Goal: Task Accomplishment & Management: Manage account settings

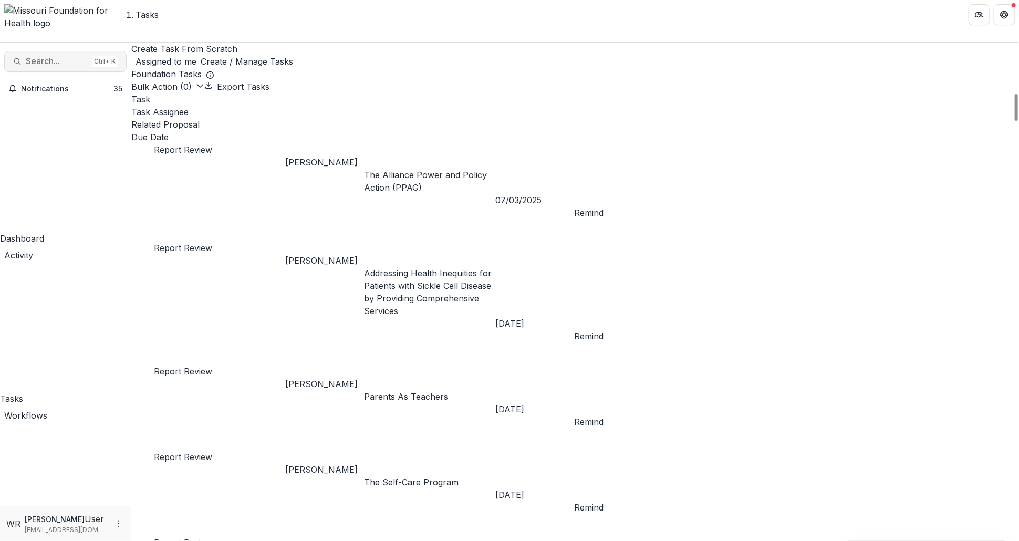
click at [74, 56] on span "Search..." at bounding box center [57, 61] width 62 height 10
type input "*******"
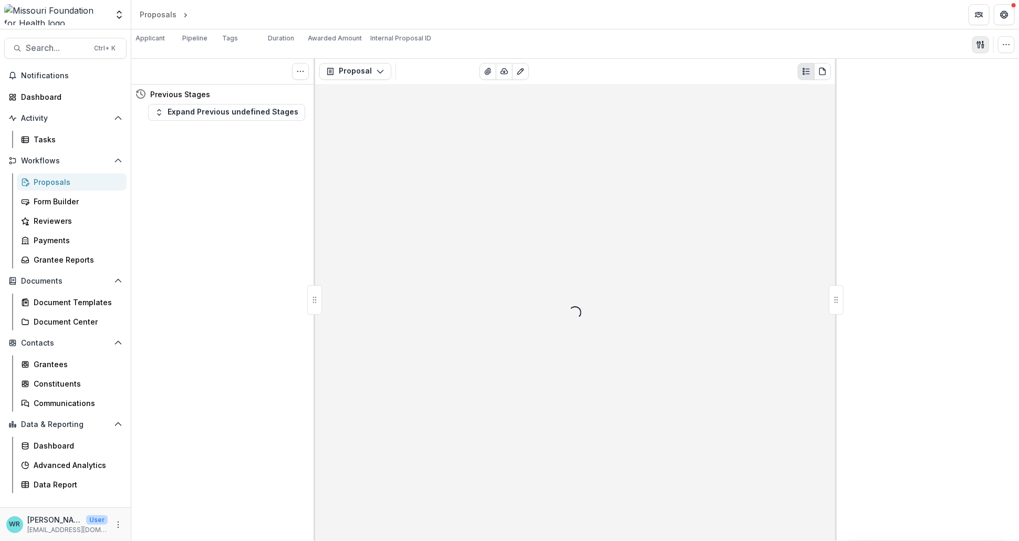
click at [982, 46] on icon "button" at bounding box center [980, 44] width 8 height 8
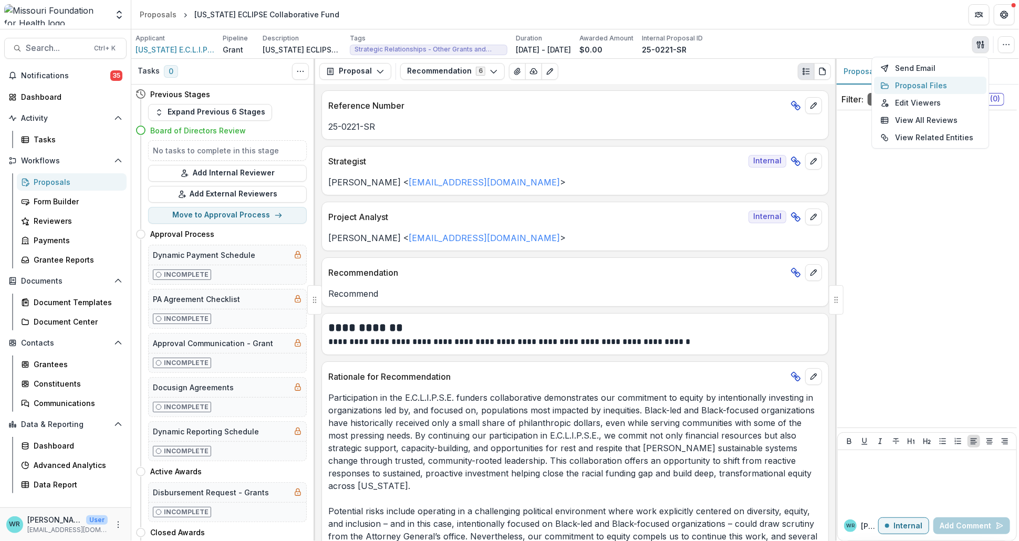
click at [927, 87] on button "Proposal Files" at bounding box center [930, 85] width 112 height 17
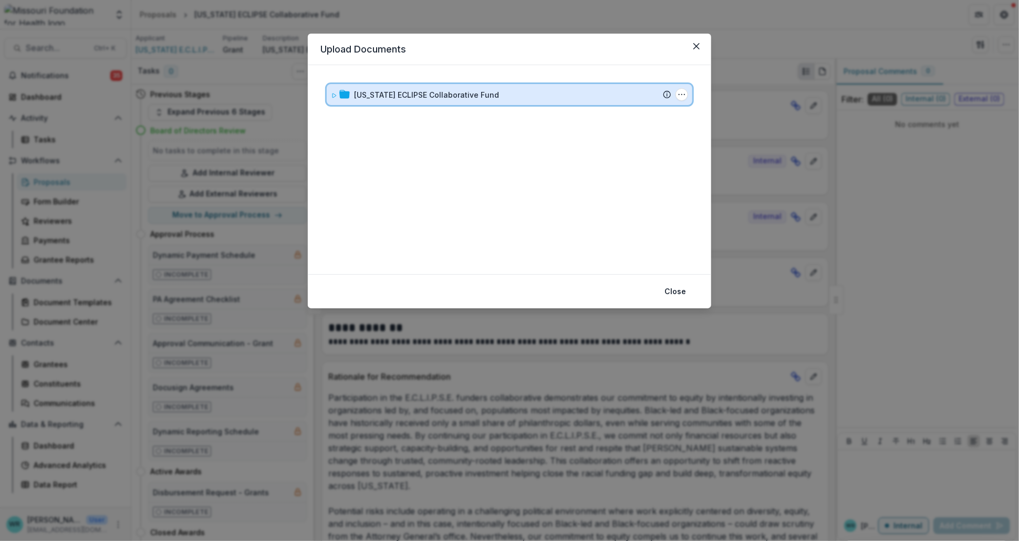
click at [333, 94] on icon at bounding box center [334, 95] width 6 height 6
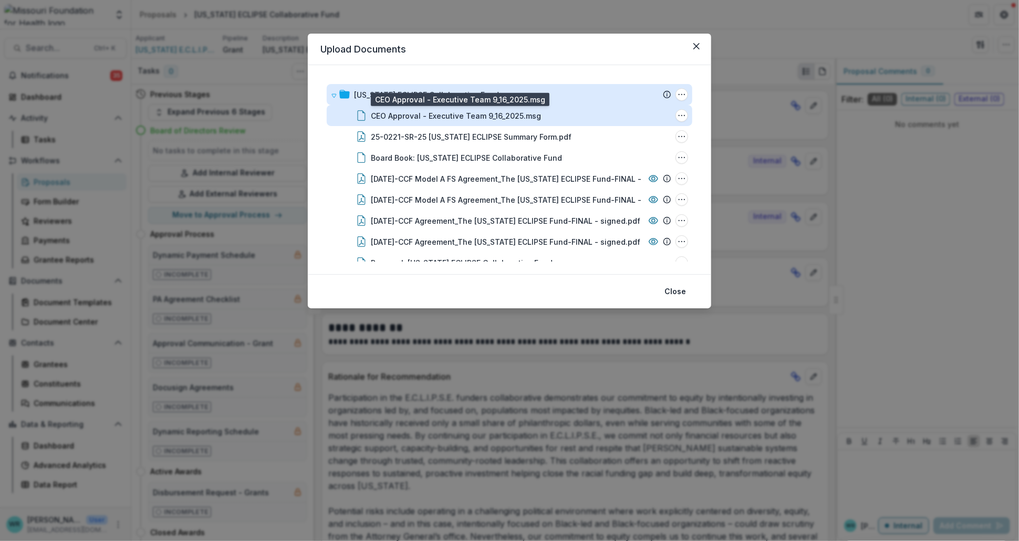
click at [404, 110] on div "CEO Approval - Executive Team 9_16_2025.msg" at bounding box center [456, 115] width 170 height 11
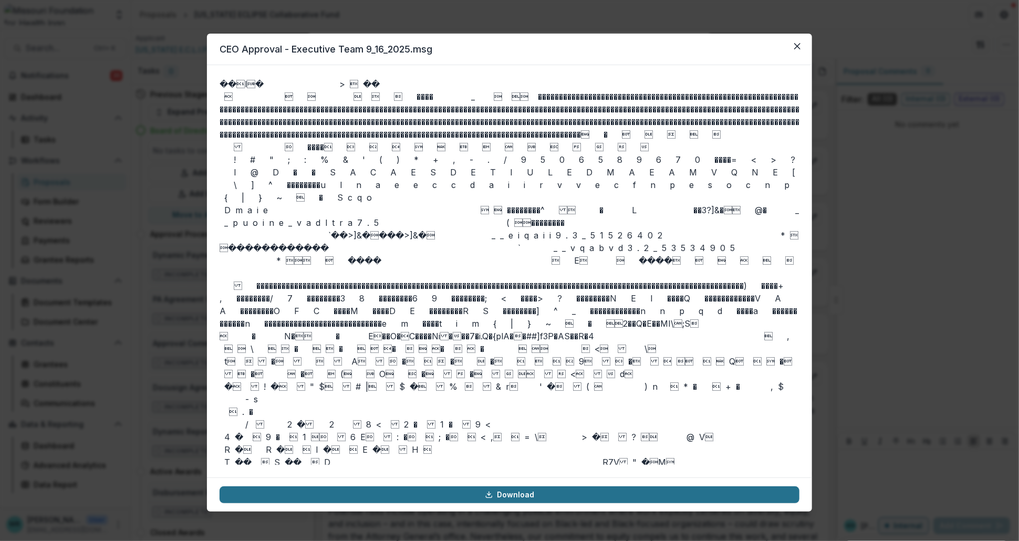
click at [528, 495] on link "Download" at bounding box center [509, 494] width 580 height 17
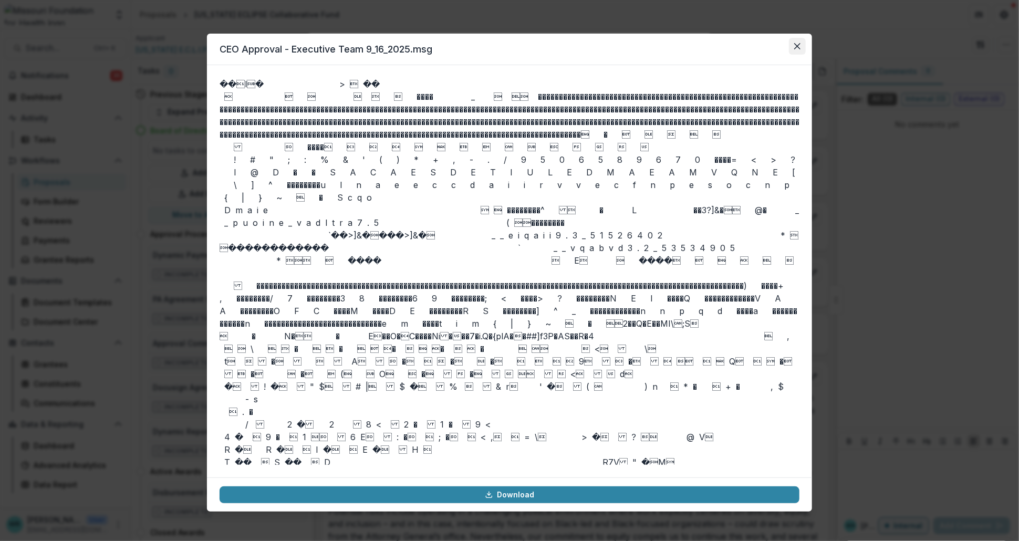
click at [800, 46] on button "Close" at bounding box center [797, 46] width 17 height 17
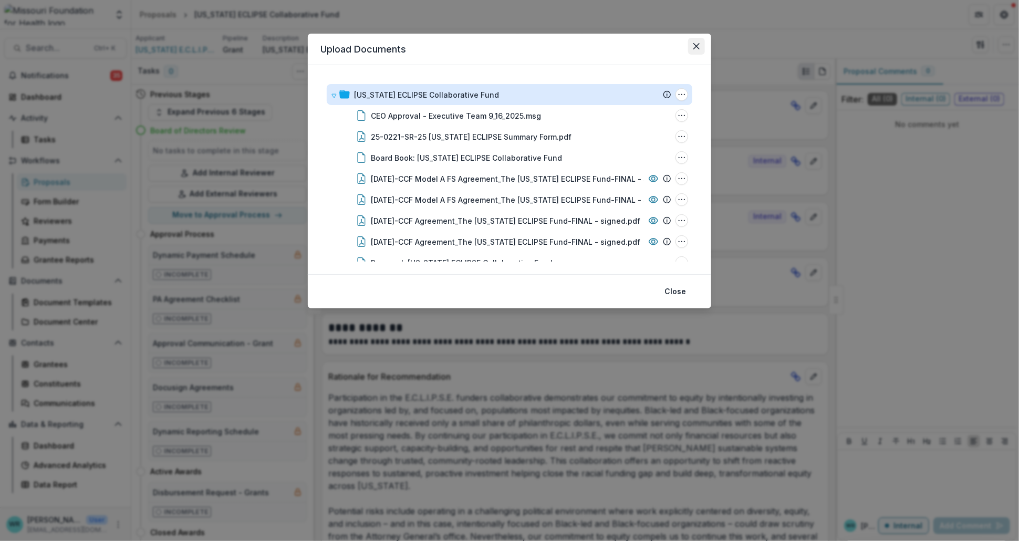
click at [696, 47] on icon "Close" at bounding box center [696, 46] width 6 height 6
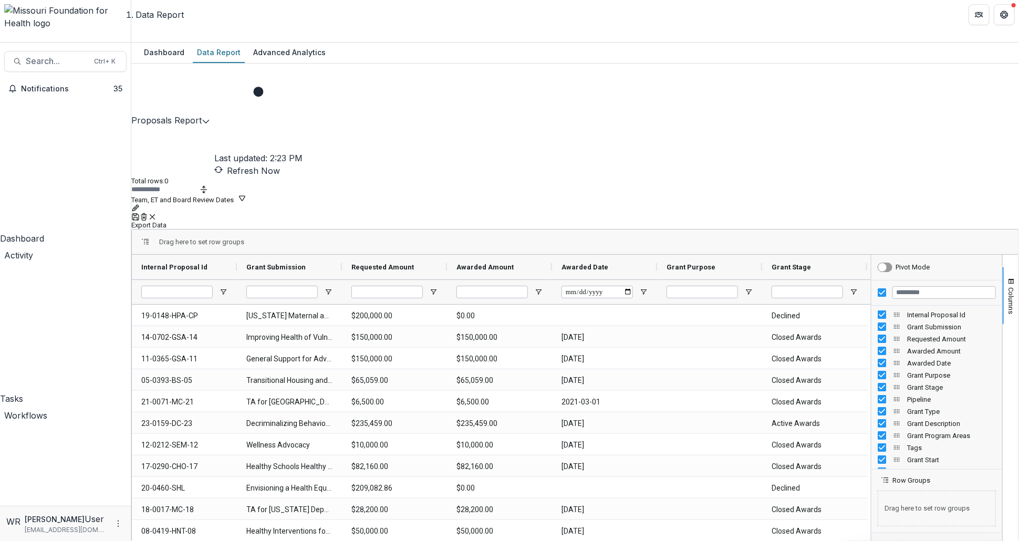
type input "**********"
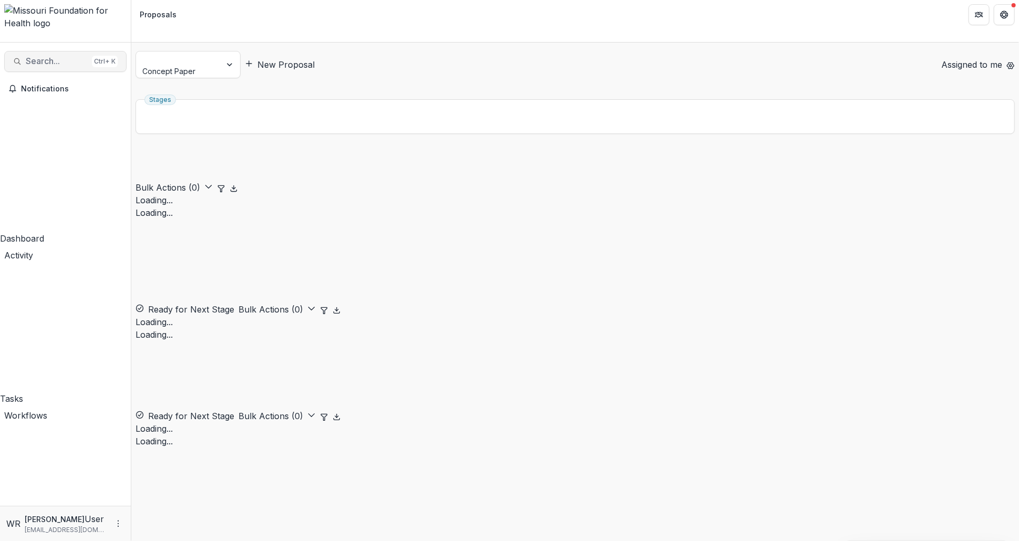
click at [43, 56] on span "Search..." at bounding box center [57, 61] width 62 height 10
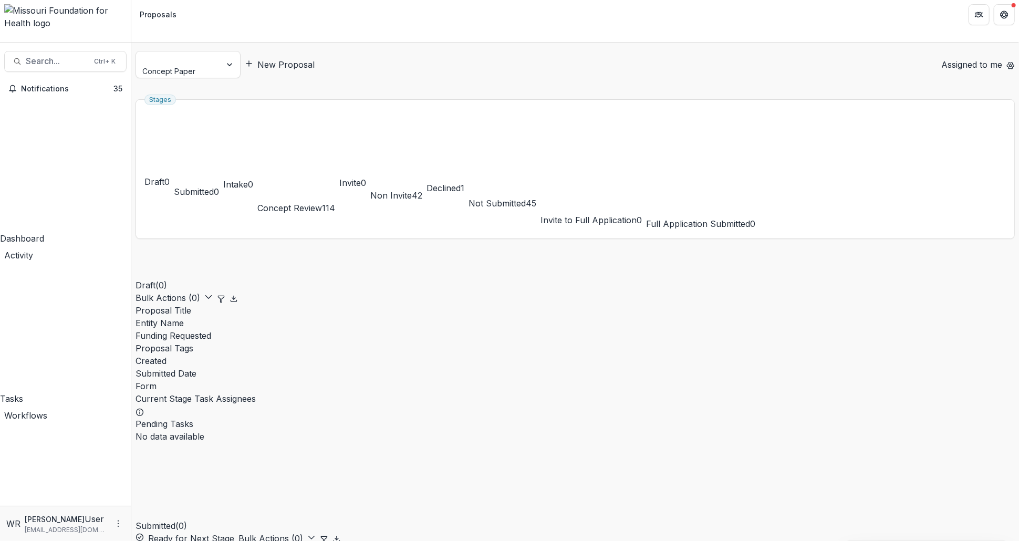
type input "*******"
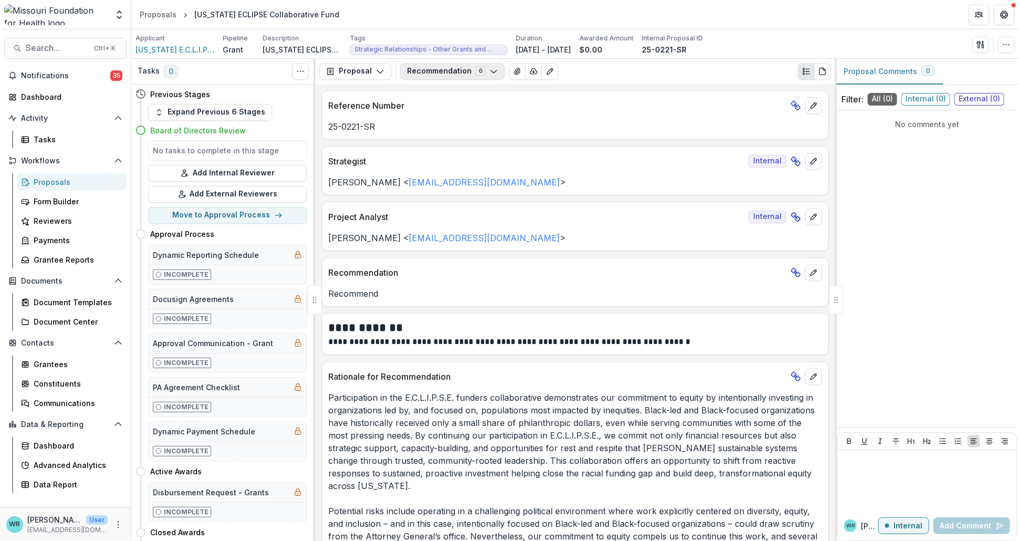
click at [457, 68] on button "Recommendation 6" at bounding box center [452, 71] width 104 height 17
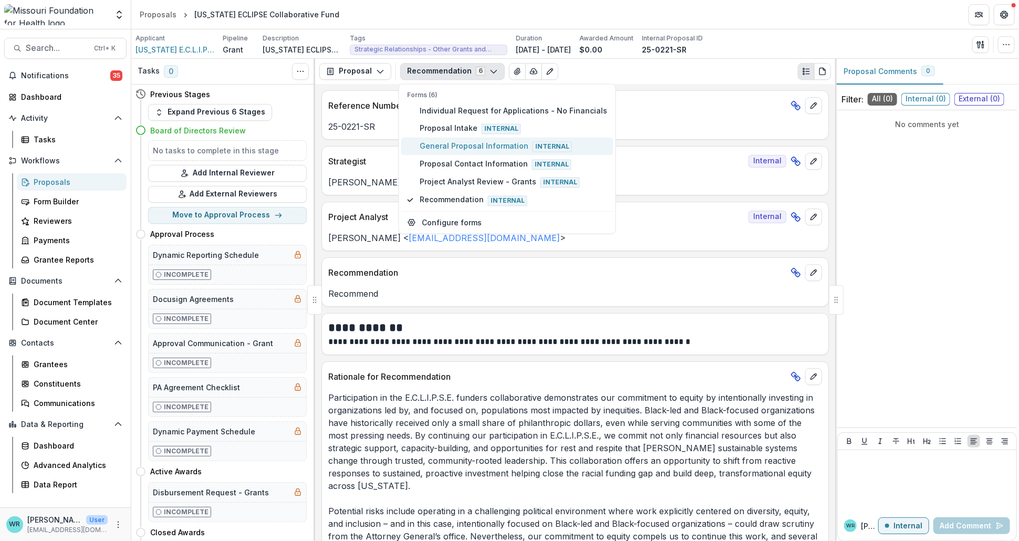
click at [444, 144] on span "General Proposal Information Internal" at bounding box center [513, 146] width 187 height 12
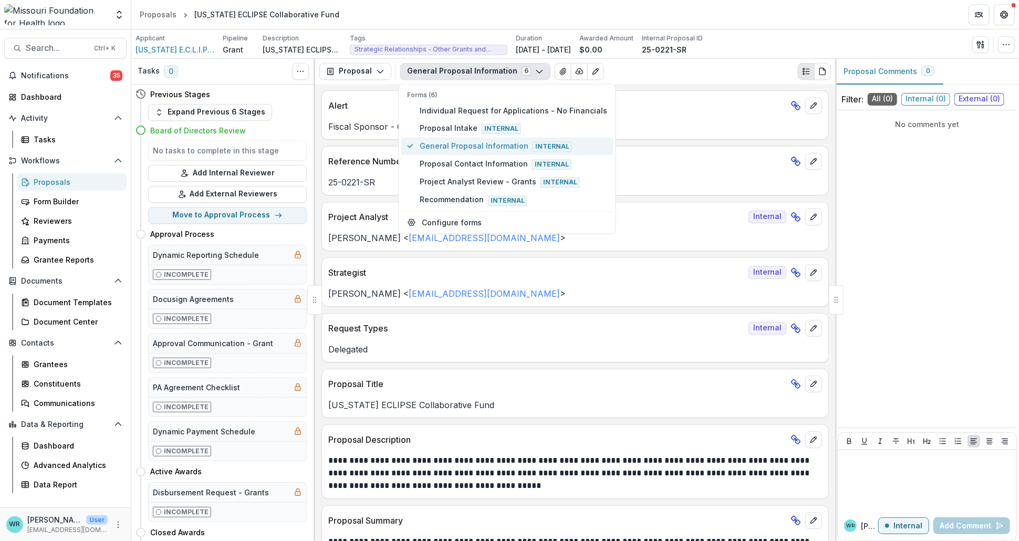
click at [710, 214] on p "Project Analyst" at bounding box center [536, 217] width 416 height 13
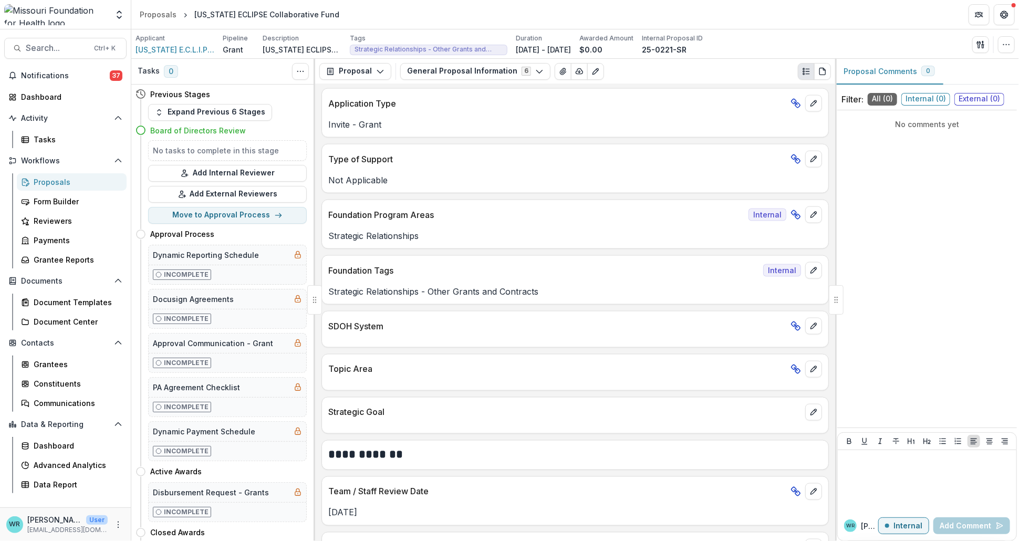
scroll to position [1225, 0]
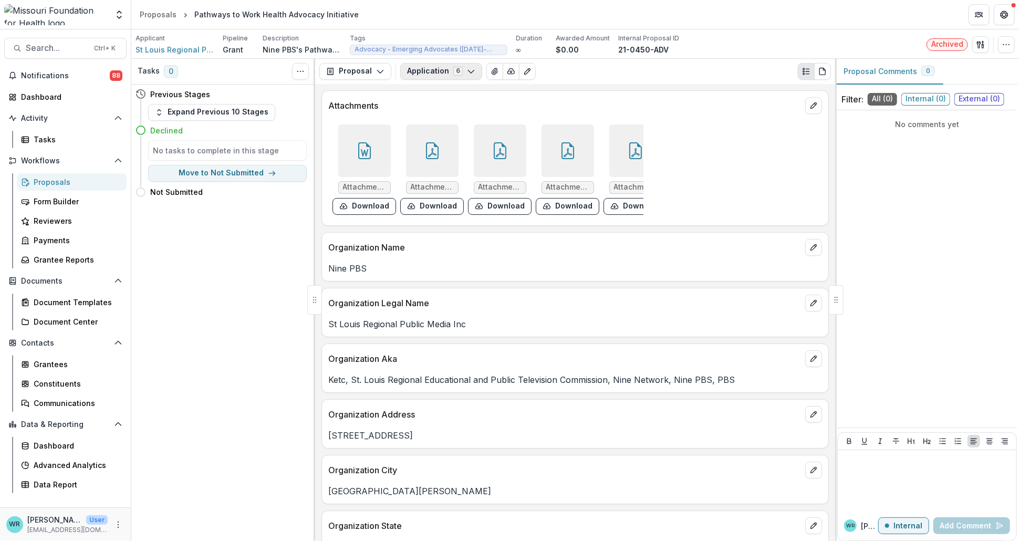
click at [470, 68] on icon "button" at bounding box center [471, 71] width 8 height 8
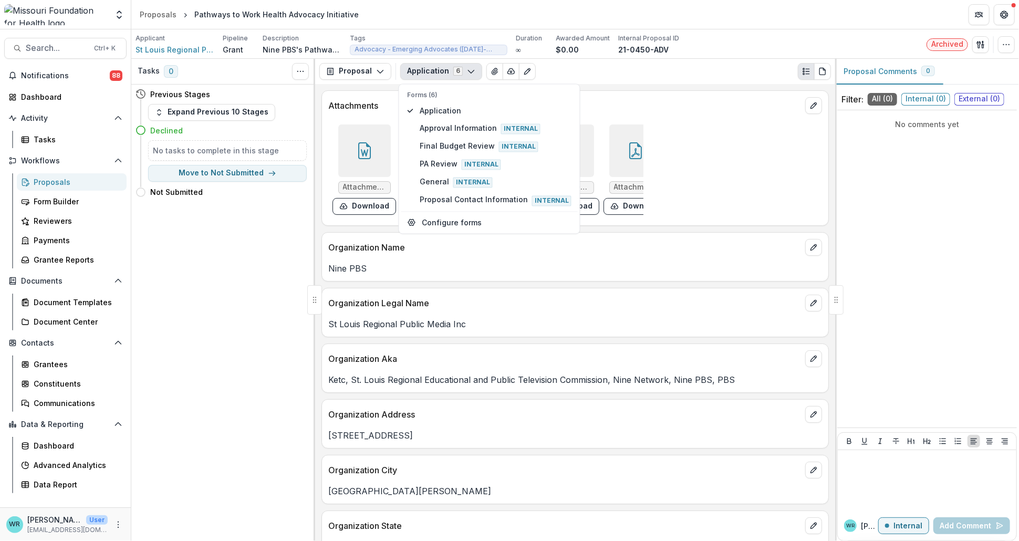
click at [691, 56] on div "Applicant St Louis Regional Public Media Inc Pipeline Grant Description Nine PB…" at bounding box center [574, 43] width 887 height 29
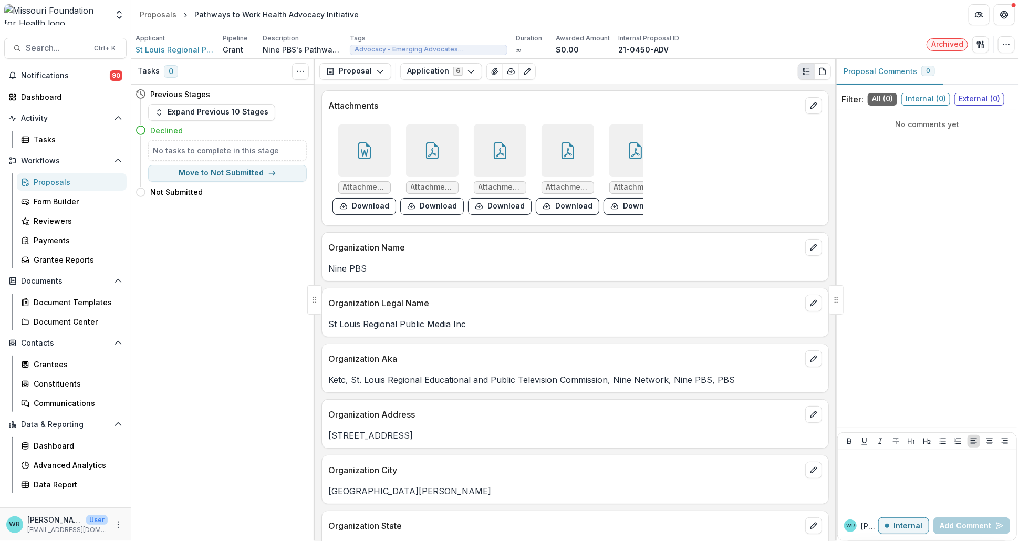
click at [48, 177] on div "Proposals" at bounding box center [76, 181] width 85 height 11
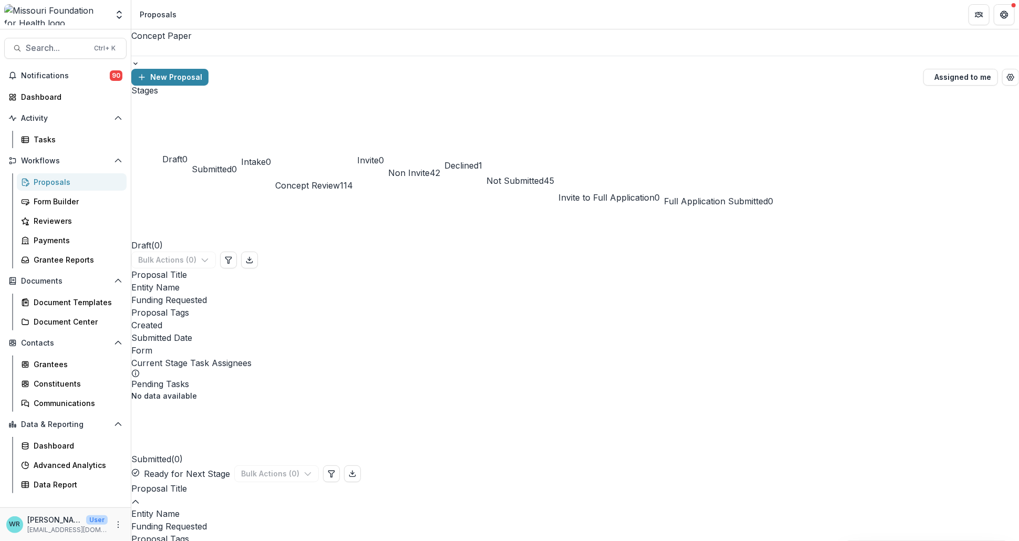
click at [44, 185] on div "Proposals" at bounding box center [76, 181] width 85 height 11
drag, startPoint x: 44, startPoint y: 185, endPoint x: 952, endPoint y: 201, distance: 908.5
click at [957, 201] on main "Search... Ctrl + K Notifications 90 Dashboard Activity Tasks Workflows Proposal…" at bounding box center [509, 284] width 1019 height 511
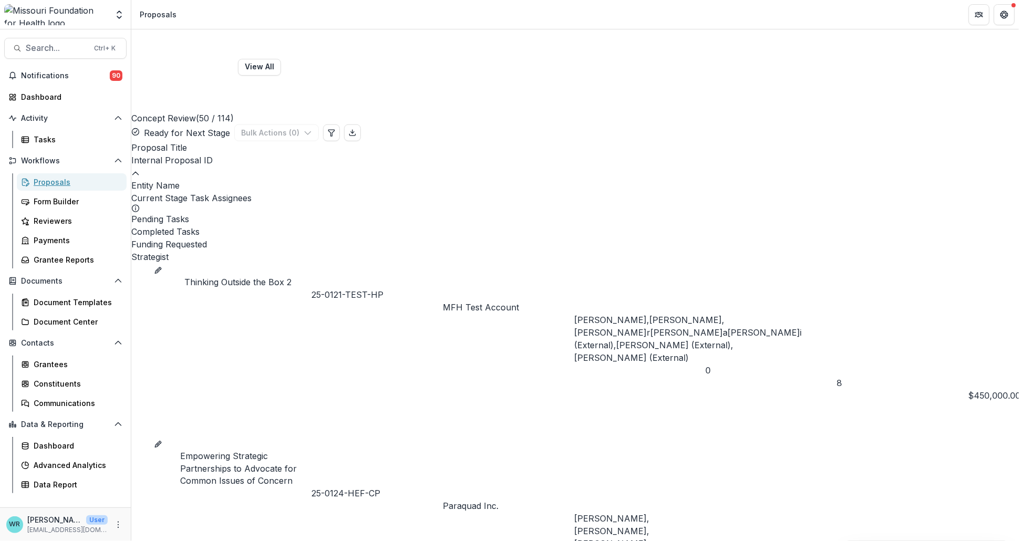
scroll to position [758, 0]
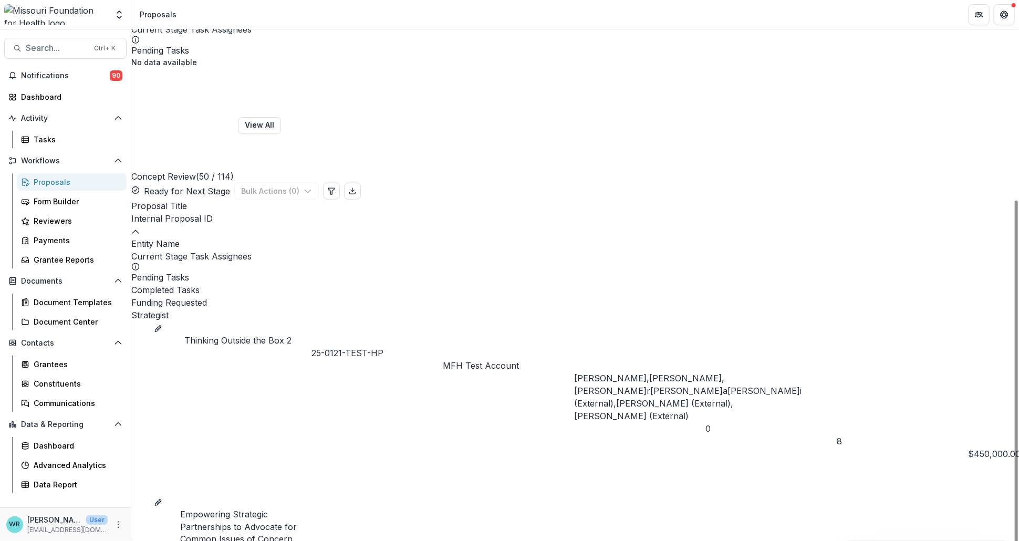
click at [633, 250] on div "Current Stage Task Assignees" at bounding box center [574, 256] width 887 height 13
click at [631, 140] on input at bounding box center [620, 139] width 84 height 13
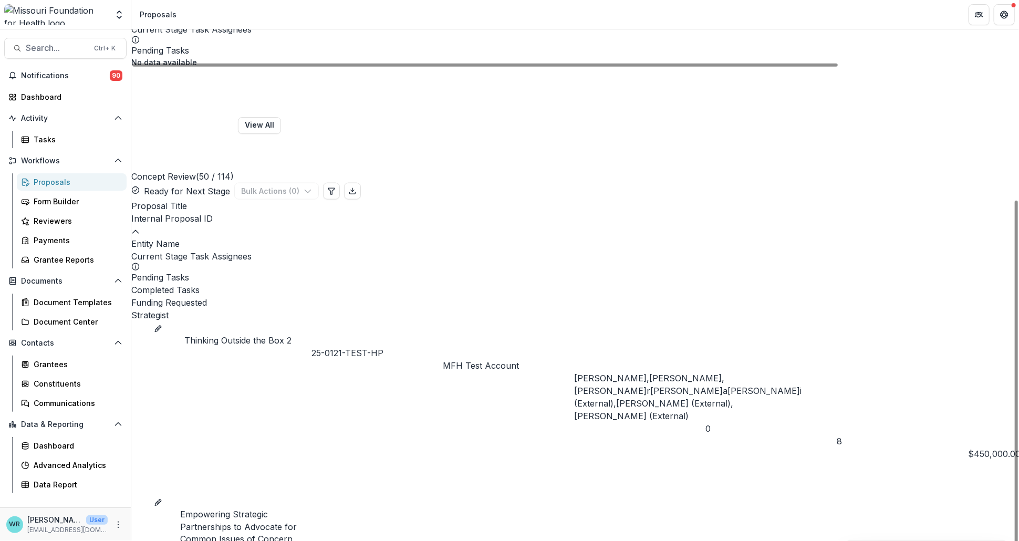
click at [281, 117] on button "View All" at bounding box center [259, 125] width 43 height 17
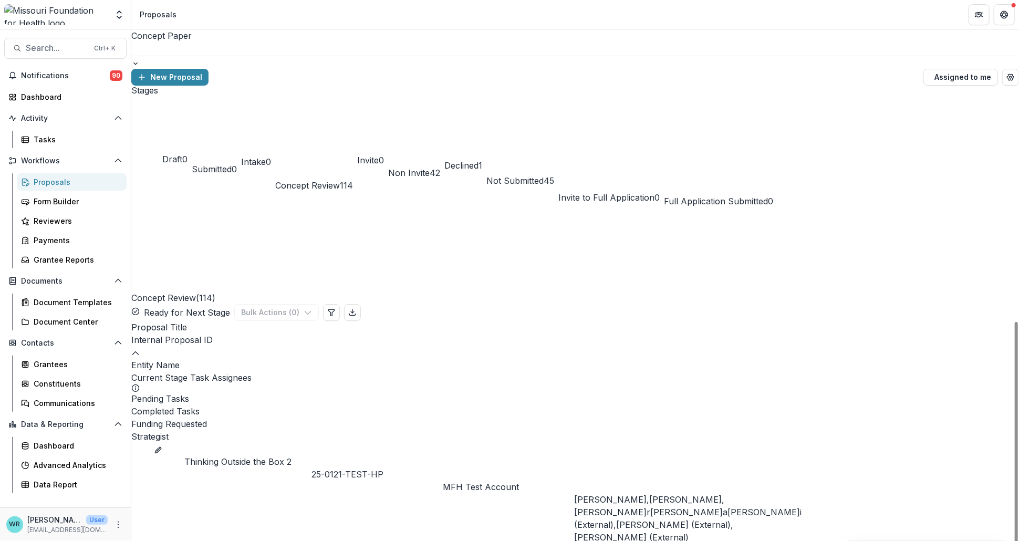
click at [645, 371] on div "Current Stage Task Assignees" at bounding box center [574, 377] width 887 height 13
click at [640, 194] on input at bounding box center [620, 191] width 84 height 13
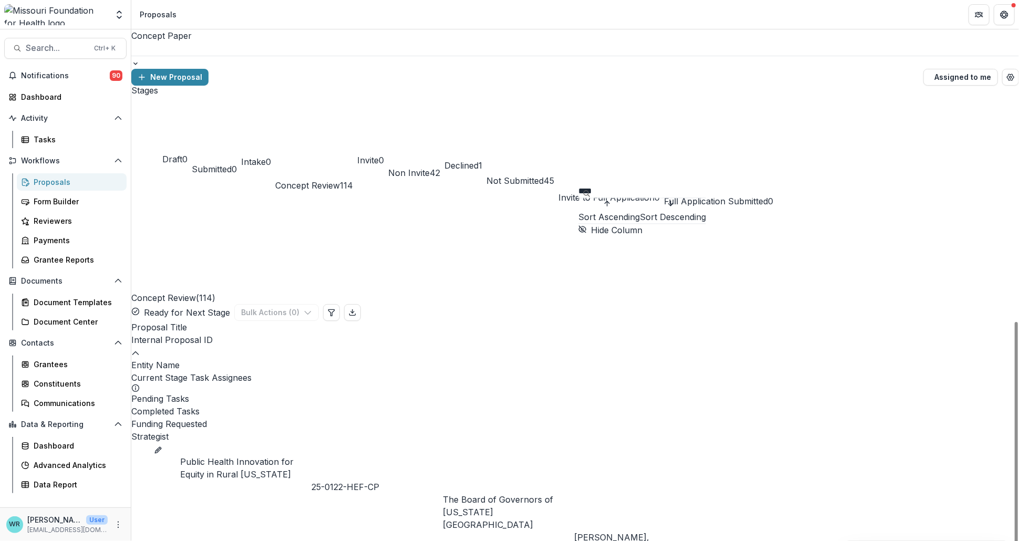
type input "****"
click at [610, 130] on div "Stages Draft 0 Submitted 0 Intake 0 Concept Review 114 Invite 0 Non Invite 42 D…" at bounding box center [574, 147] width 887 height 122
click at [131, 321] on span at bounding box center [131, 321] width 0 height 0
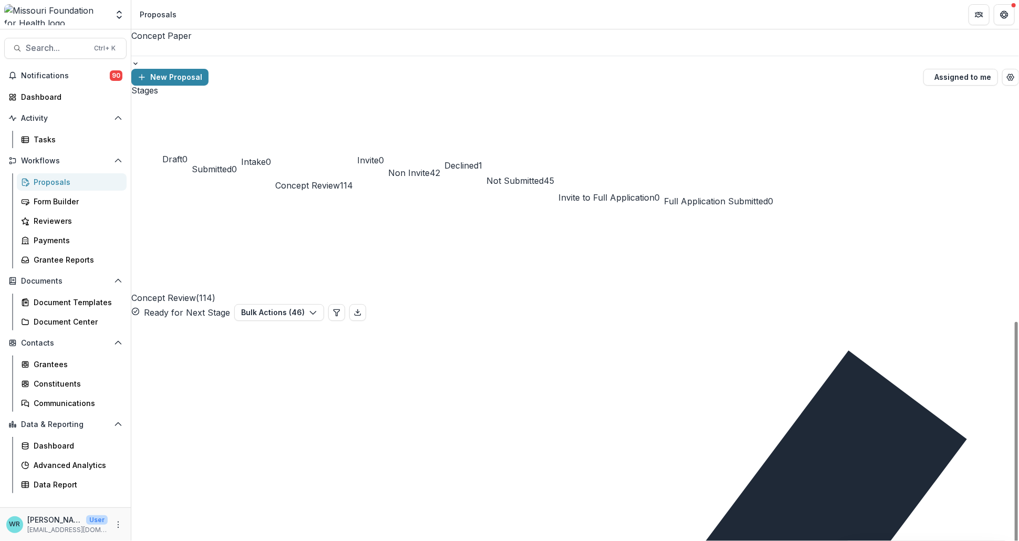
scroll to position [0, 221]
drag, startPoint x: 787, startPoint y: 348, endPoint x: 968, endPoint y: 247, distance: 207.3
click at [317, 308] on icon "button" at bounding box center [313, 312] width 8 height 8
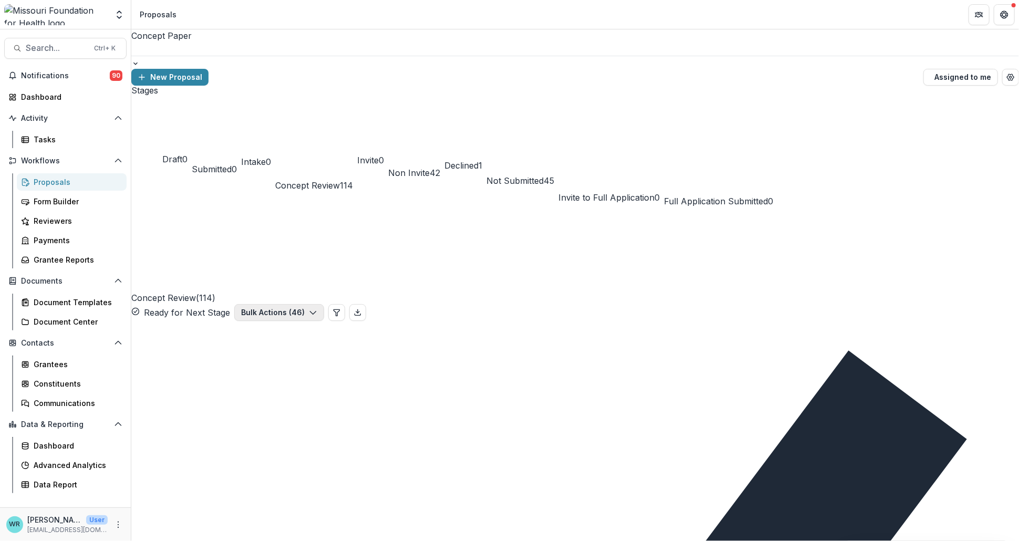
click at [317, 308] on icon "button" at bounding box center [313, 312] width 8 height 8
click at [896, 22] on header "Proposals" at bounding box center [574, 14] width 887 height 29
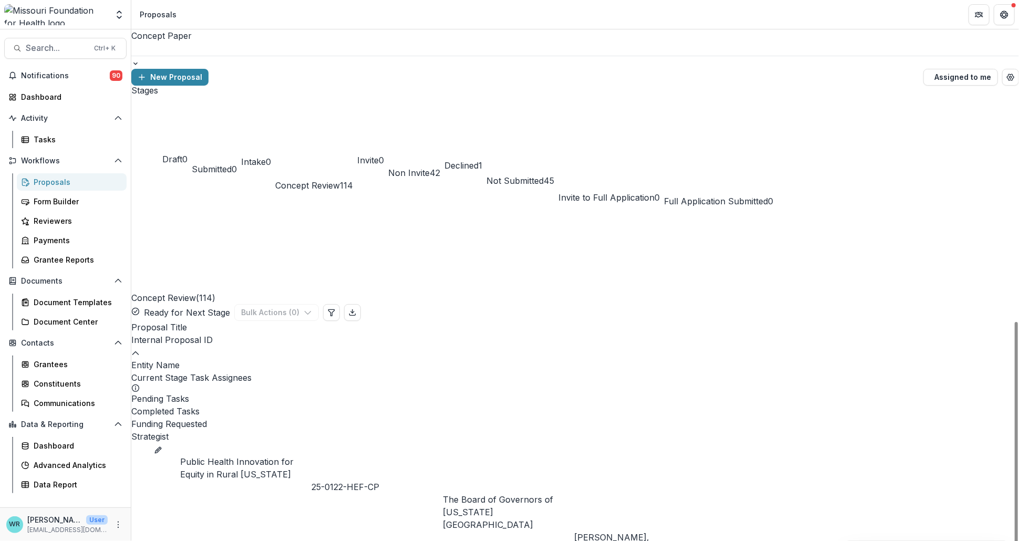
click at [145, 443] on div at bounding box center [142, 443] width 23 height 0
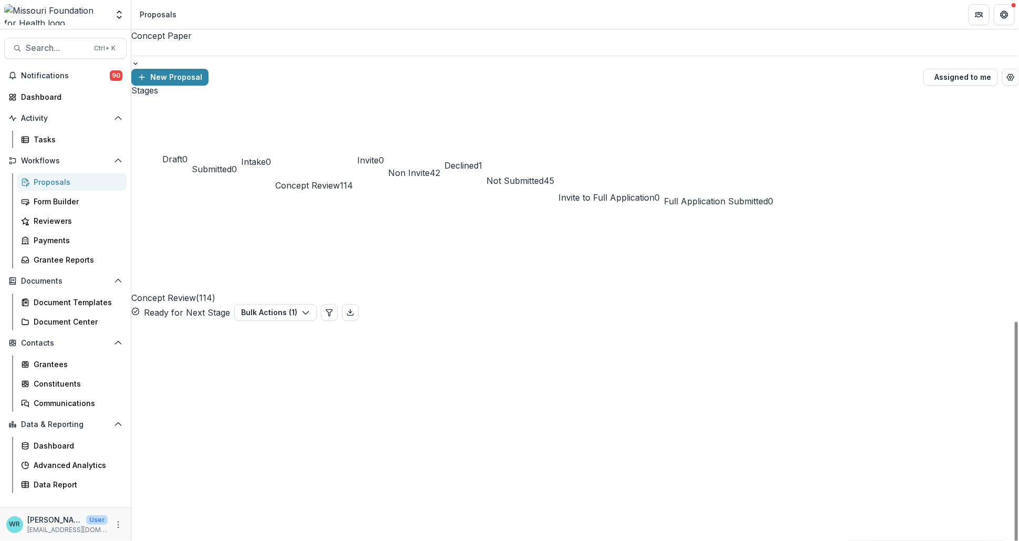
drag, startPoint x: 145, startPoint y: 243, endPoint x: 146, endPoint y: 259, distance: 15.8
drag, startPoint x: 146, startPoint y: 286, endPoint x: 169, endPoint y: 292, distance: 23.3
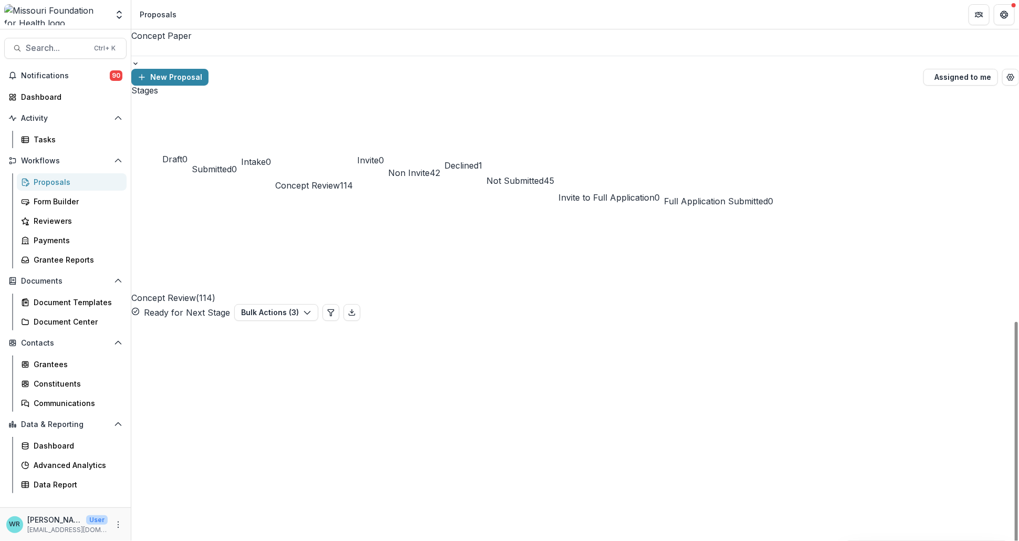
click at [312, 308] on icon "button" at bounding box center [307, 312] width 8 height 8
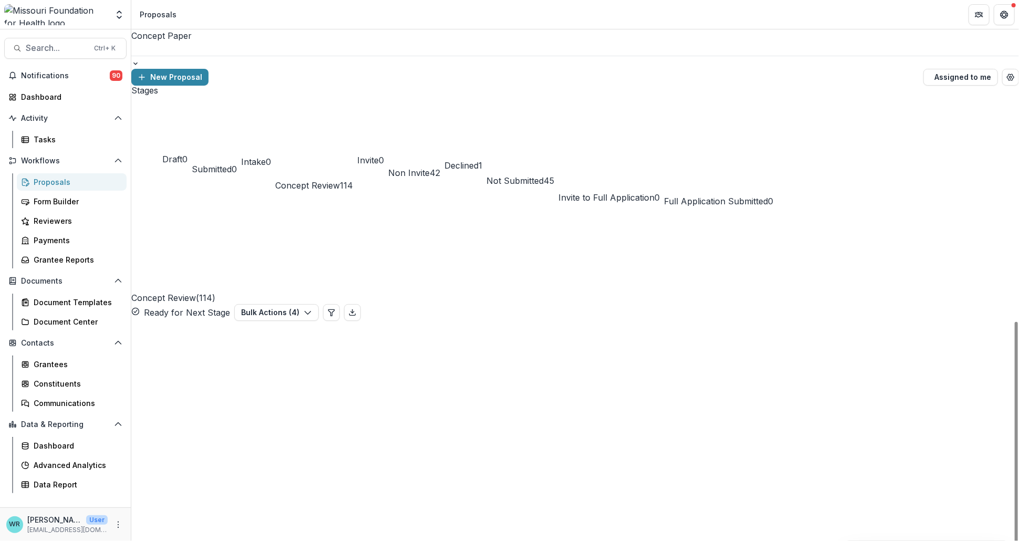
click at [225, 56] on div at bounding box center [574, 62] width 887 height 13
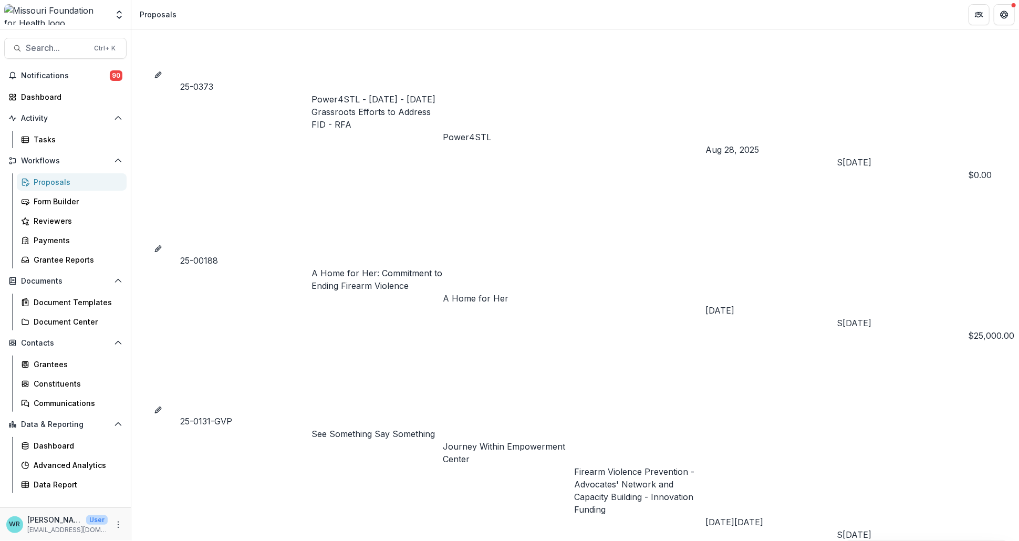
scroll to position [1167, 0]
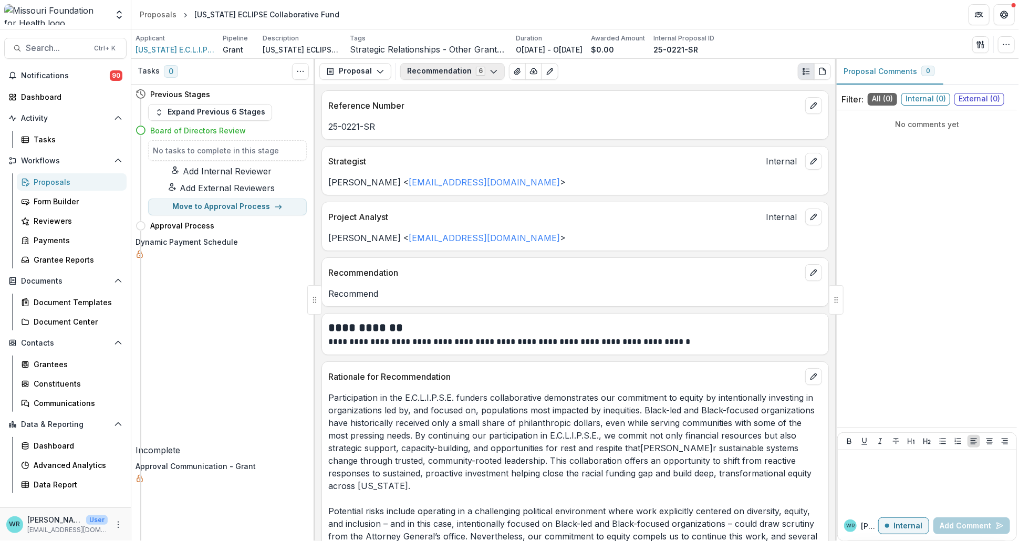
click at [446, 68] on button "Recommendation 6" at bounding box center [452, 71] width 104 height 17
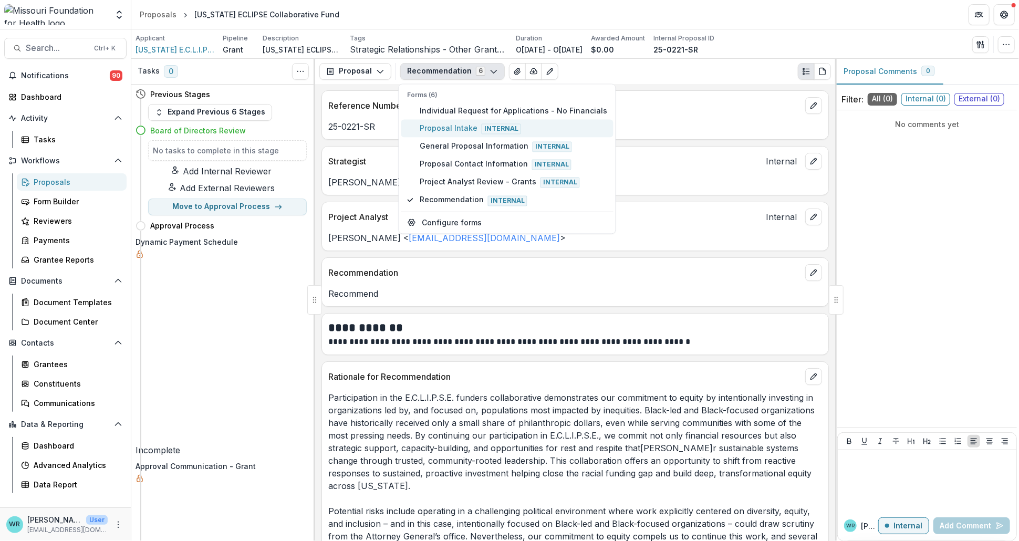
click at [454, 129] on span "Proposal Intake Internal" at bounding box center [513, 128] width 187 height 12
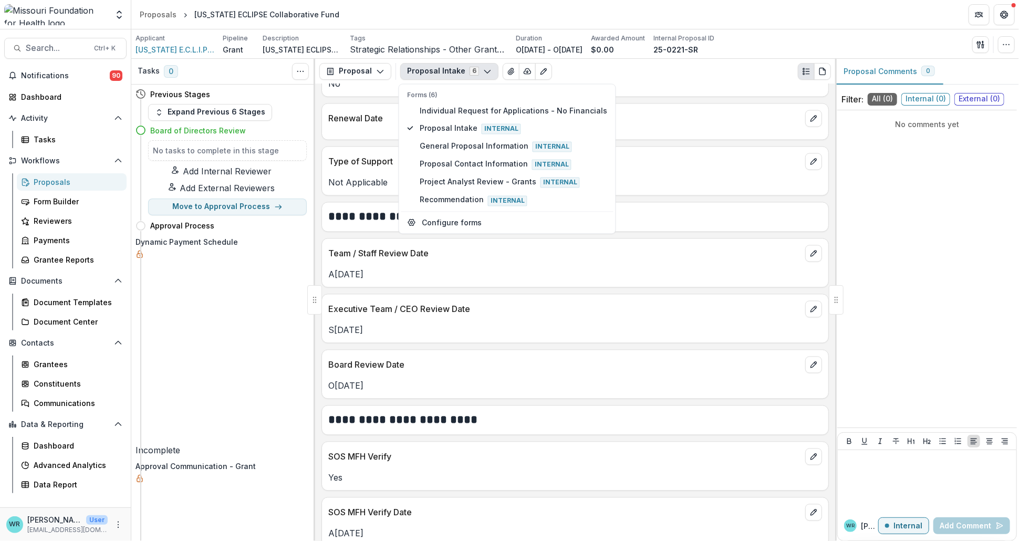
scroll to position [1400, 0]
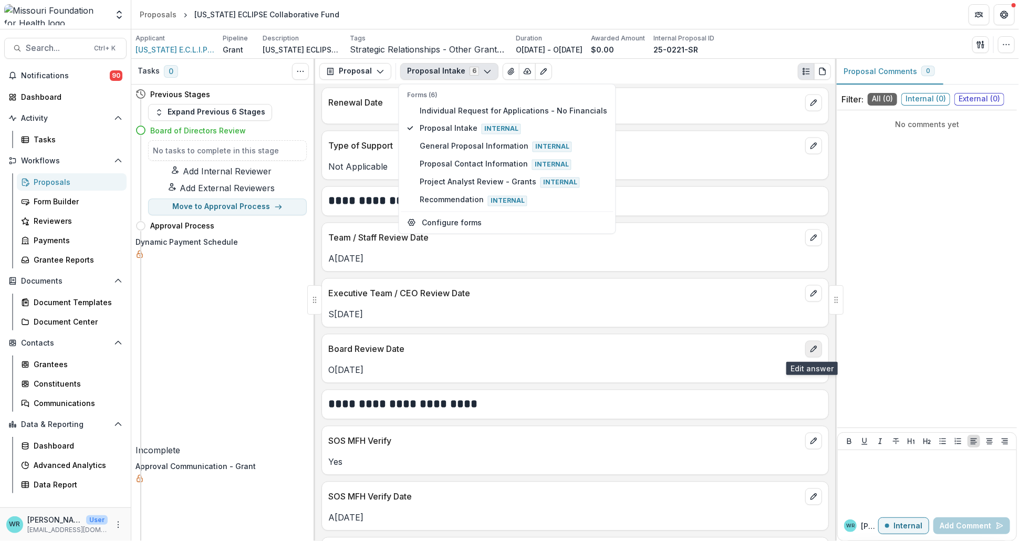
click at [811, 349] on icon "edit" at bounding box center [813, 348] width 8 height 8
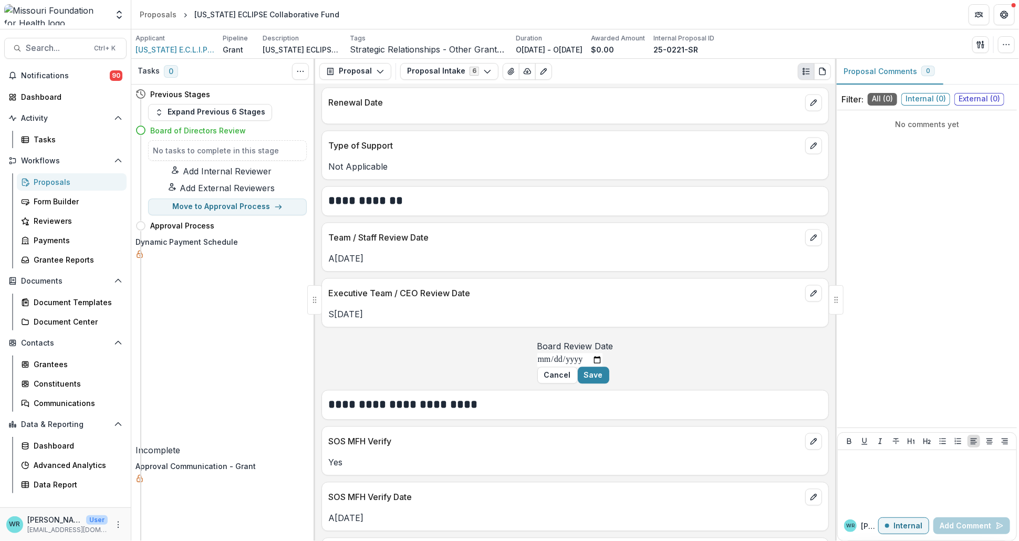
drag, startPoint x: 423, startPoint y: 380, endPoint x: 429, endPoint y: 383, distance: 7.0
click at [537, 366] on input "**********" at bounding box center [569, 360] width 65 height 14
type input "**********"
click at [609, 383] on button "Save" at bounding box center [594, 374] width 32 height 17
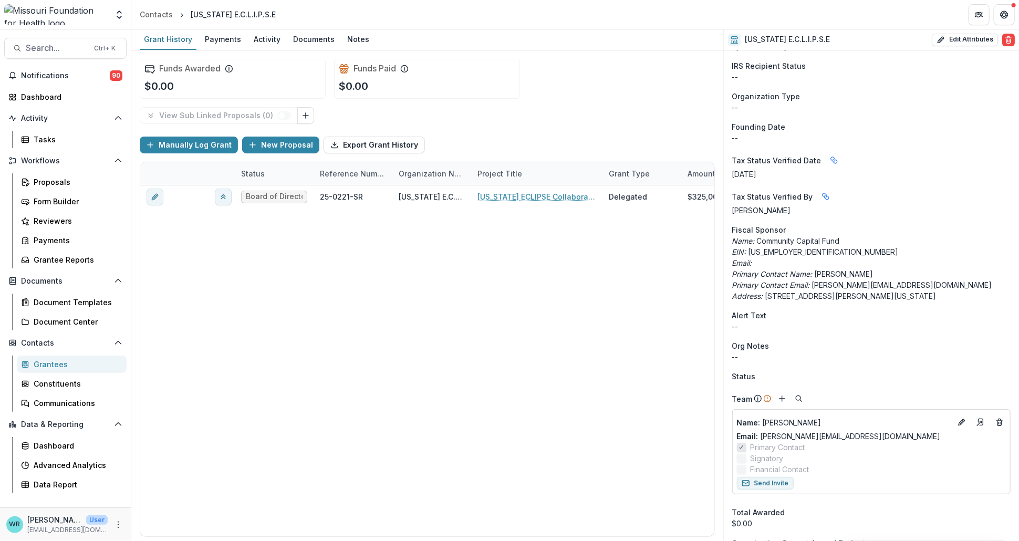
scroll to position [233, 0]
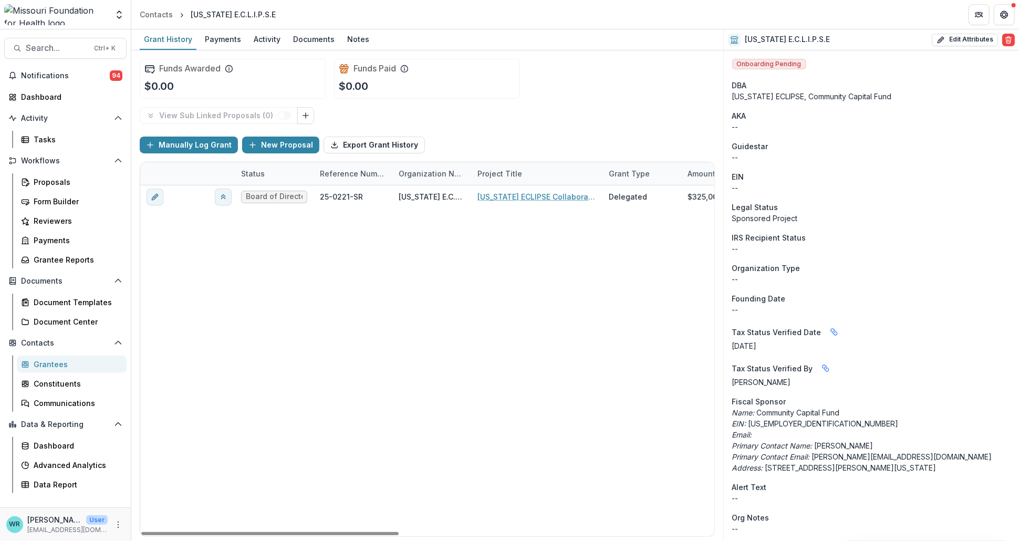
scroll to position [233, 0]
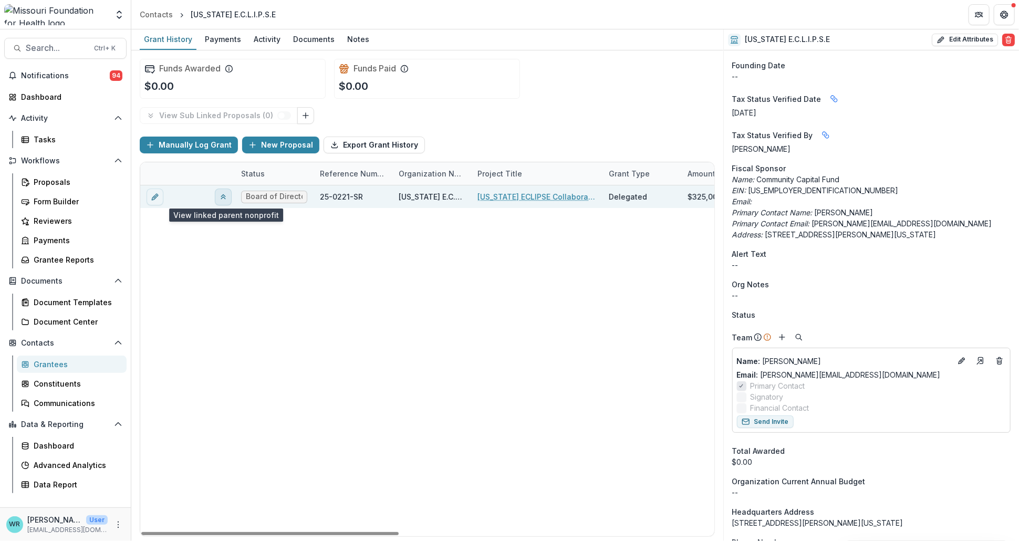
click at [221, 195] on polyline "View linked parent" at bounding box center [223, 195] width 4 height 2
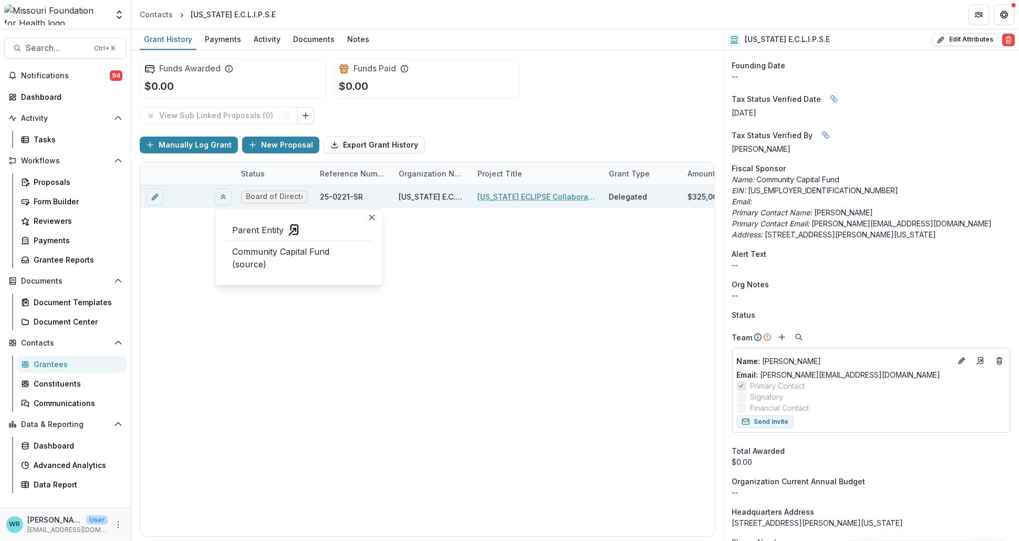
click at [258, 253] on p "Community Capital Fund (source)" at bounding box center [298, 257] width 133 height 25
click at [336, 253] on p "Community Capital Fund (source)" at bounding box center [298, 257] width 133 height 25
click at [292, 233] on icon "view-parent-entity" at bounding box center [294, 230] width 13 height 13
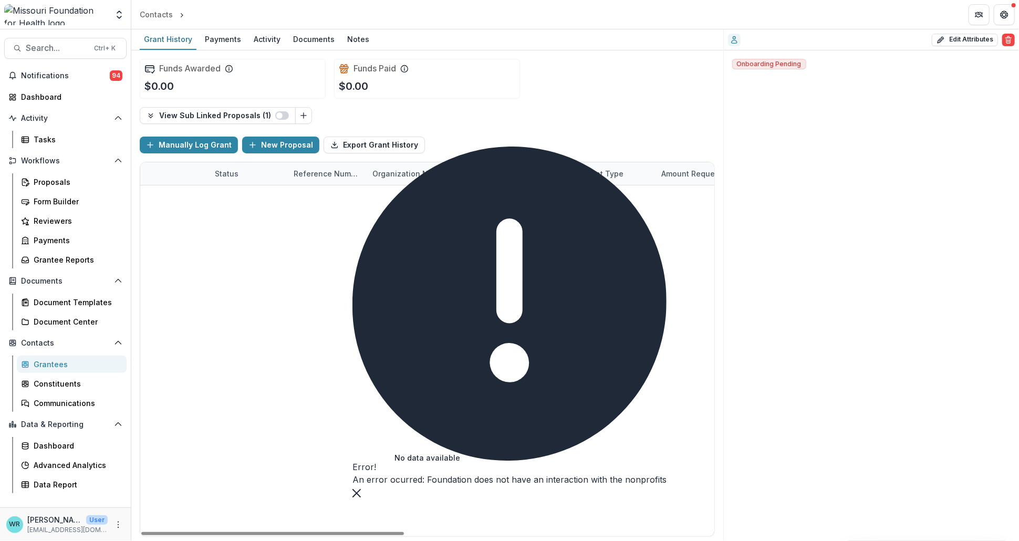
click at [649, 446] on div "No data available" at bounding box center [427, 458] width 574 height 158
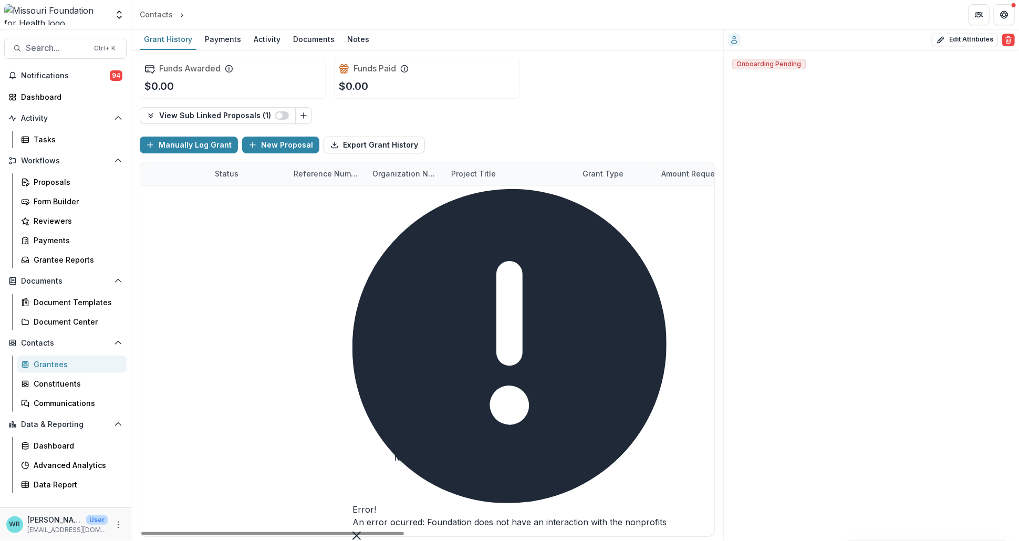
click at [361, 531] on icon "Close" at bounding box center [356, 535] width 8 height 8
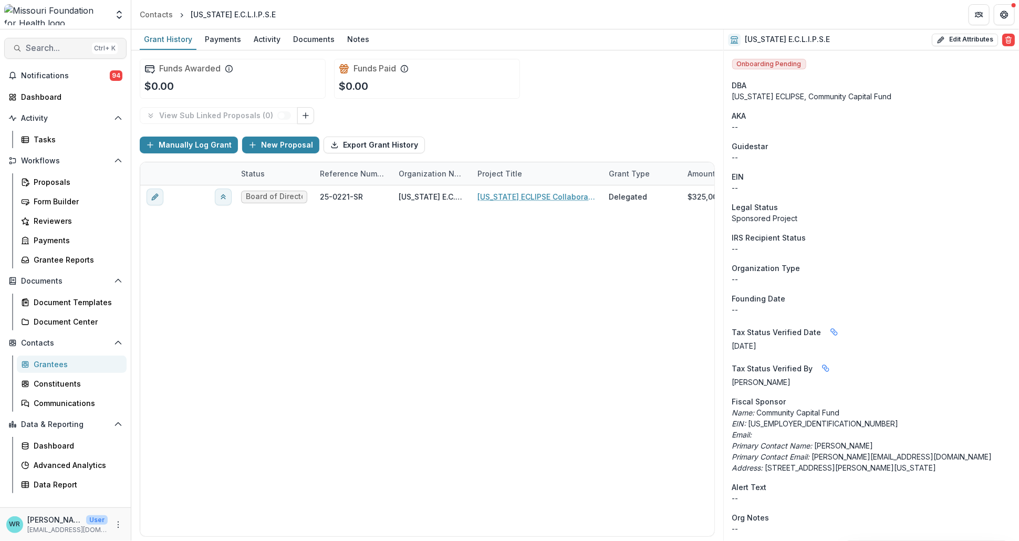
click at [45, 46] on span "Search..." at bounding box center [57, 48] width 62 height 10
type input "**********"
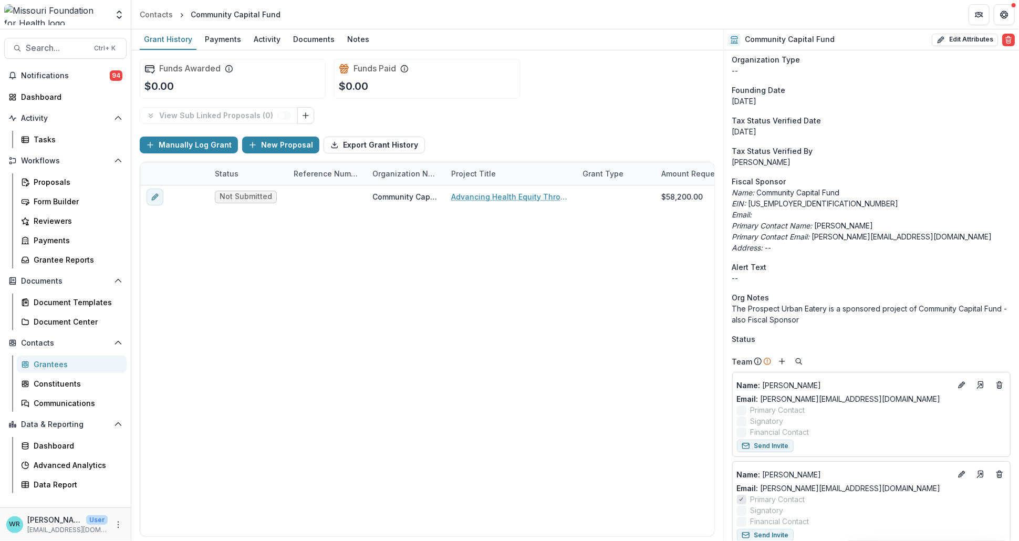
scroll to position [233, 0]
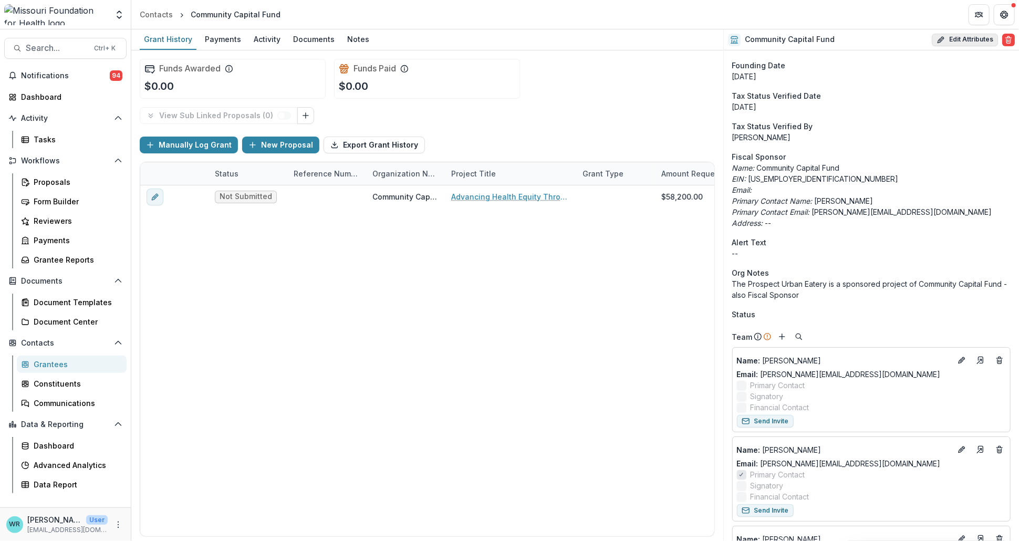
click at [972, 42] on button "Edit Attributes" at bounding box center [964, 40] width 66 height 13
select select
type input "**********"
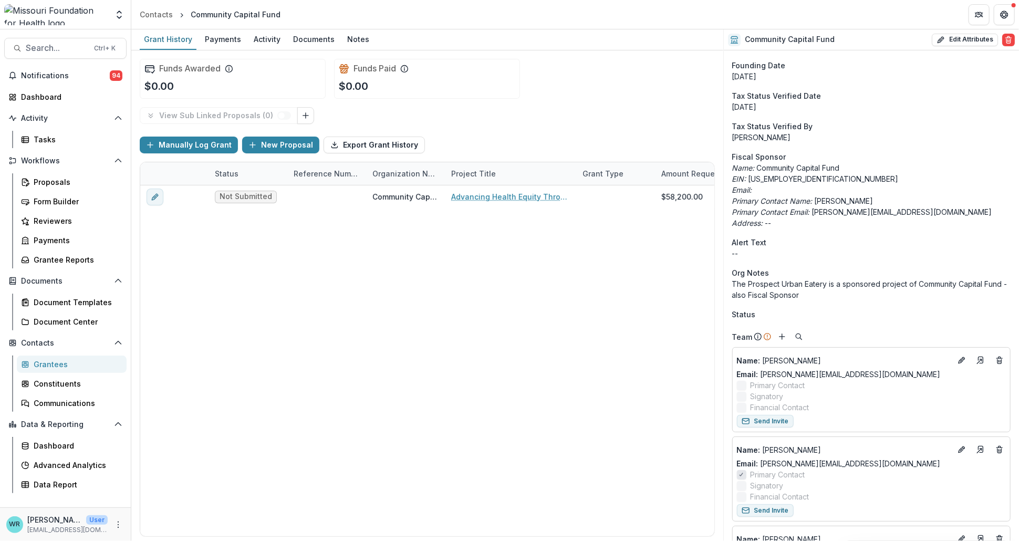
type input "*"
type input "**"
type input "*"
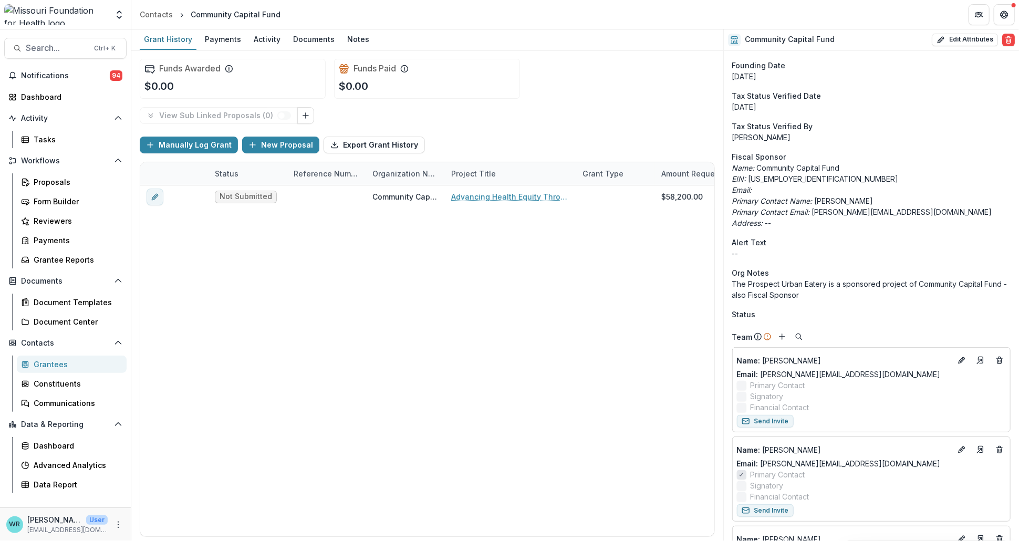
click at [297, 115] on button "Link Grants" at bounding box center [305, 115] width 17 height 17
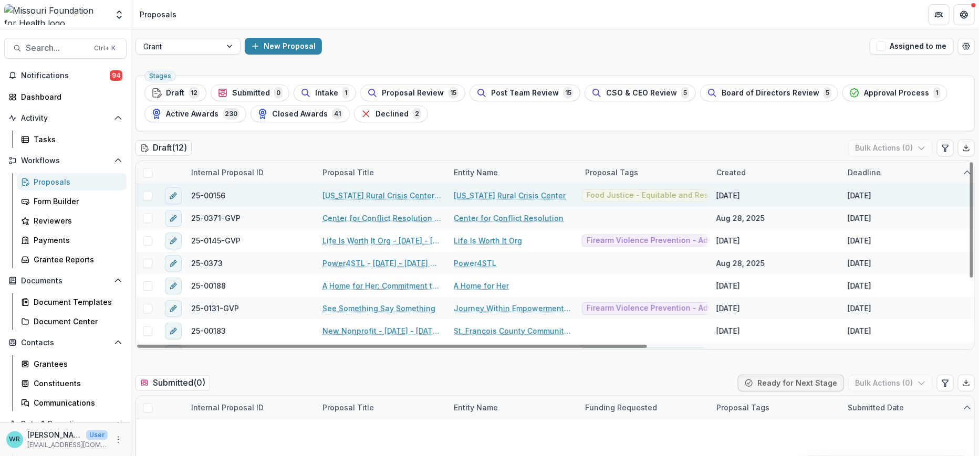
click at [368, 196] on link "[US_STATE] Rural Crisis Center - [DATE] - [DATE] Seeding Equitable and Sustaina…" at bounding box center [381, 195] width 119 height 11
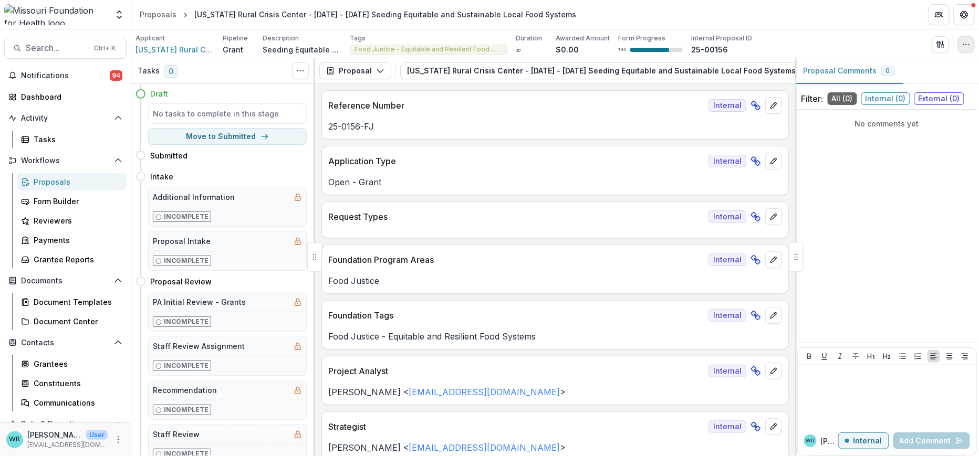
click at [962, 49] on button "button" at bounding box center [966, 44] width 17 height 17
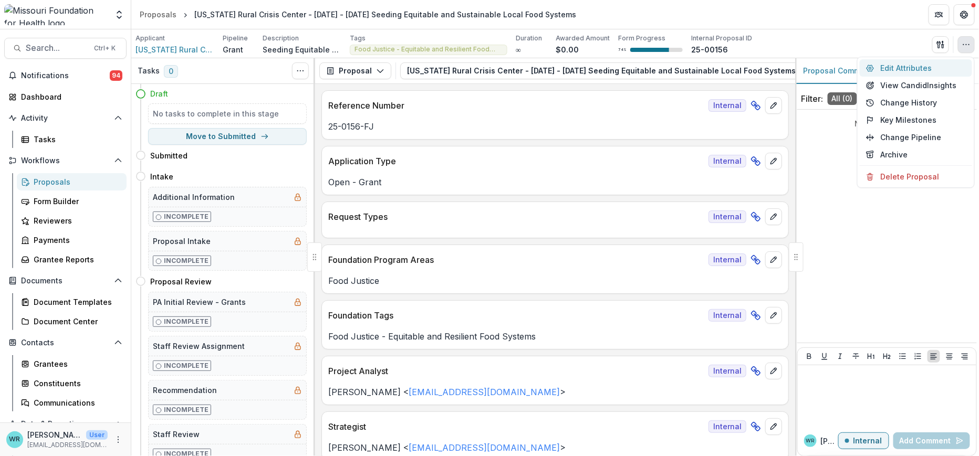
click at [900, 70] on button "Edit Attributes" at bounding box center [915, 67] width 112 height 17
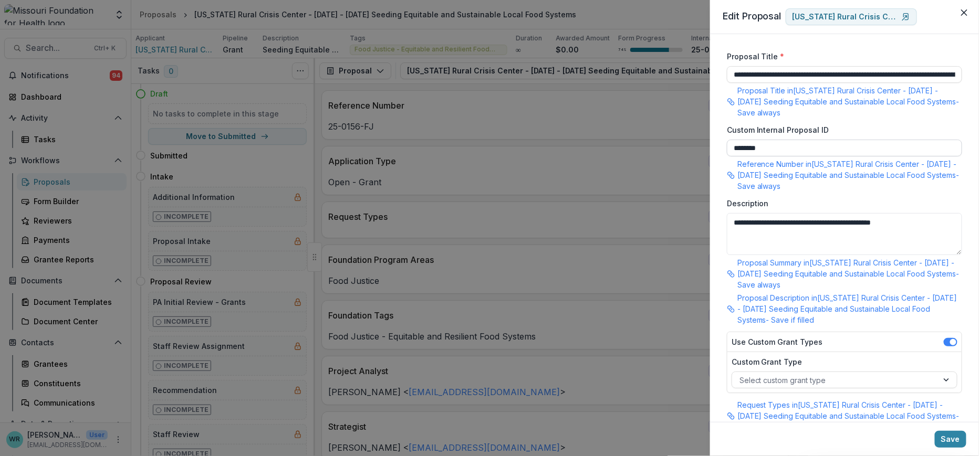
click at [750, 148] on input "********" at bounding box center [844, 148] width 235 height 17
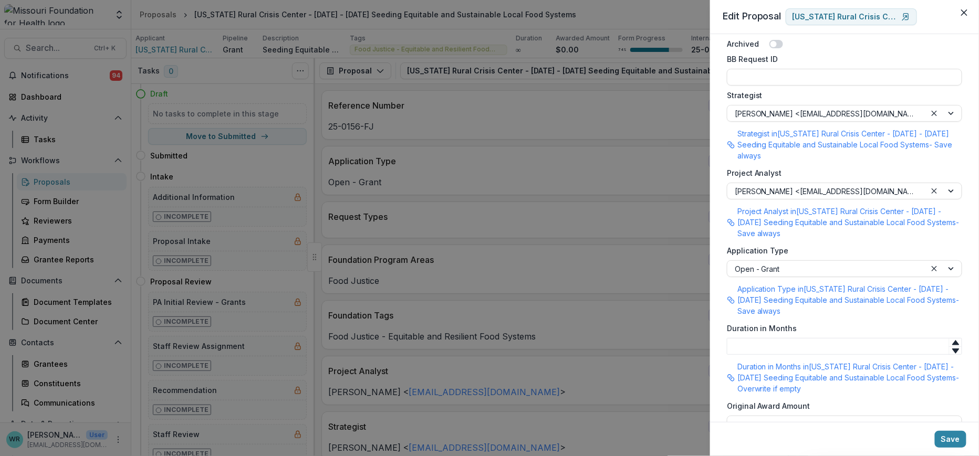
scroll to position [1013, 0]
type input "**********"
click at [957, 435] on button "Save" at bounding box center [951, 439] width 32 height 17
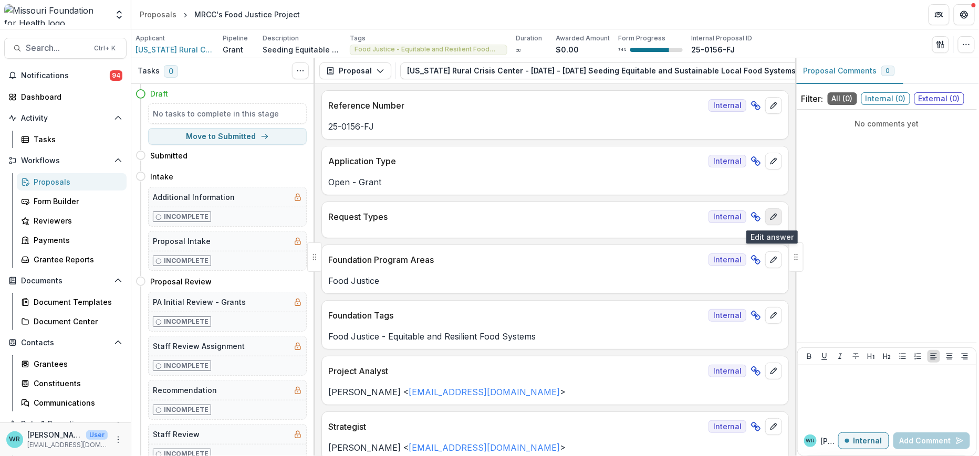
click at [769, 218] on icon "edit" at bounding box center [773, 217] width 8 height 8
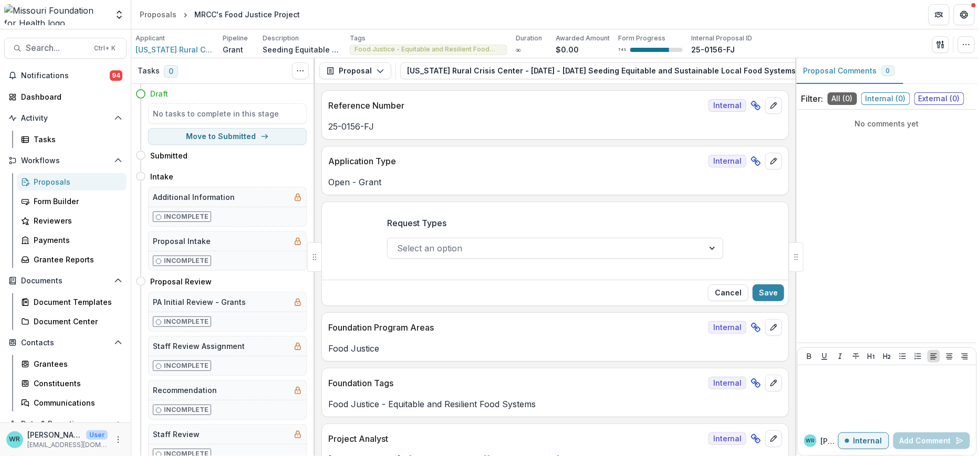
click at [674, 250] on div at bounding box center [545, 248] width 297 height 15
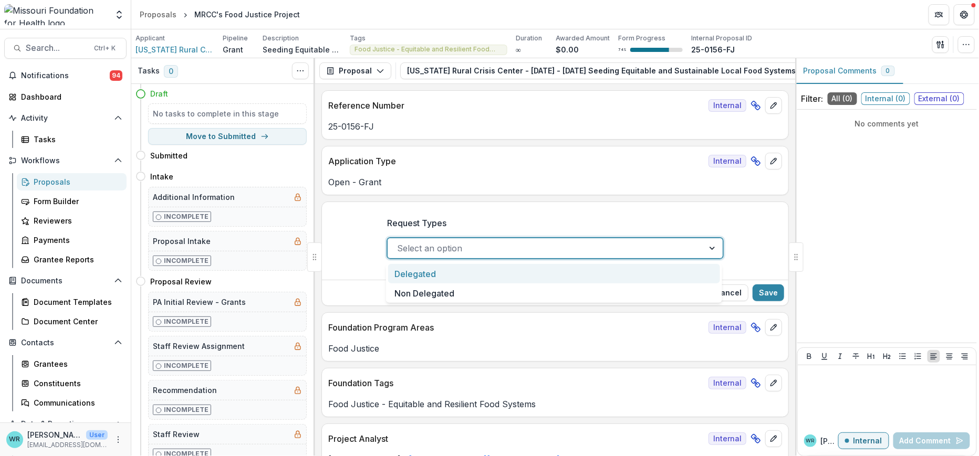
click at [442, 273] on div "Delegated" at bounding box center [554, 273] width 332 height 19
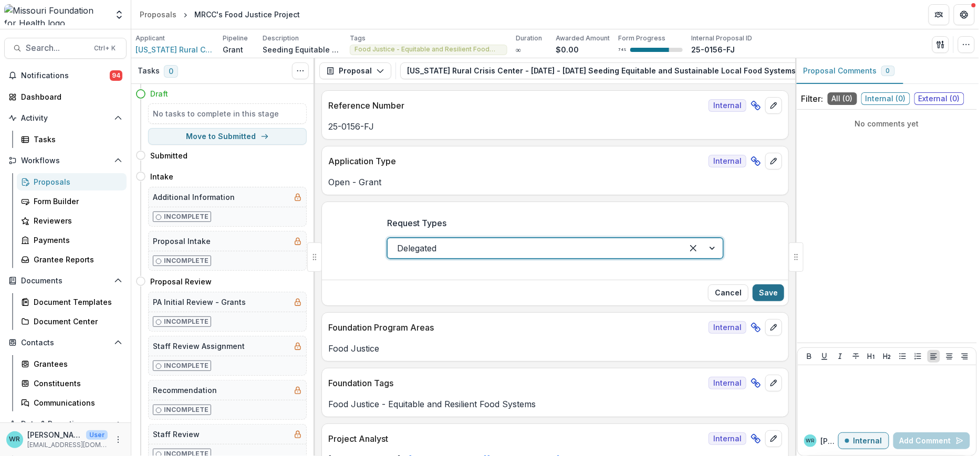
click at [766, 296] on button "Save" at bounding box center [768, 293] width 32 height 17
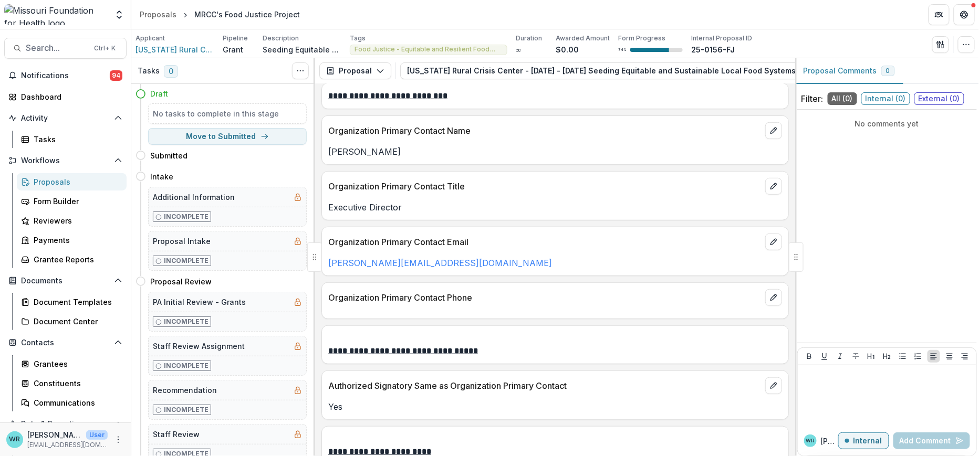
scroll to position [1095, 0]
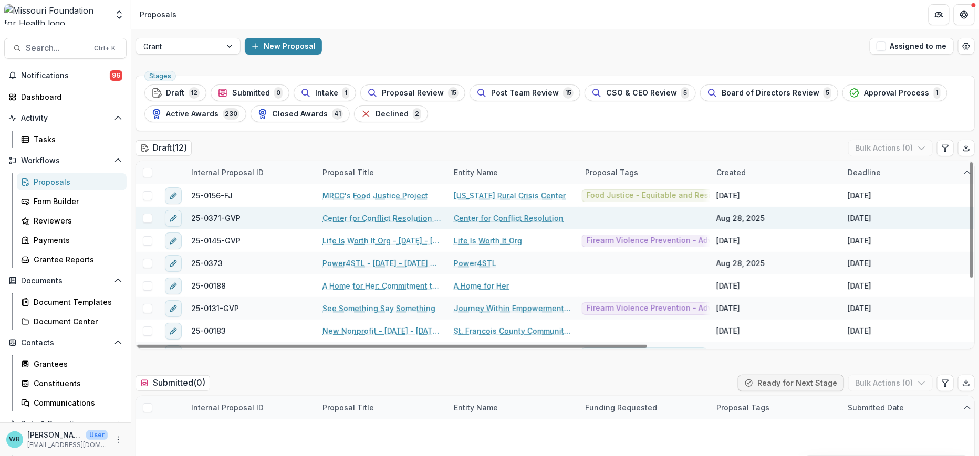
click at [367, 220] on link "Center for Conflict Resolution - [DATE] - [DATE] Grassroots Efforts to Address …" at bounding box center [381, 218] width 119 height 11
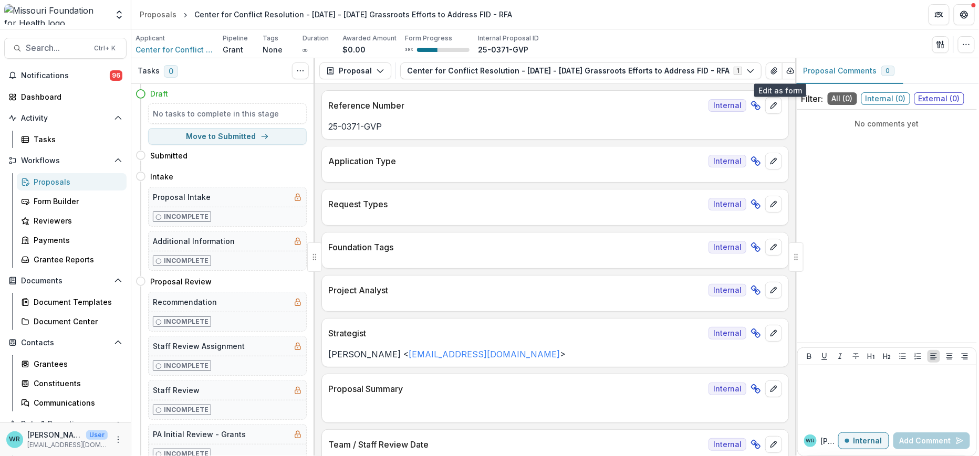
click at [798, 75] on button "Edit as form" at bounding box center [806, 70] width 17 height 17
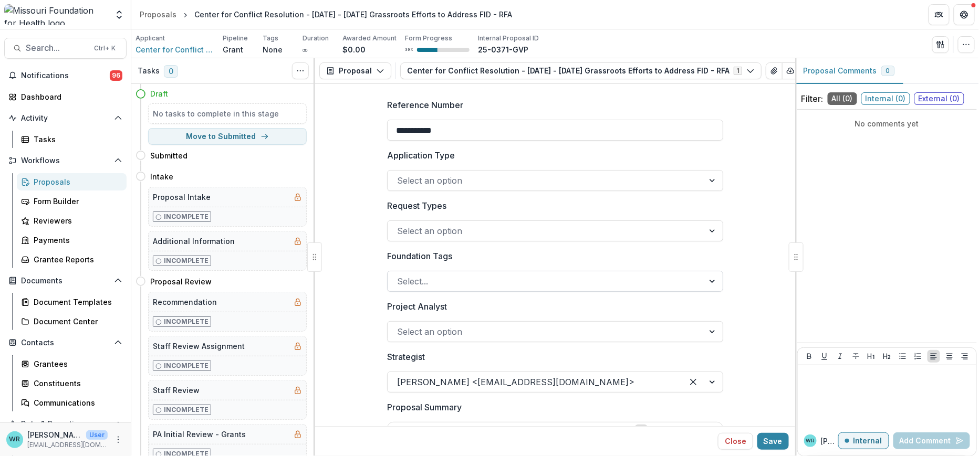
click at [530, 283] on div at bounding box center [545, 281] width 297 height 15
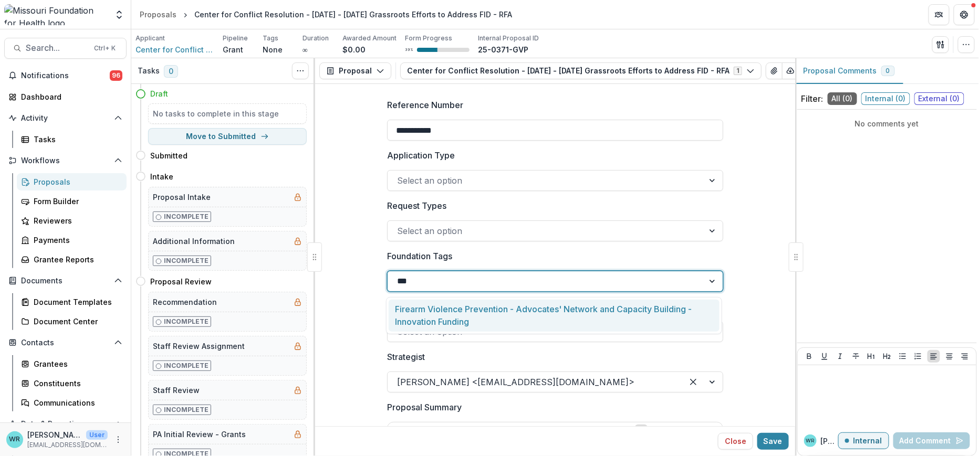
type input "****"
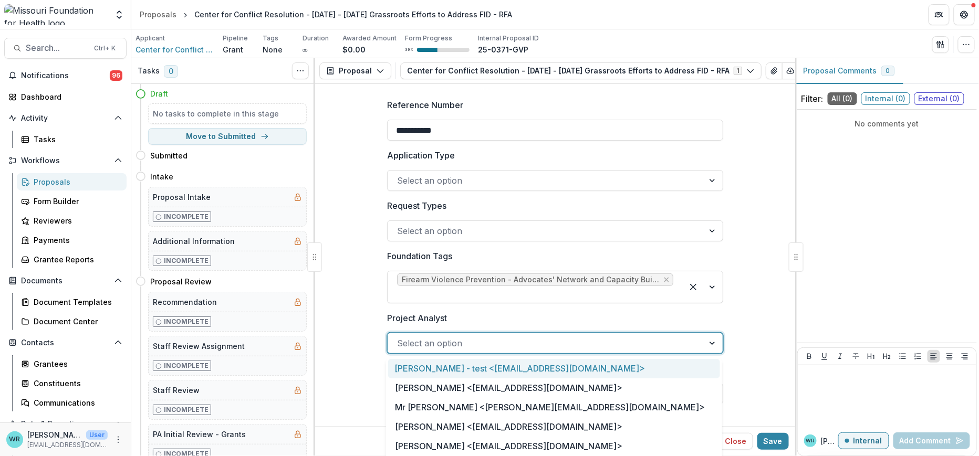
click at [498, 343] on div at bounding box center [545, 343] width 297 height 15
type input "**"
click at [509, 365] on div "[PERSON_NAME] <[EMAIL_ADDRESS][DOMAIN_NAME]>" at bounding box center [554, 368] width 332 height 19
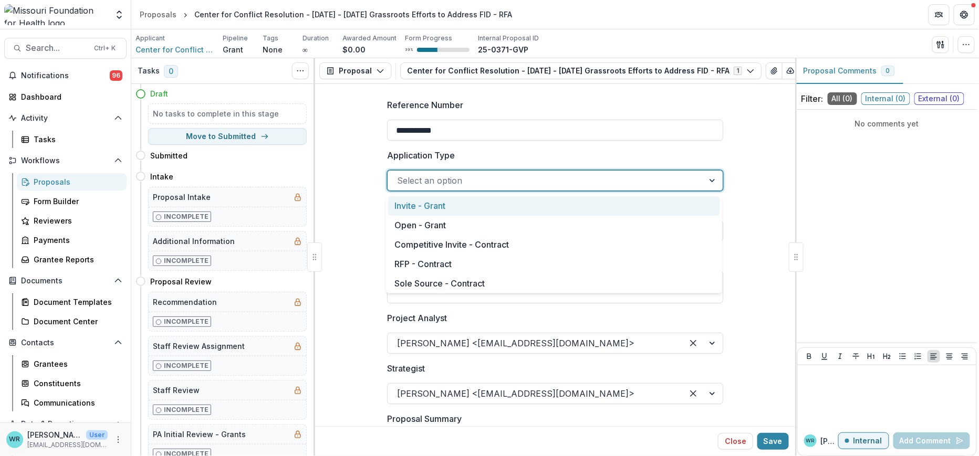
click at [531, 176] on div at bounding box center [545, 180] width 297 height 15
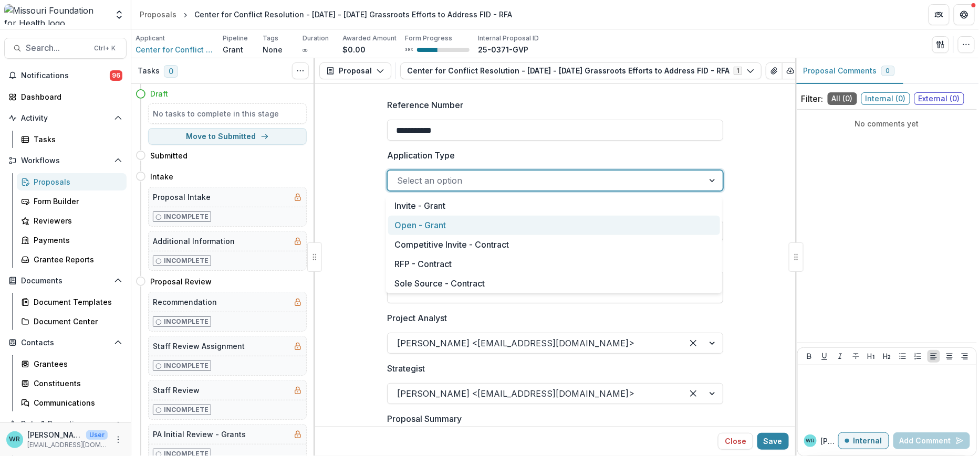
click at [404, 223] on div "Open - Grant" at bounding box center [554, 225] width 332 height 19
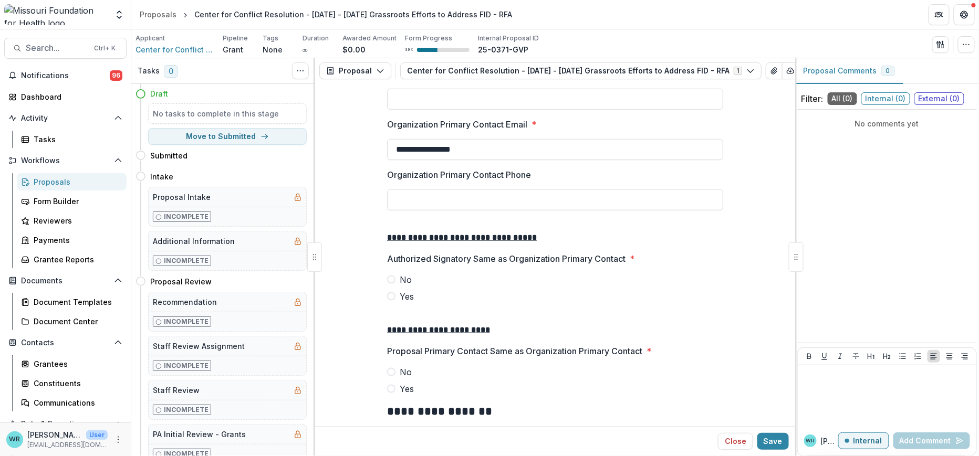
scroll to position [2200, 0]
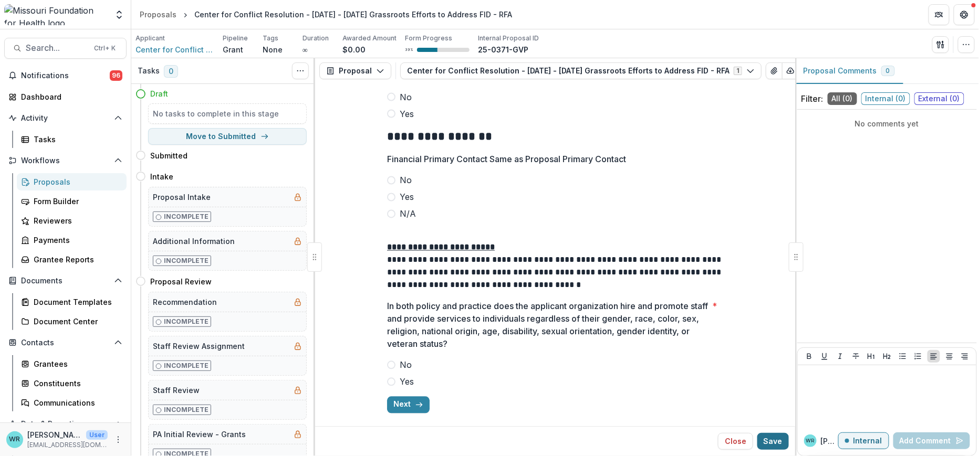
click at [778, 439] on button "Save" at bounding box center [773, 441] width 32 height 17
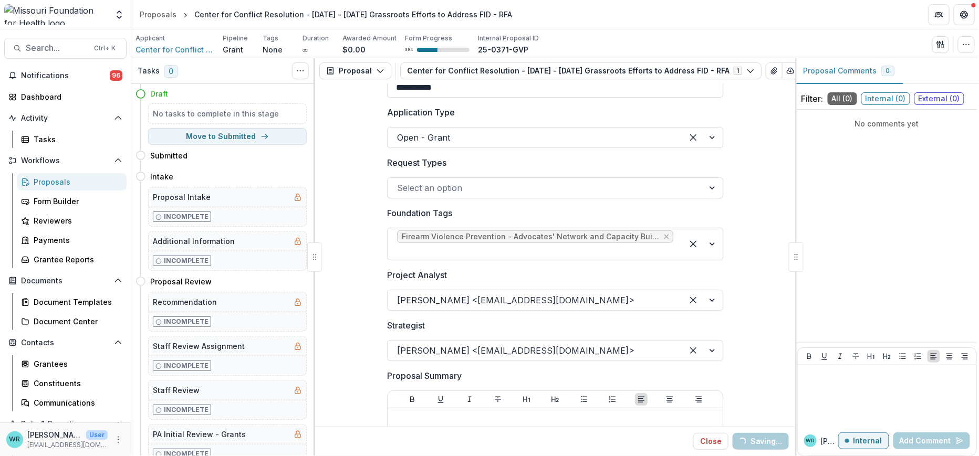
scroll to position [0, 0]
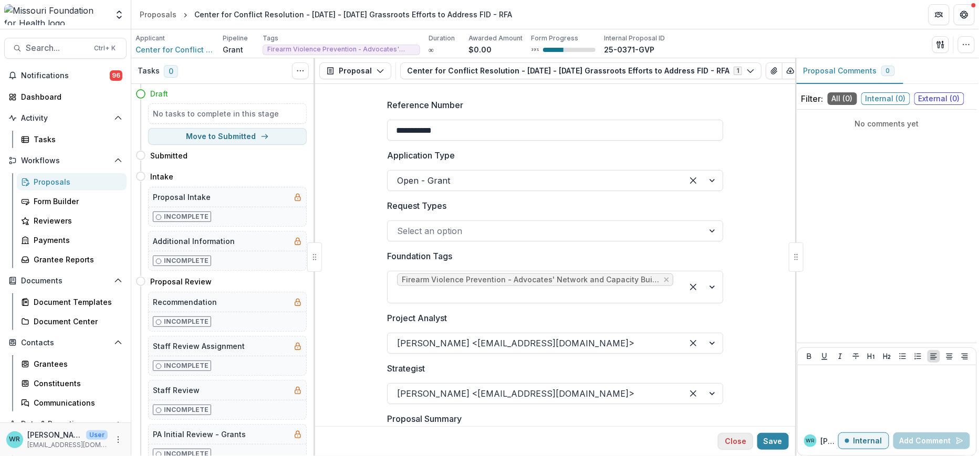
click at [732, 443] on button "Close" at bounding box center [735, 441] width 35 height 17
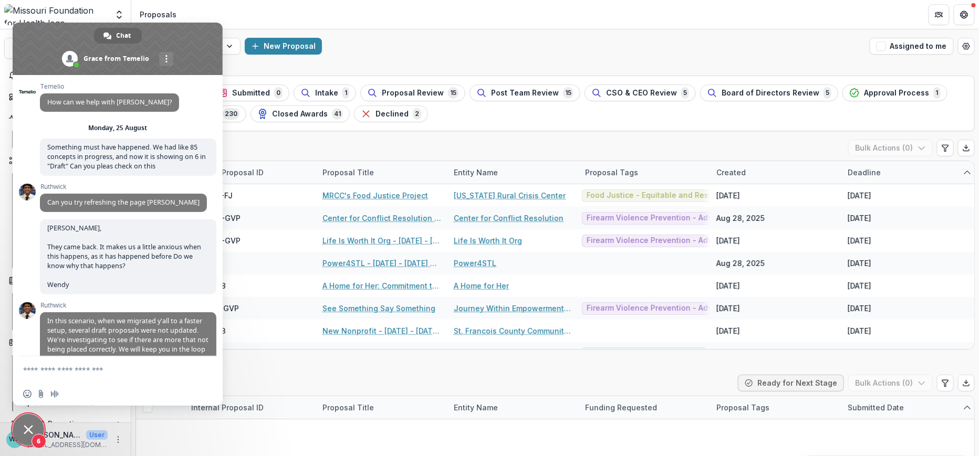
scroll to position [7335, 0]
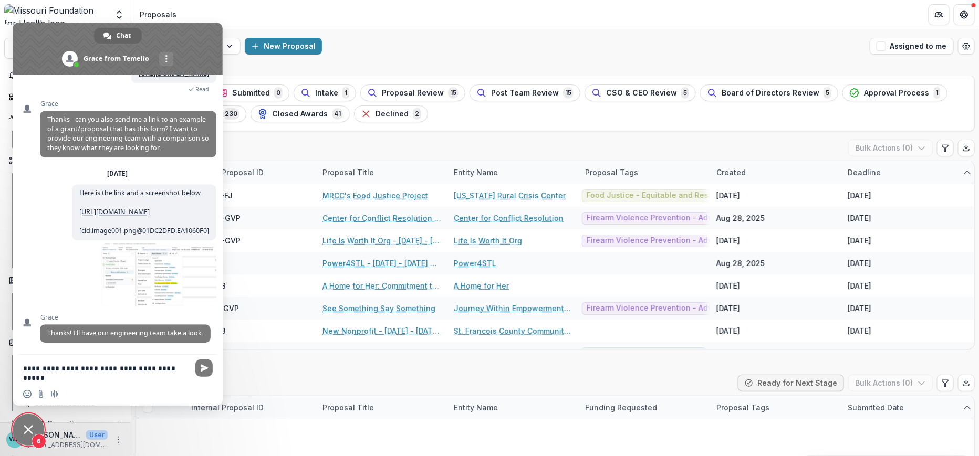
type textarea "**********"
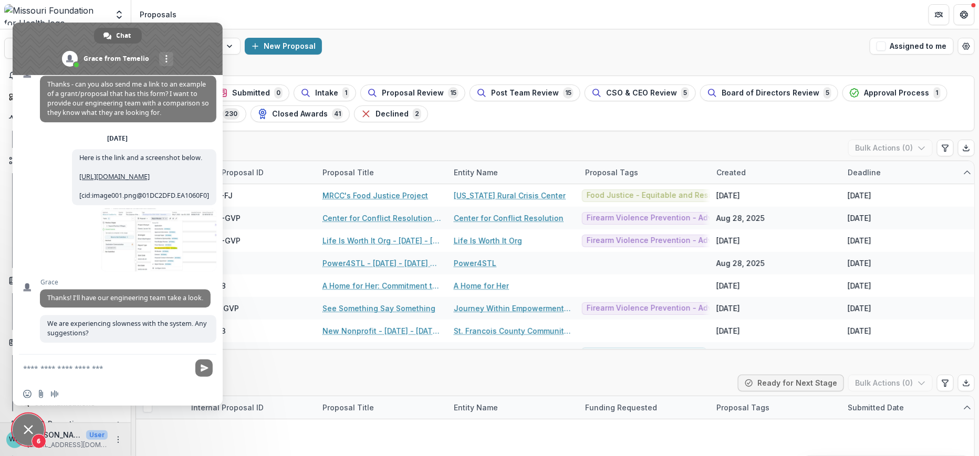
scroll to position [7371, 0]
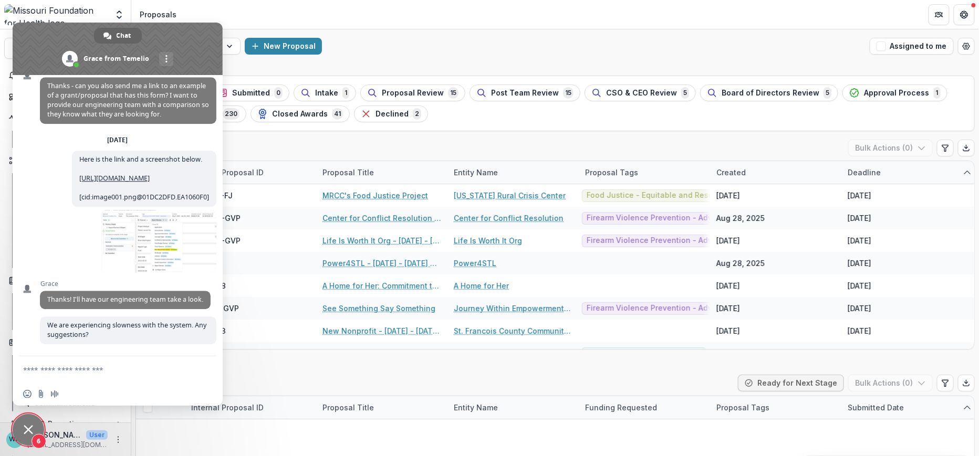
click at [22, 422] on span "6" at bounding box center [29, 430] width 32 height 32
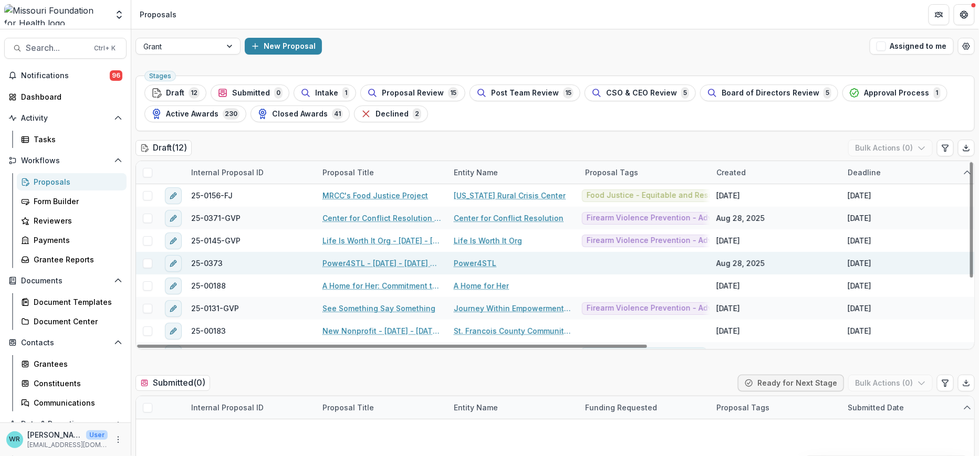
click at [375, 260] on link "Power4STL - 2025 - 2025 Grassroots Efforts to Address FID - RFA" at bounding box center [381, 263] width 119 height 11
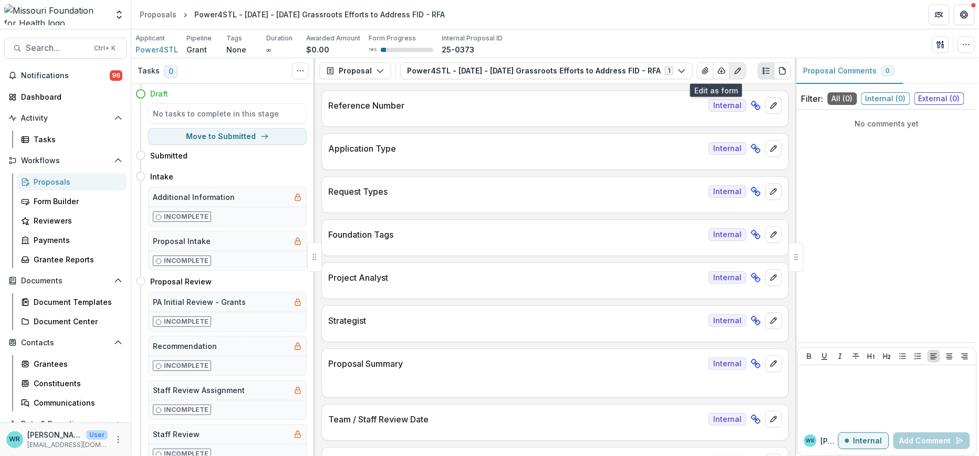
click at [733, 74] on icon "Edit as form" at bounding box center [737, 71] width 8 height 8
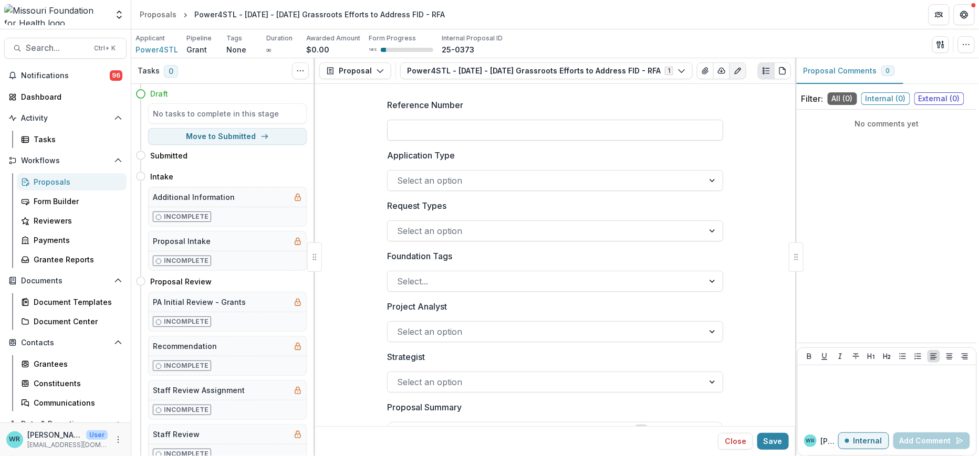
click at [601, 132] on input "Reference Number" at bounding box center [555, 130] width 336 height 21
type input "**********"
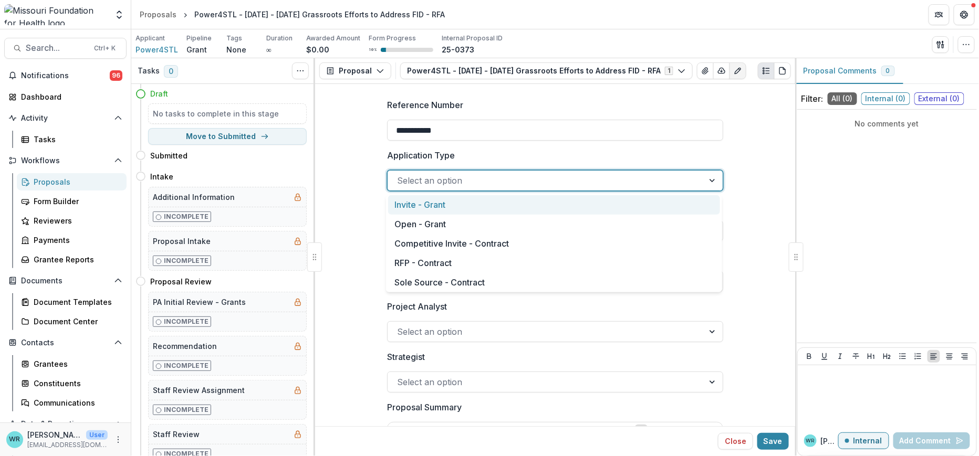
click at [532, 177] on div at bounding box center [545, 180] width 297 height 15
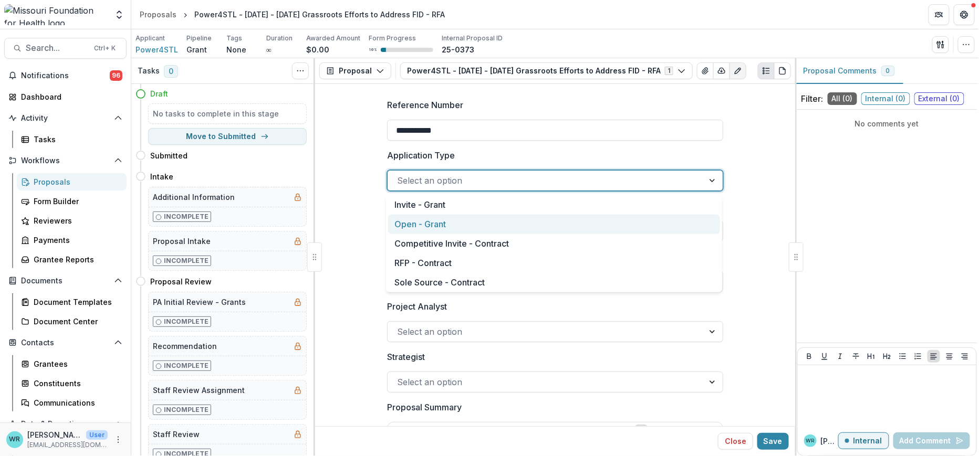
click at [438, 221] on div "Open - Grant" at bounding box center [554, 224] width 332 height 19
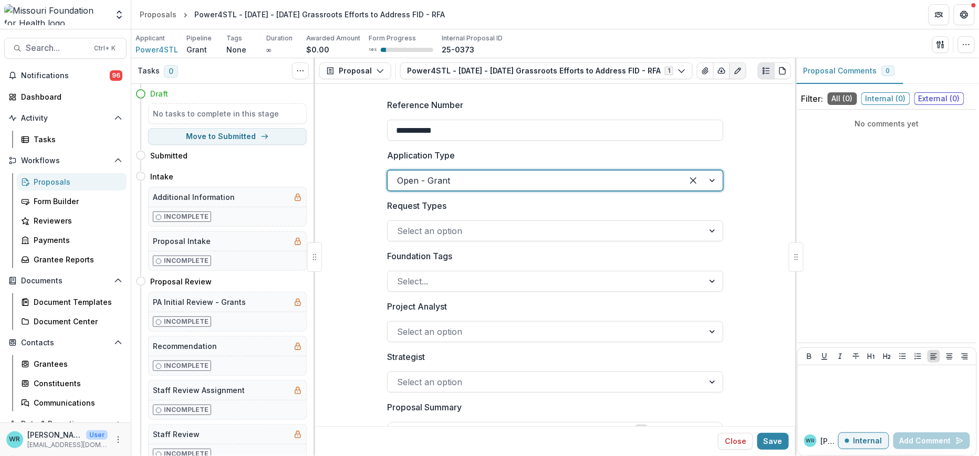
click at [542, 229] on div at bounding box center [545, 231] width 297 height 15
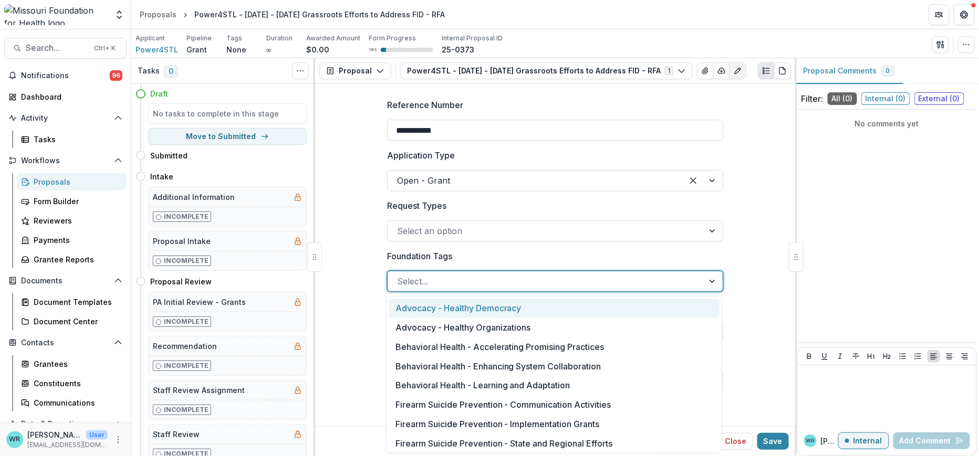
click at [463, 282] on div at bounding box center [545, 281] width 297 height 15
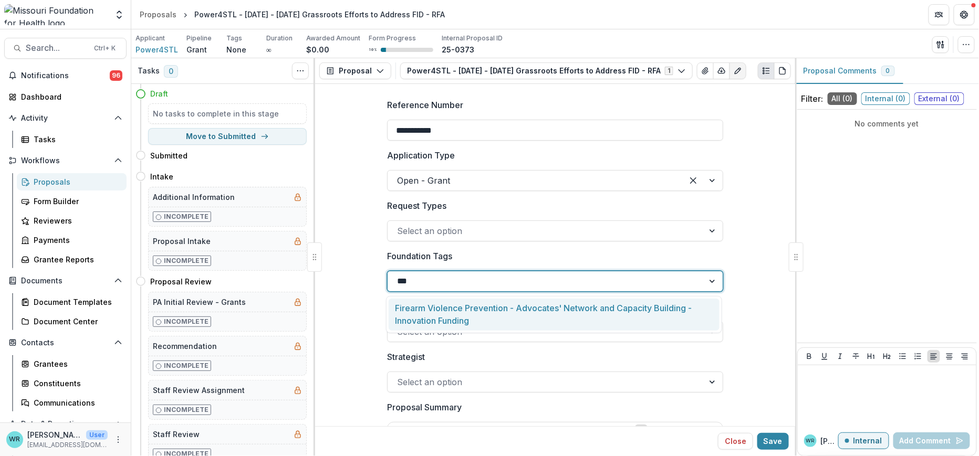
type input "****"
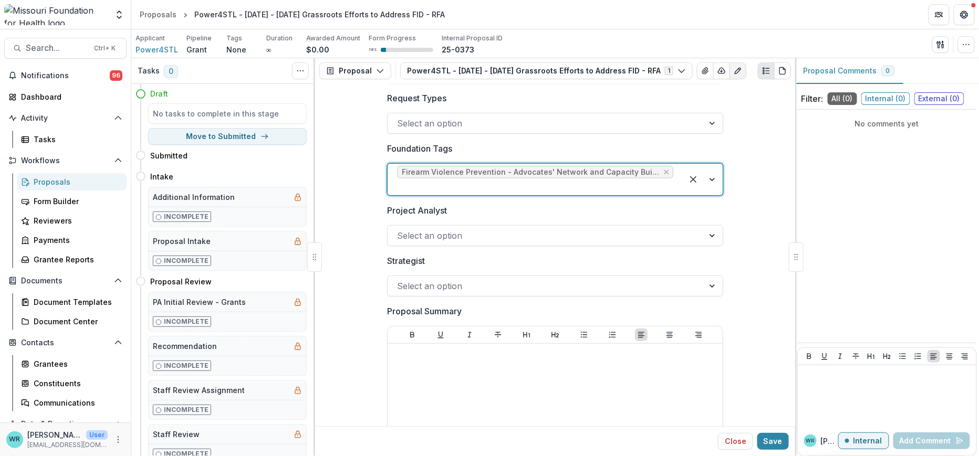
scroll to position [117, 0]
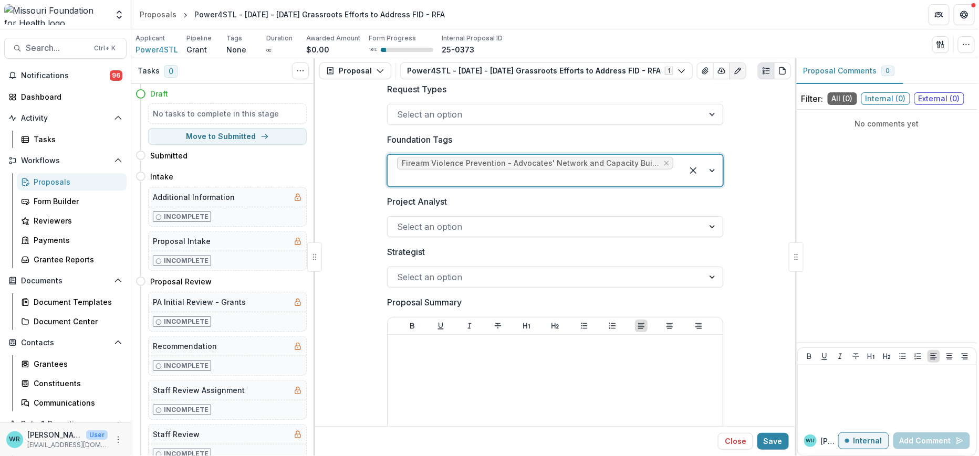
click at [507, 219] on div at bounding box center [545, 226] width 297 height 15
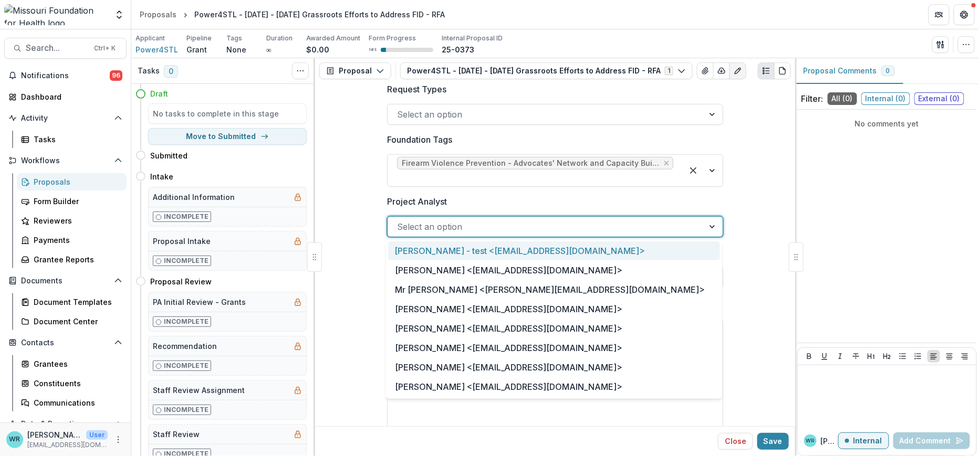
type input "*"
type input "**"
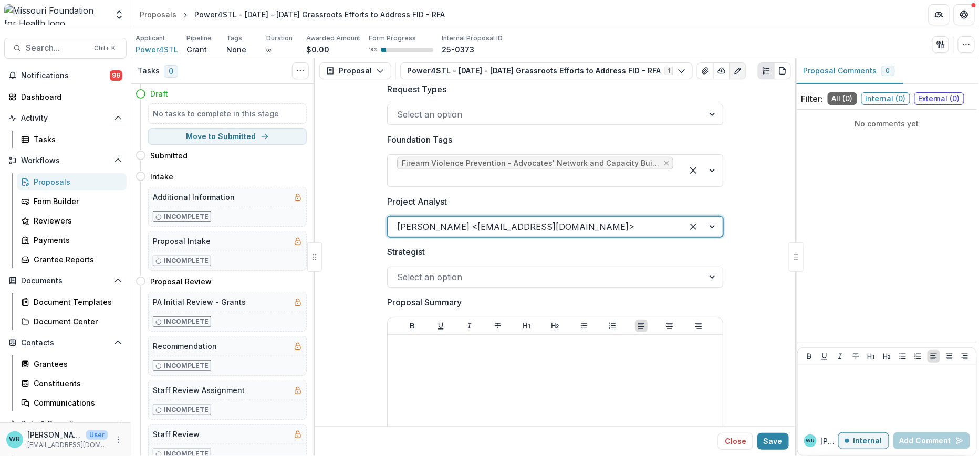
click at [522, 277] on div at bounding box center [545, 277] width 297 height 15
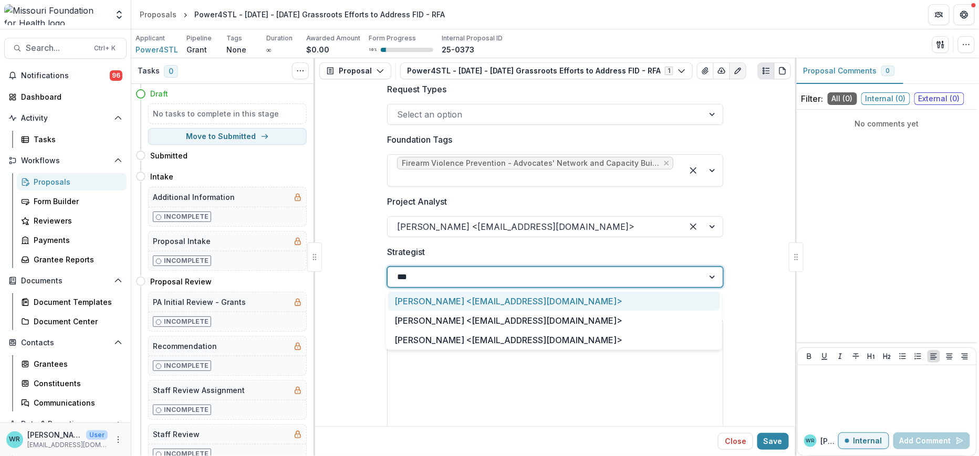
type input "****"
click at [515, 298] on div "Jessi LaRose <jlarose@mffh.org>" at bounding box center [554, 301] width 332 height 19
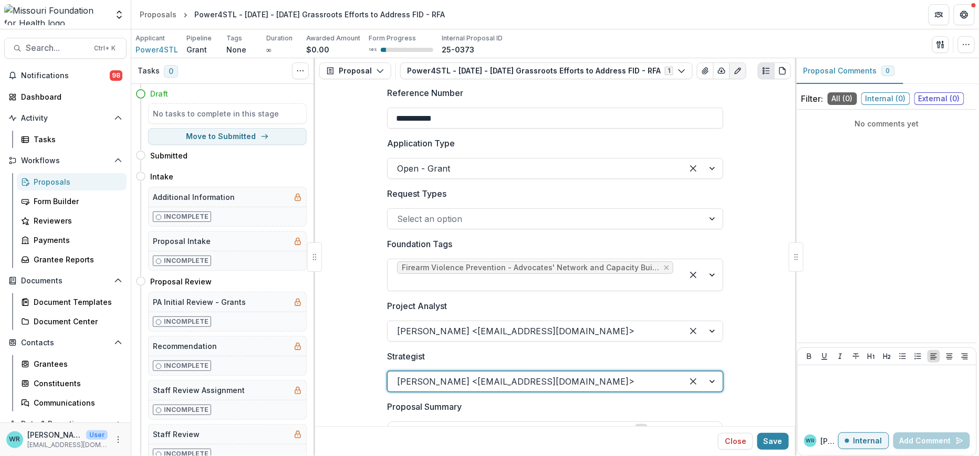
scroll to position [0, 0]
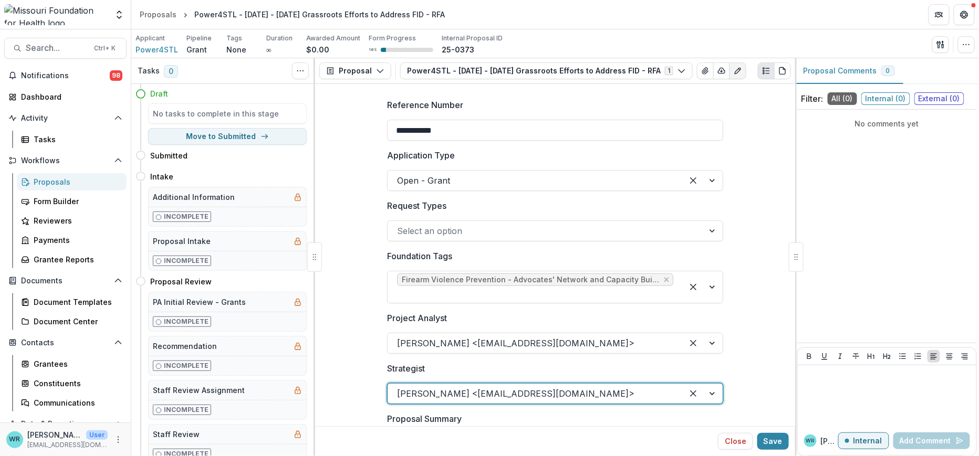
click at [775, 439] on button "Save" at bounding box center [773, 441] width 32 height 17
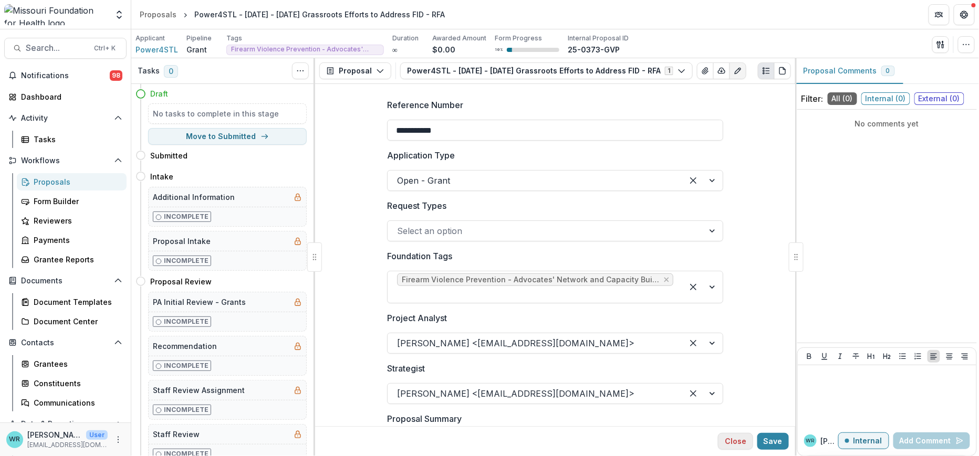
click at [729, 442] on button "Close" at bounding box center [735, 441] width 35 height 17
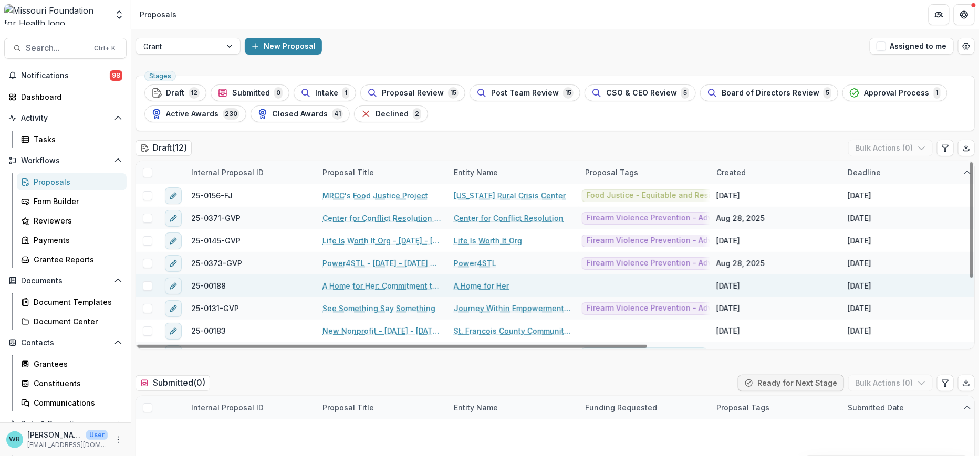
click at [360, 288] on link "A Home for Her: Commitment to Ending Firearm Violence" at bounding box center [381, 285] width 119 height 11
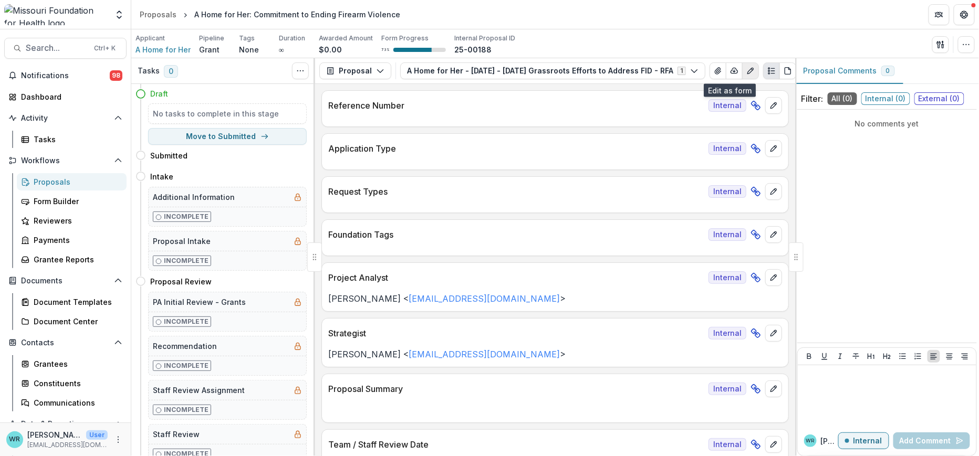
click at [747, 71] on icon "Edit as form" at bounding box center [750, 71] width 6 height 6
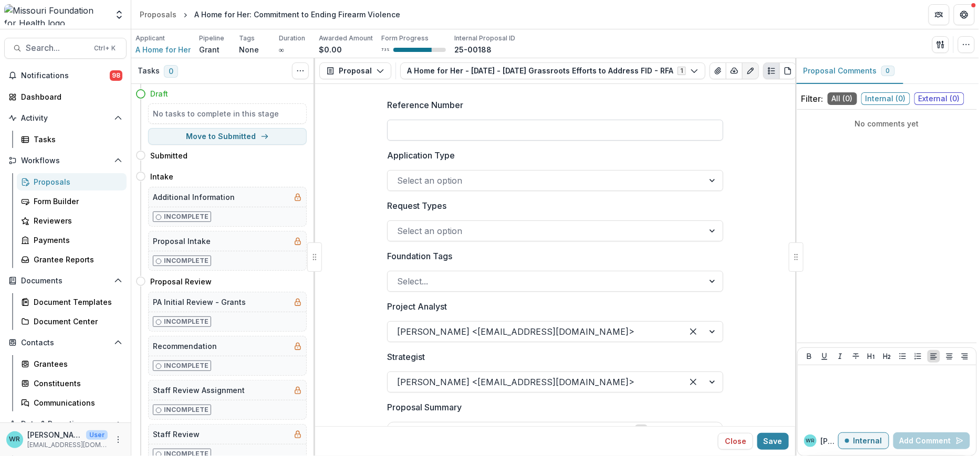
click at [490, 130] on input "Reference Number" at bounding box center [555, 130] width 336 height 21
type input "**********"
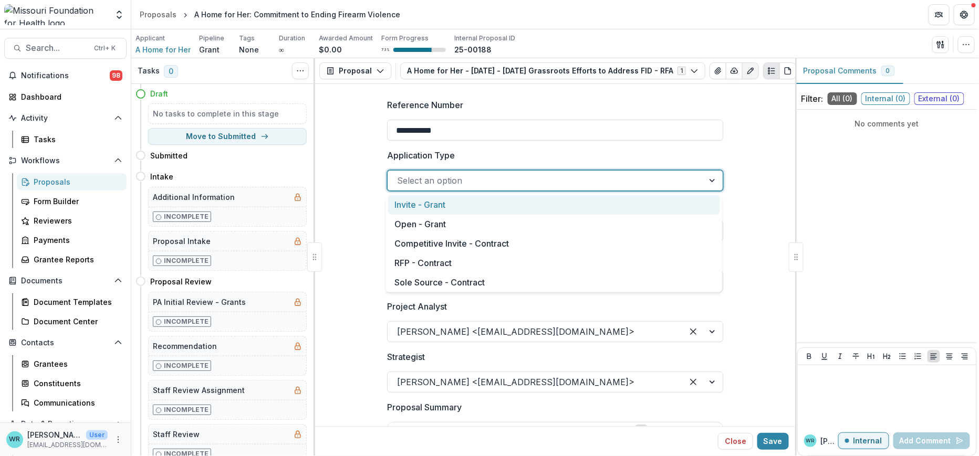
click at [481, 176] on div at bounding box center [545, 180] width 297 height 15
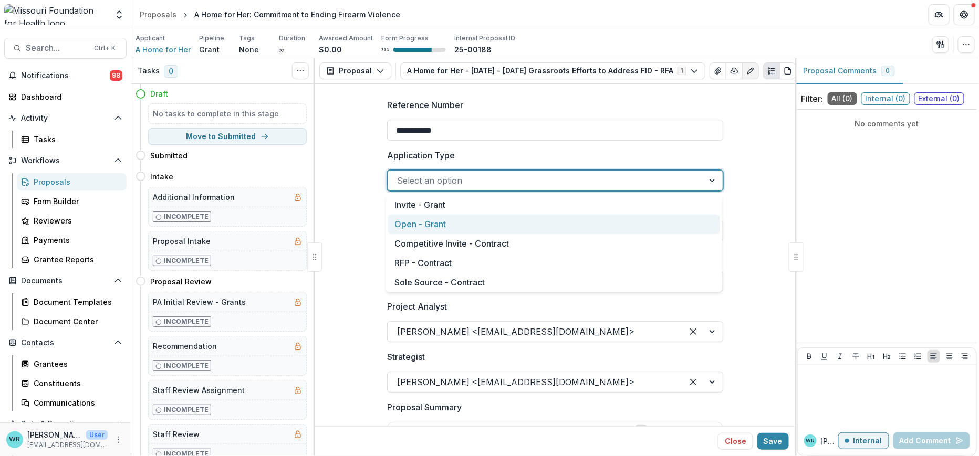
click at [449, 219] on div "Open - Grant" at bounding box center [554, 224] width 332 height 19
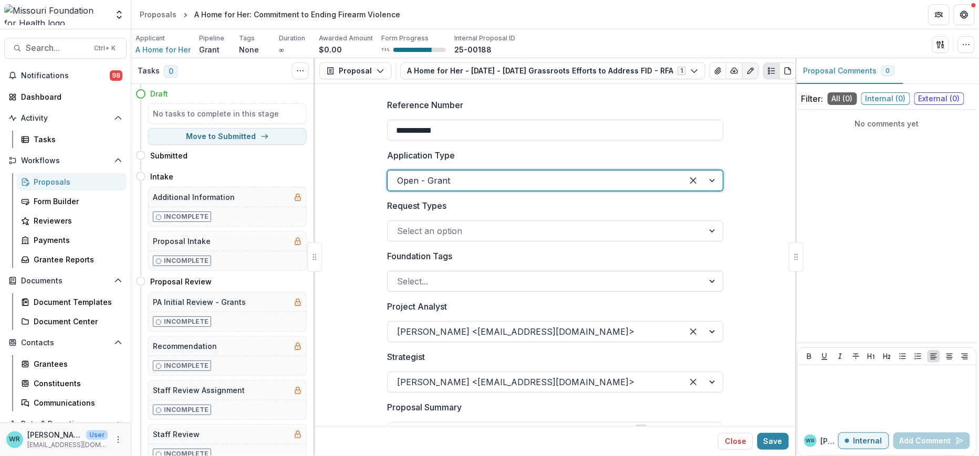
scroll to position [58, 0]
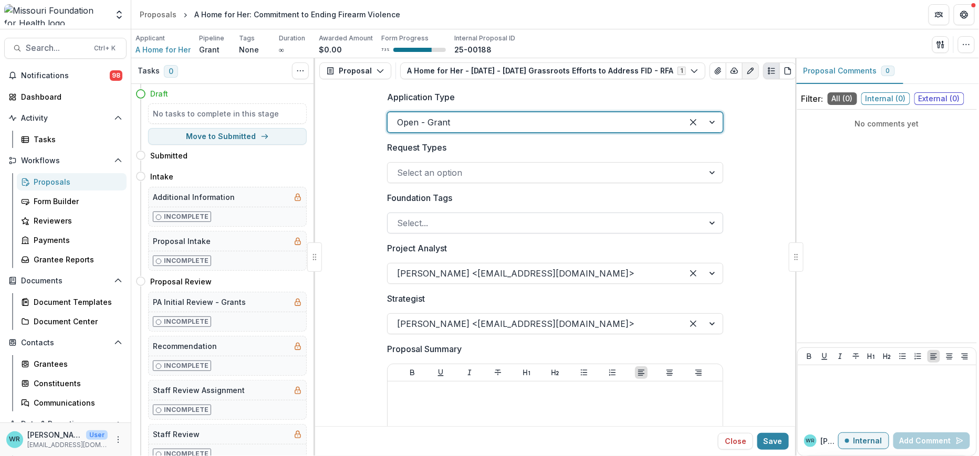
click at [432, 218] on div at bounding box center [545, 223] width 297 height 15
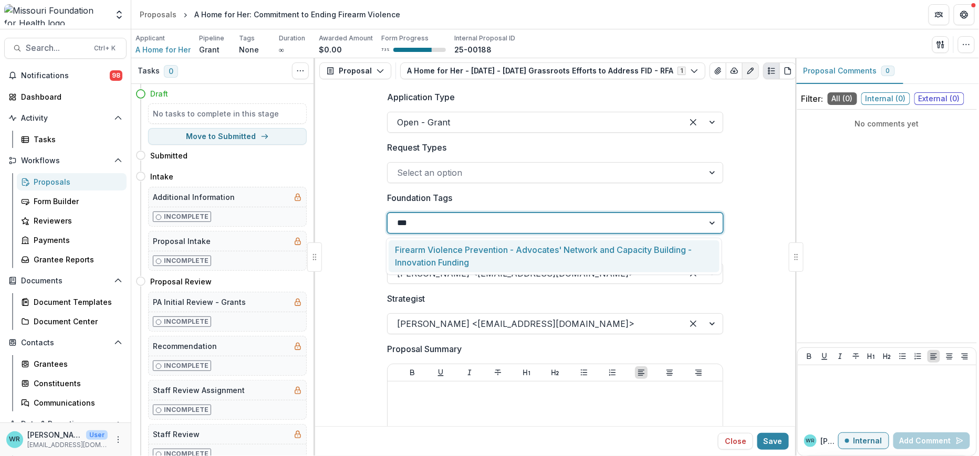
type input "****"
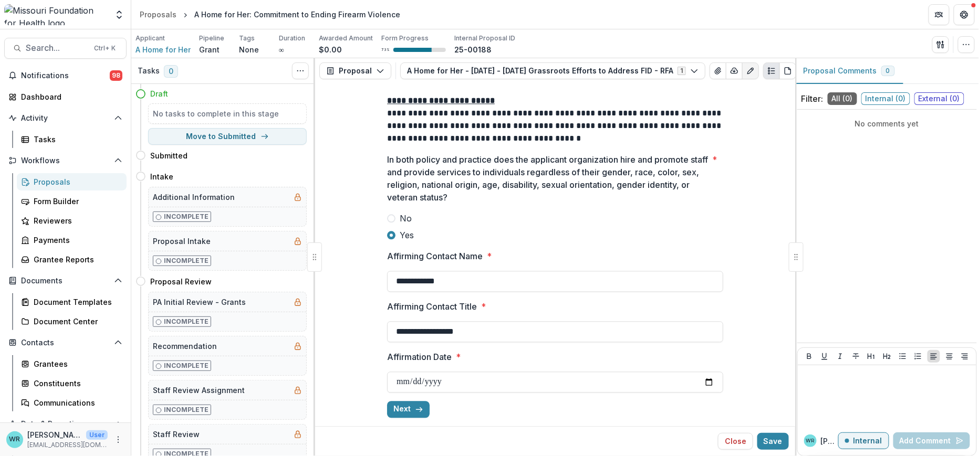
scroll to position [2350, 0]
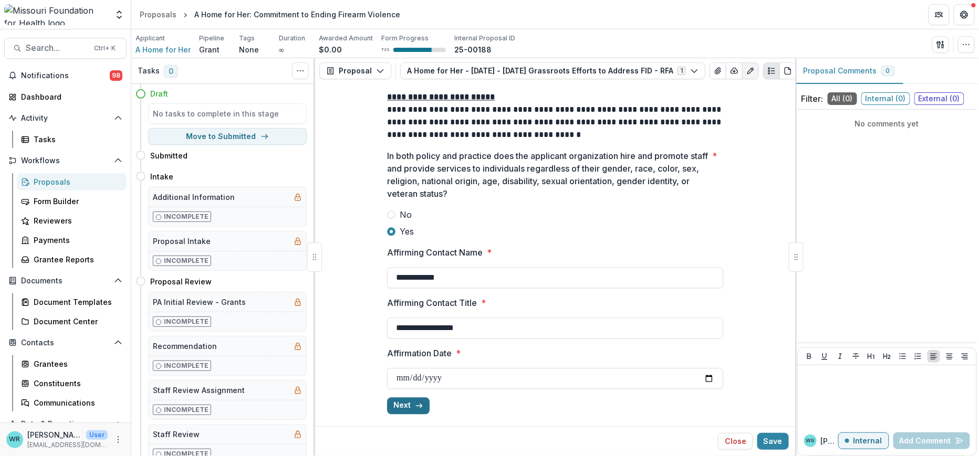
click at [409, 402] on button "Next" at bounding box center [408, 406] width 43 height 17
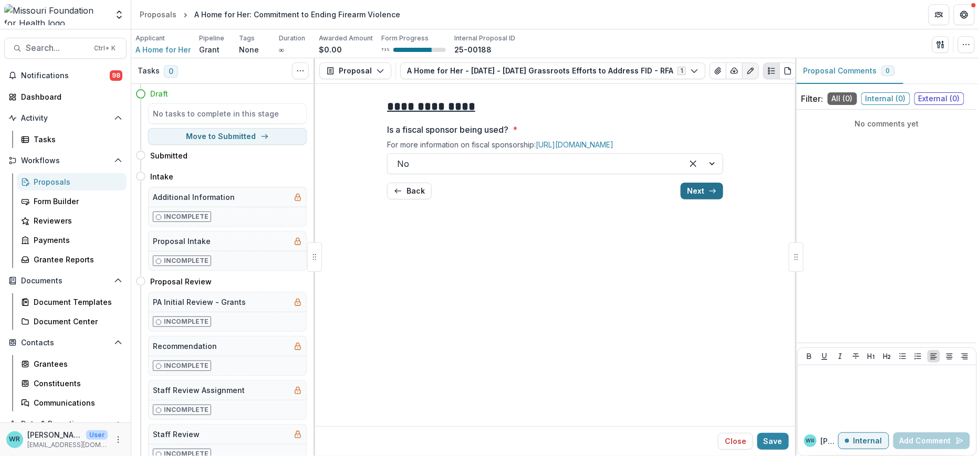
click at [716, 195] on icon "button" at bounding box center [712, 191] width 8 height 8
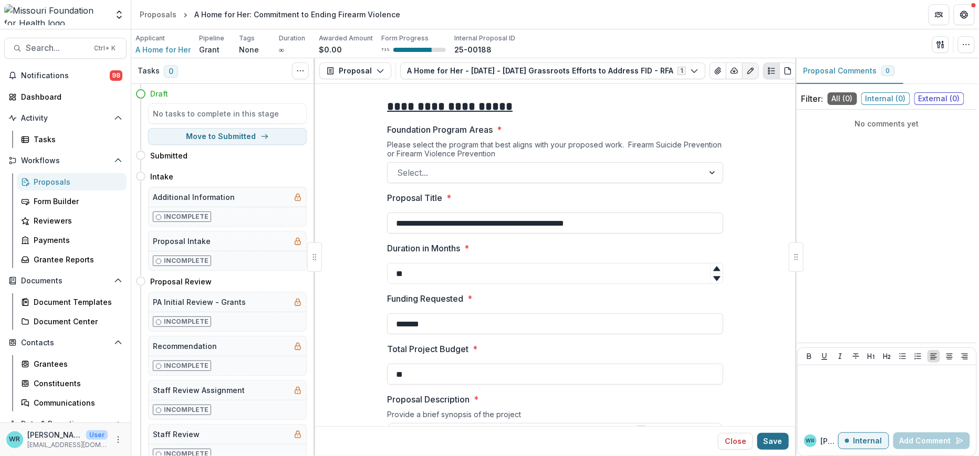
click at [776, 441] on button "Save" at bounding box center [773, 441] width 32 height 17
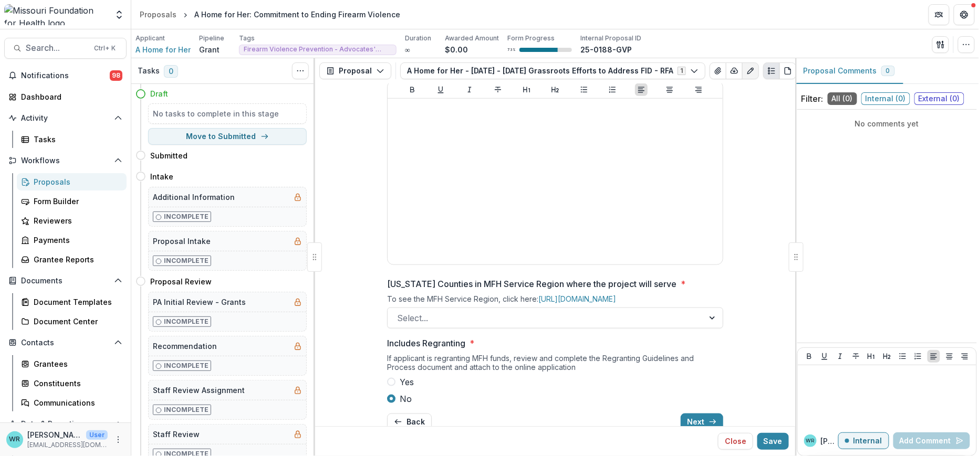
scroll to position [358, 0]
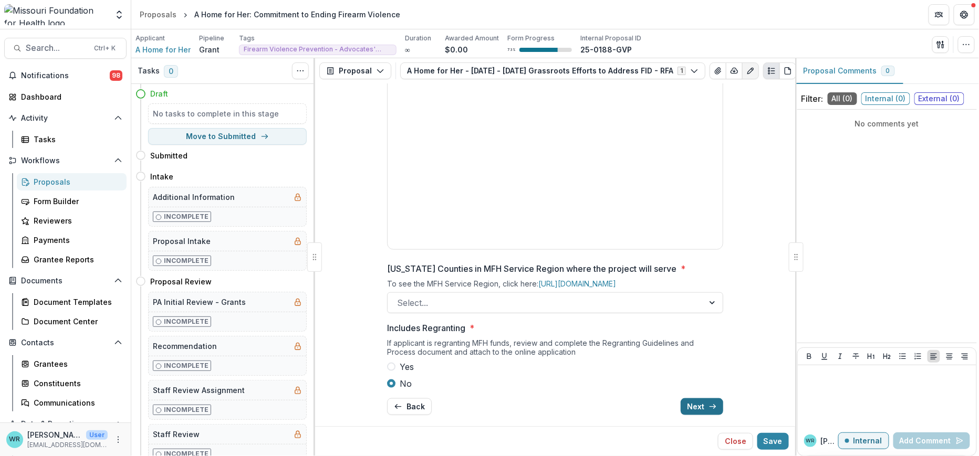
click at [708, 403] on icon "button" at bounding box center [712, 407] width 8 height 8
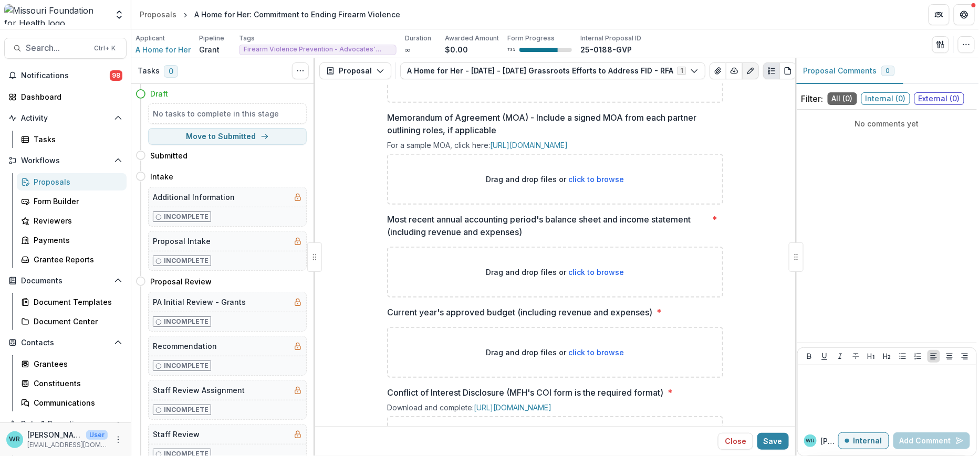
scroll to position [0, 0]
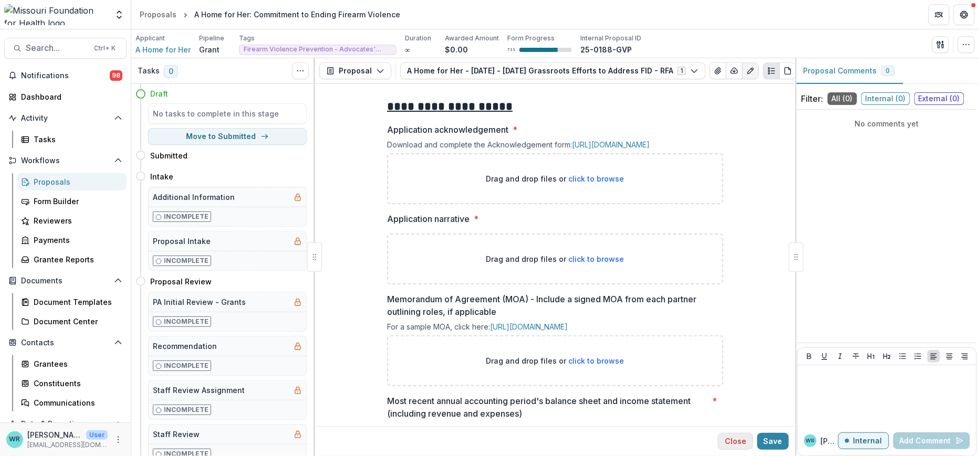
click at [738, 443] on button "Close" at bounding box center [735, 441] width 35 height 17
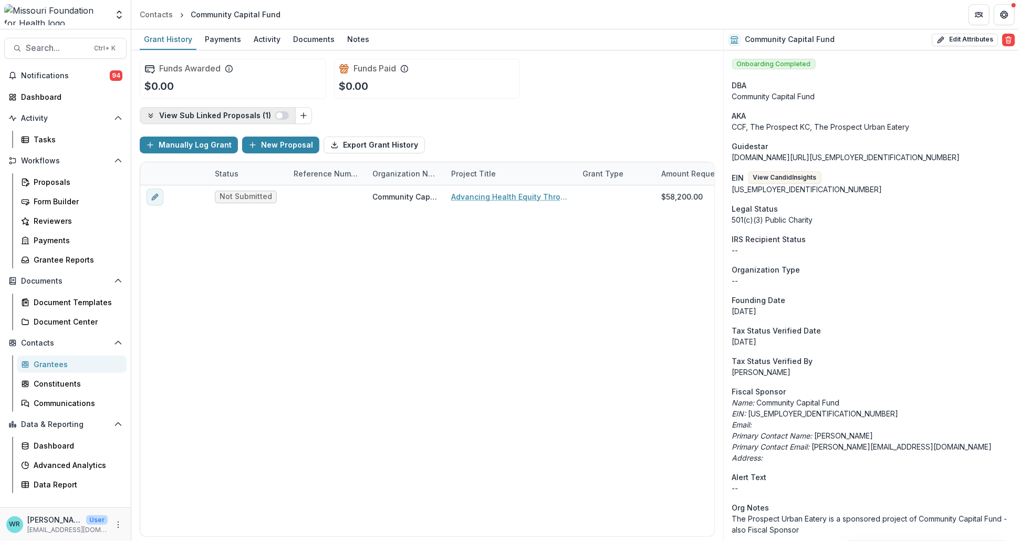
click at [147, 113] on icon "button" at bounding box center [150, 115] width 8 height 8
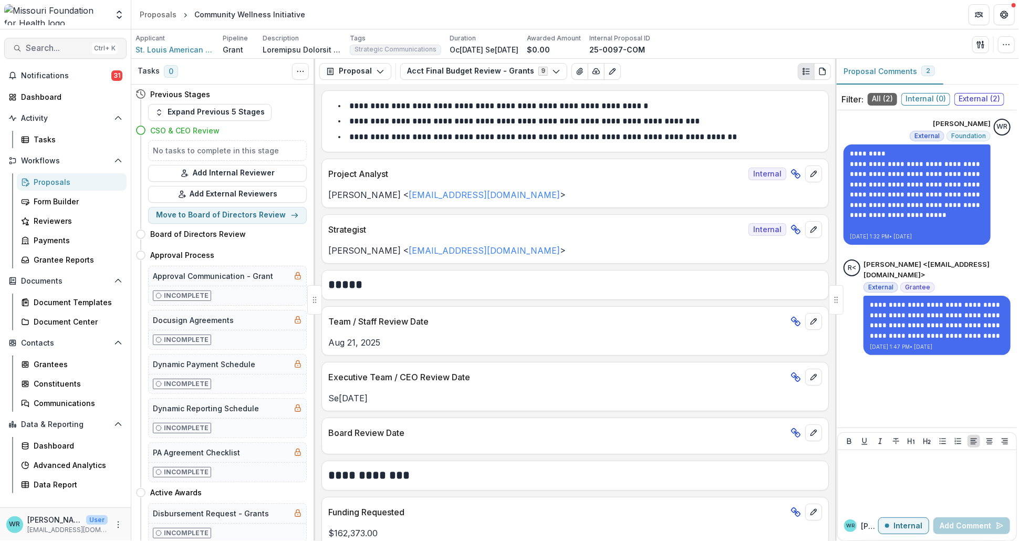
click at [68, 52] on span "Search..." at bounding box center [57, 48] width 62 height 10
type input "********"
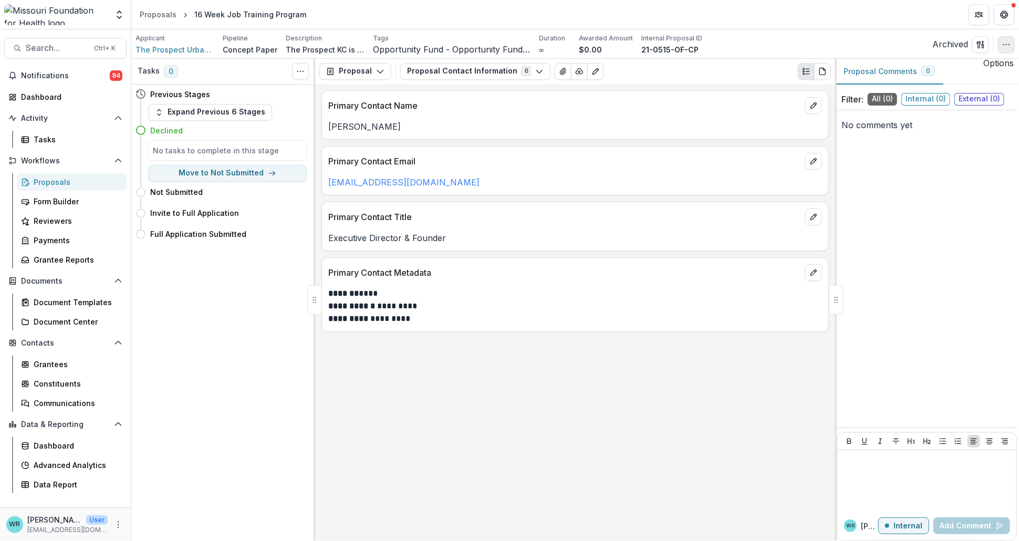
click at [1005, 43] on icon "button" at bounding box center [1006, 44] width 8 height 8
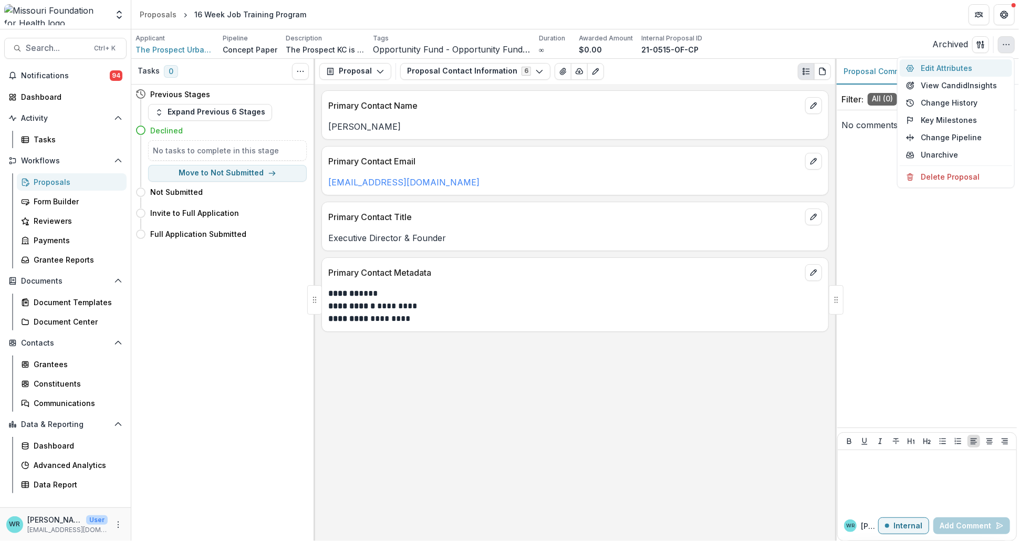
click at [940, 67] on button "Edit Attributes" at bounding box center [955, 67] width 112 height 17
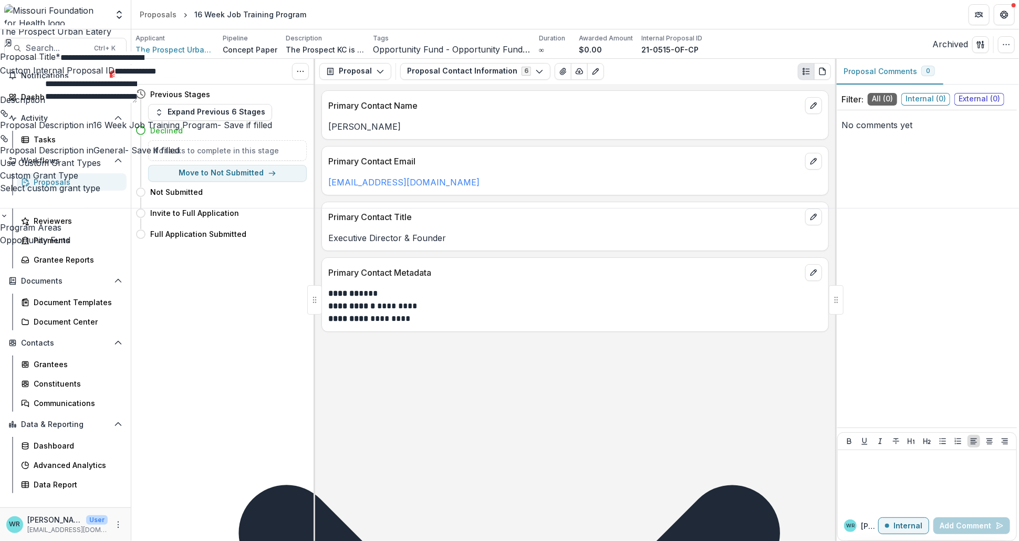
scroll to position [454, 0]
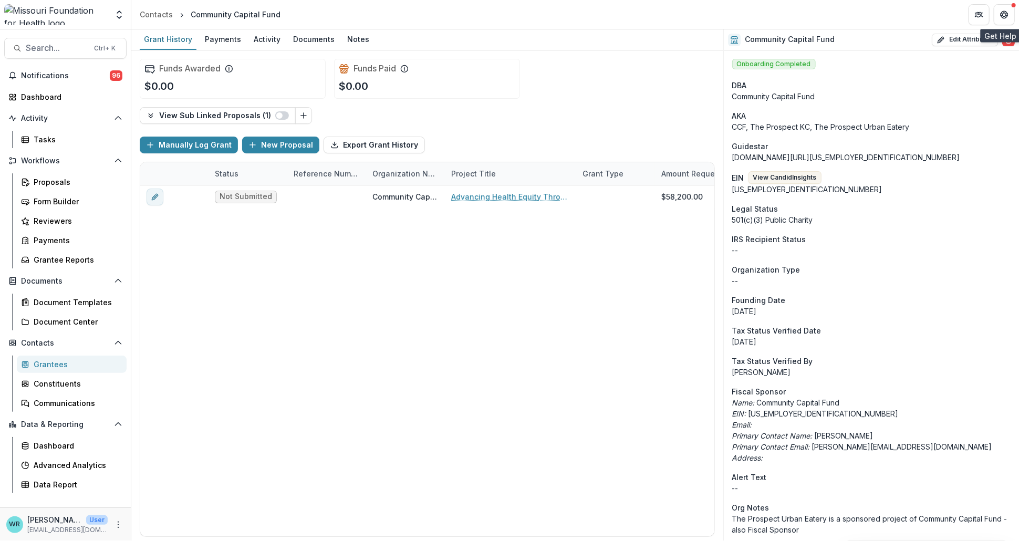
click at [1002, 13] on icon "Get Help" at bounding box center [1004, 15] width 8 height 8
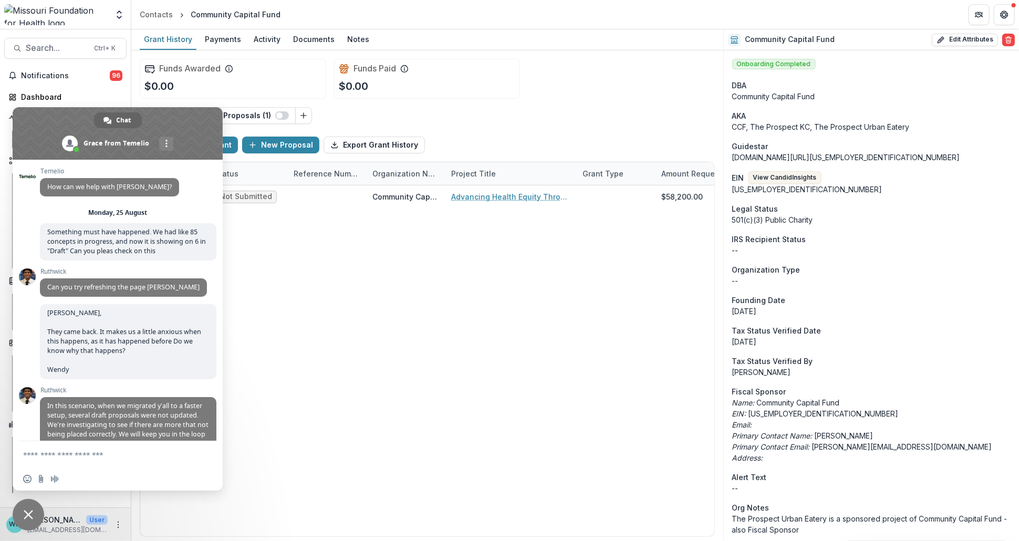
scroll to position [7335, 0]
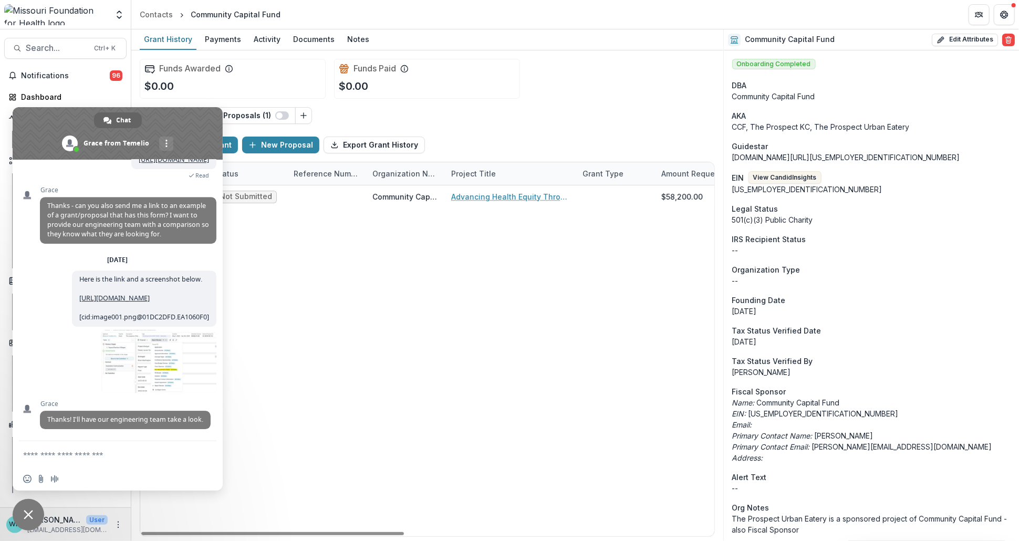
click at [77, 460] on form at bounding box center [106, 455] width 166 height 28
click at [86, 456] on textarea "Compose your message..." at bounding box center [106, 454] width 166 height 9
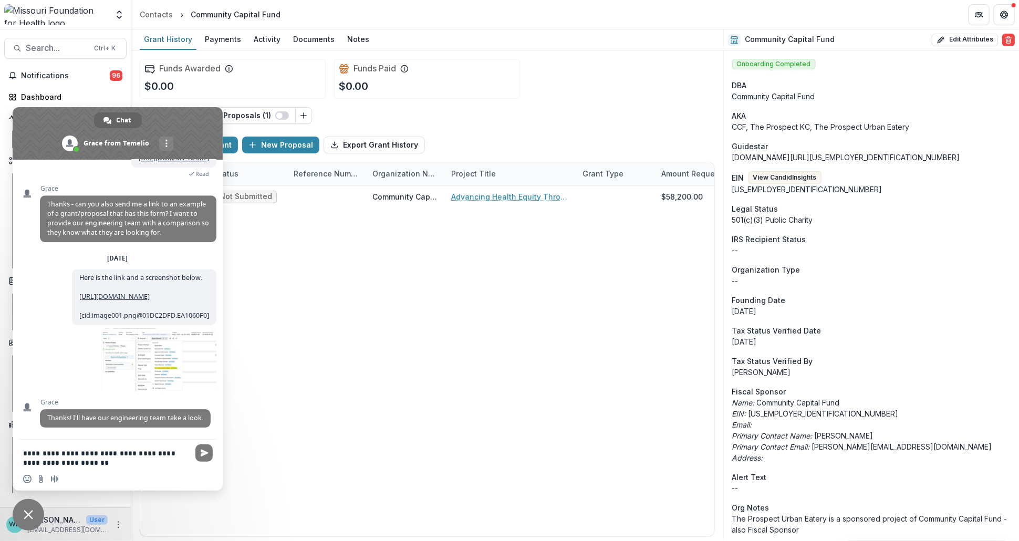
type textarea "**********"
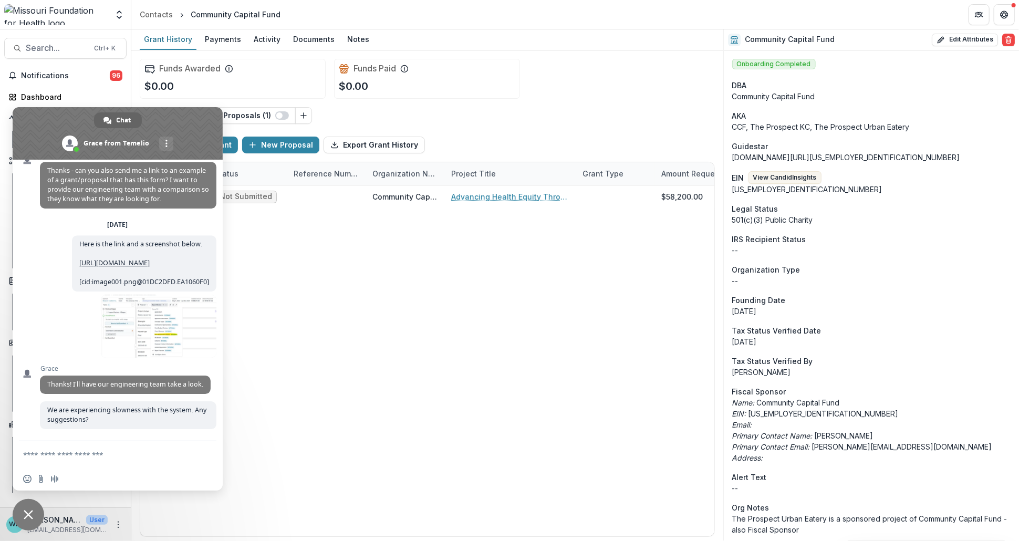
scroll to position [7371, 0]
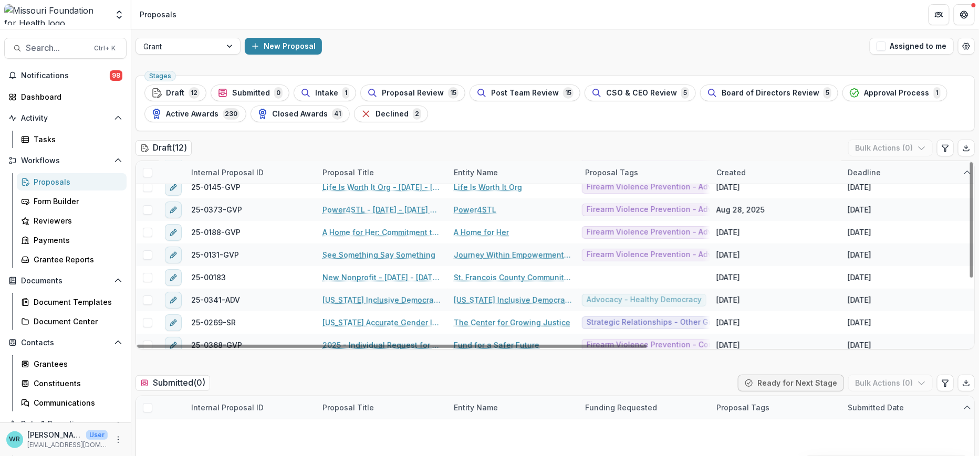
scroll to position [58, 0]
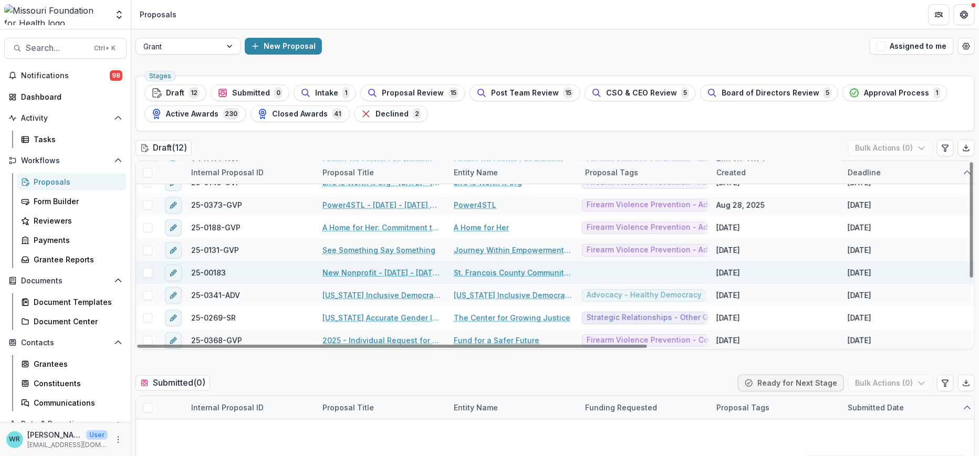
click at [403, 272] on link "New Nonprofit - 2025 - 2025 Grassroots Efforts to Address FID - RFA" at bounding box center [381, 272] width 119 height 11
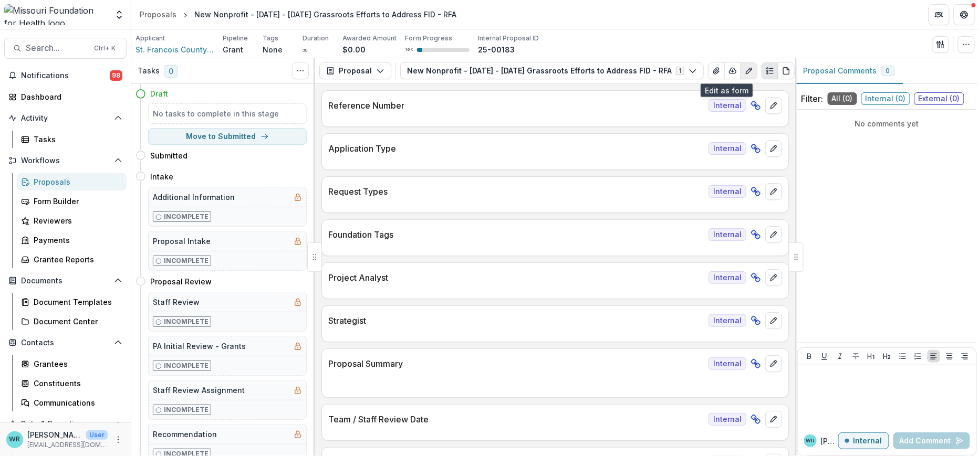
click at [746, 71] on icon "Edit as form" at bounding box center [749, 71] width 6 height 6
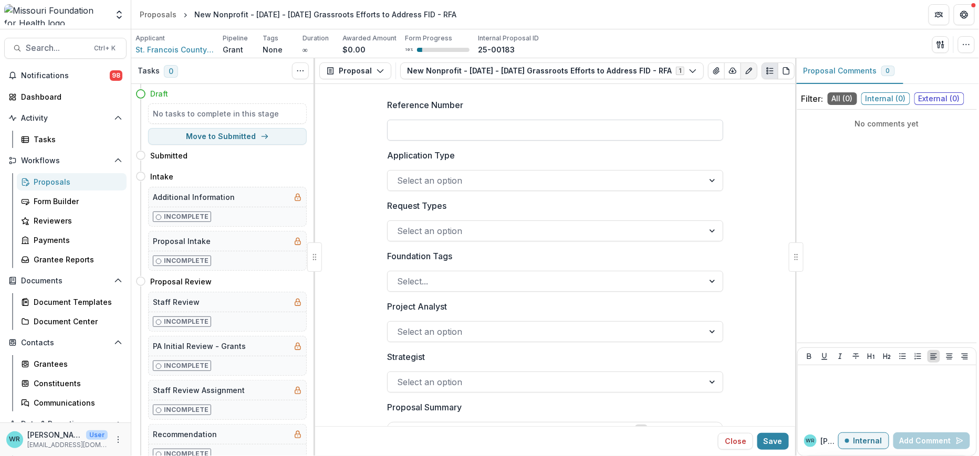
click at [500, 129] on input "Reference Number" at bounding box center [555, 130] width 336 height 21
type input "**********"
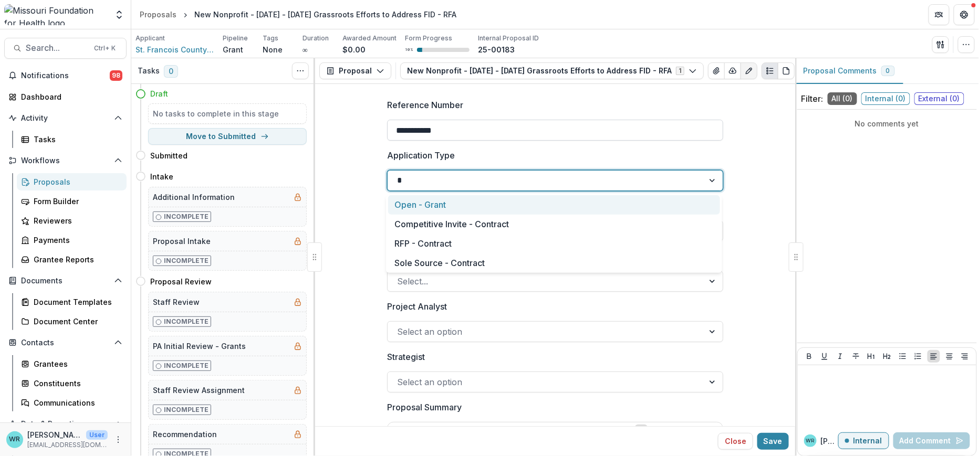
type input "**"
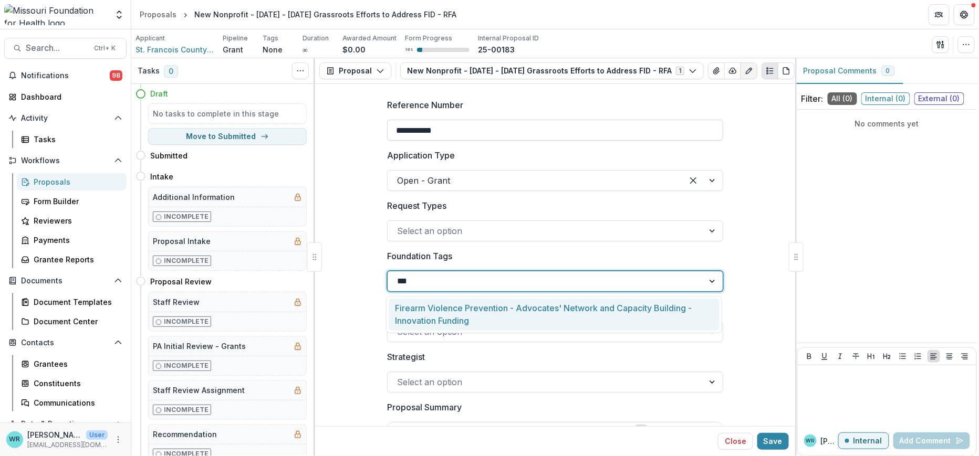
type input "****"
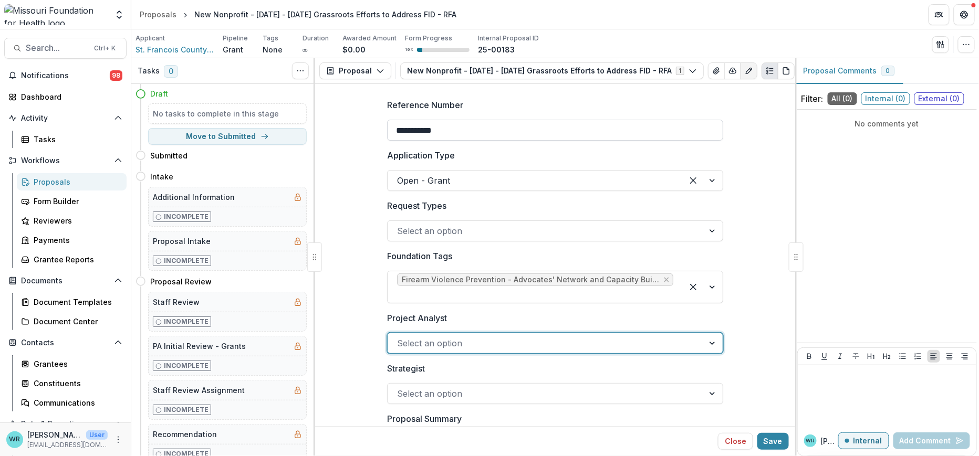
type input "*"
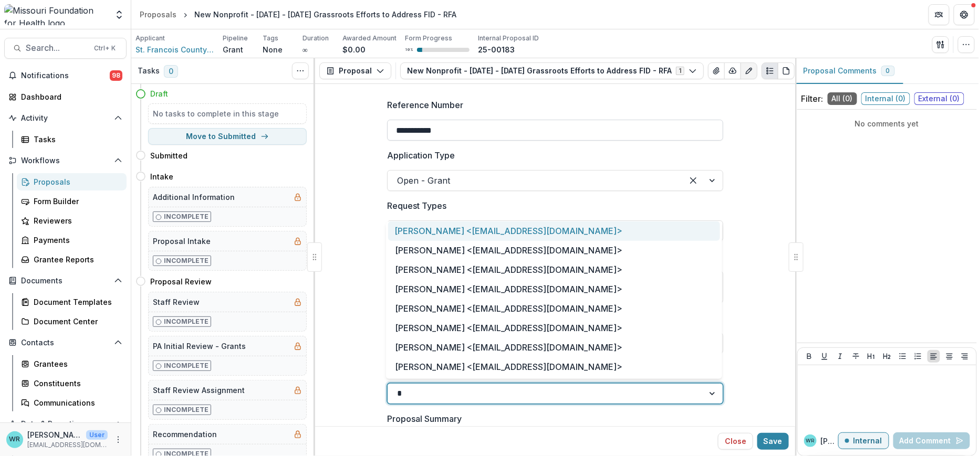
type input "**"
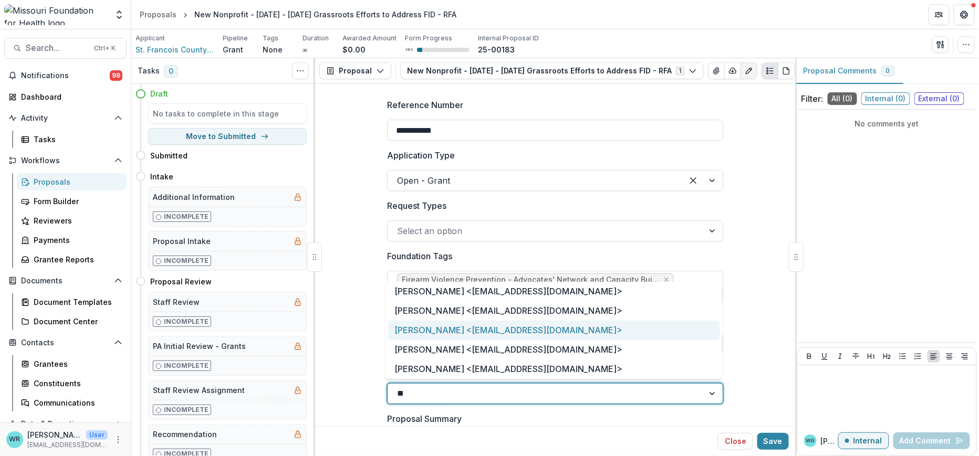
click at [487, 323] on div "Jessi LaRose <jlarose@mffh.org>" at bounding box center [554, 330] width 332 height 19
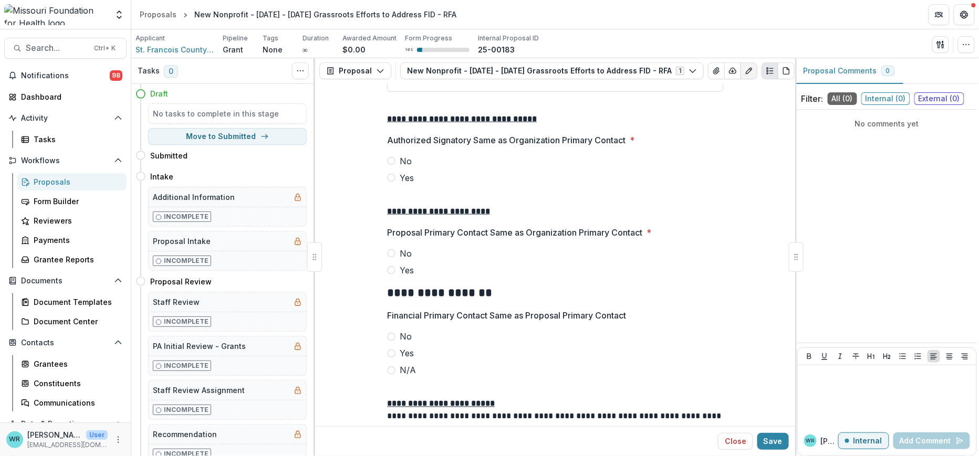
scroll to position [2199, 0]
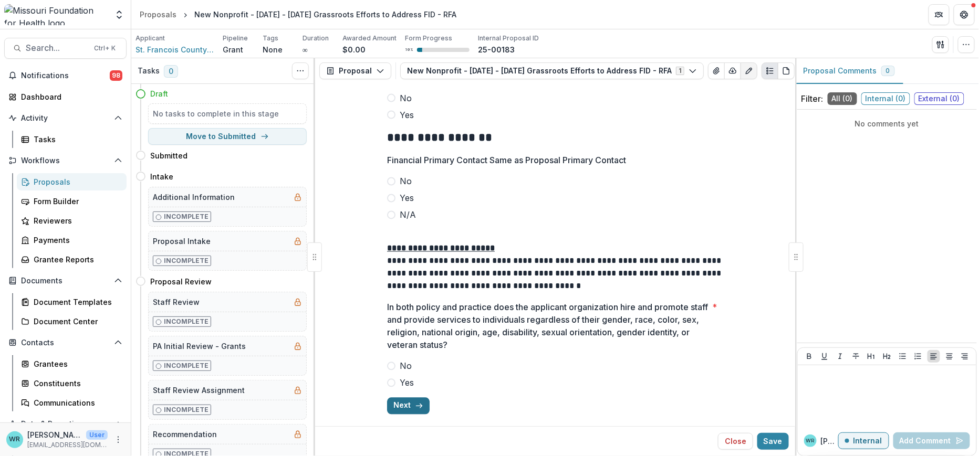
click at [420, 402] on icon "button" at bounding box center [419, 406] width 8 height 8
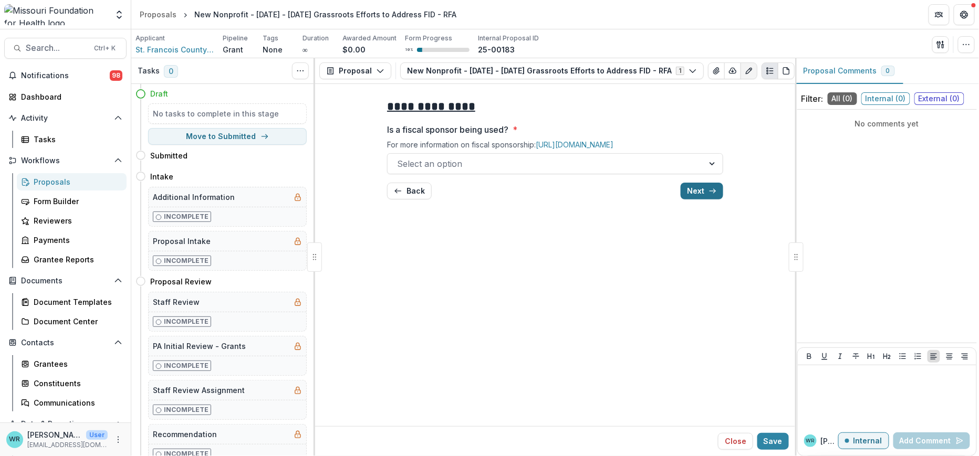
scroll to position [0, 0]
click at [709, 195] on icon "button" at bounding box center [712, 191] width 8 height 8
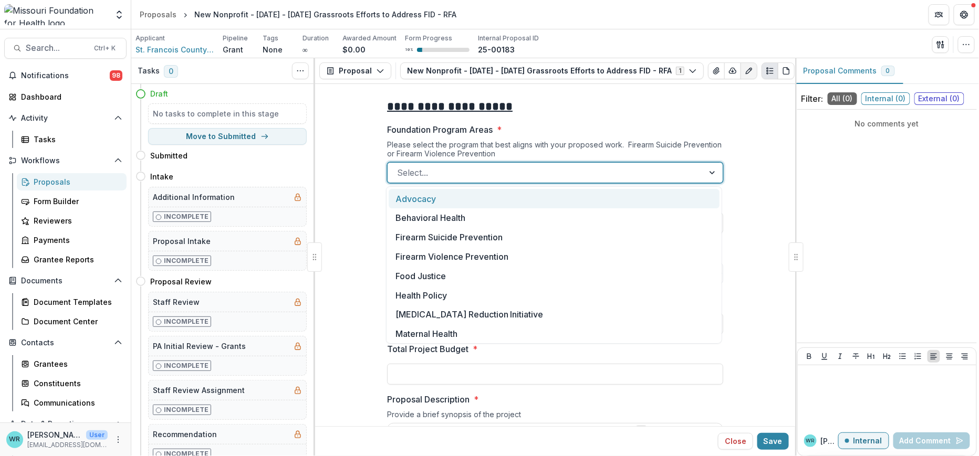
click at [701, 175] on div "Select..." at bounding box center [545, 172] width 316 height 17
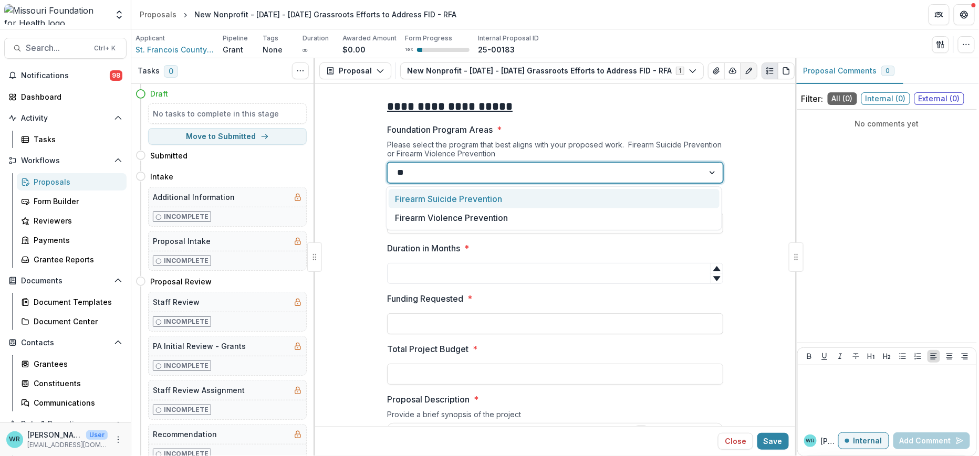
type input "***"
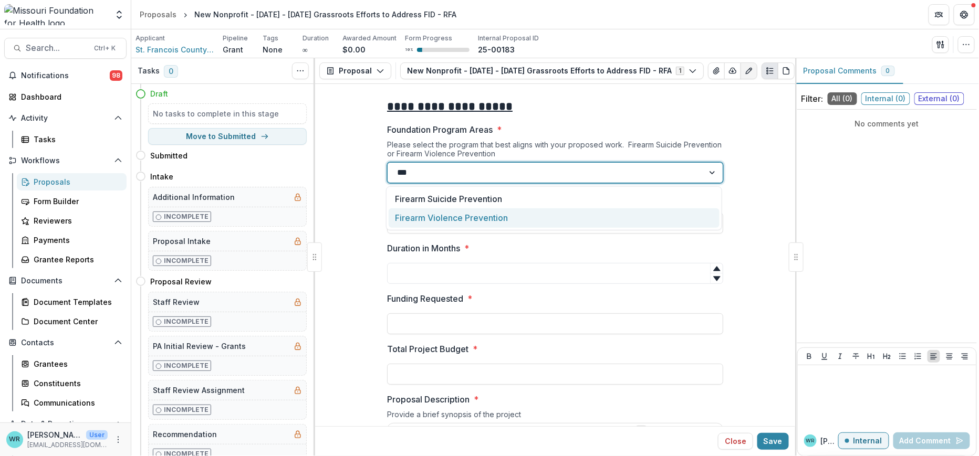
click at [480, 213] on div "Firearm Violence Prevention" at bounding box center [554, 217] width 331 height 19
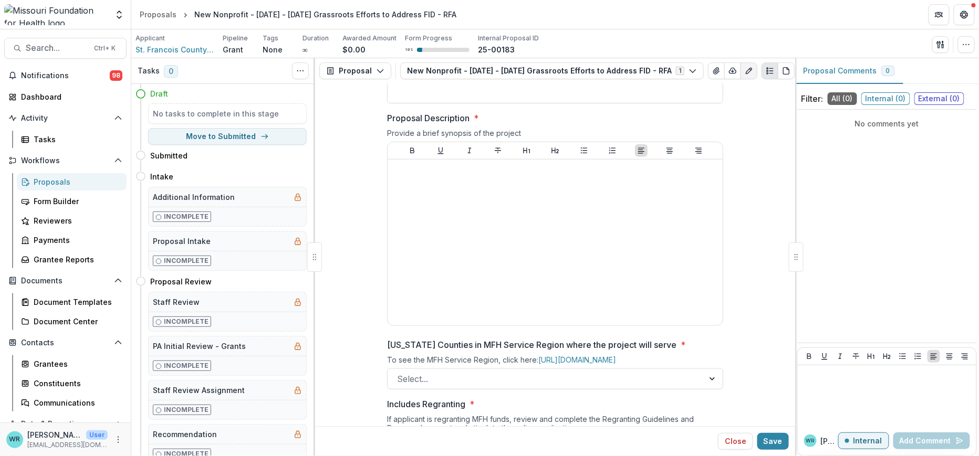
scroll to position [291, 0]
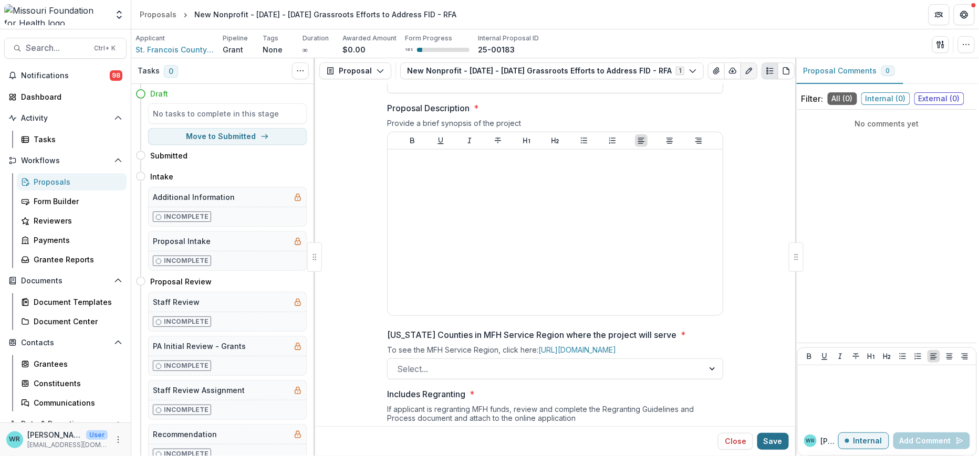
click at [770, 442] on button "Save" at bounding box center [773, 441] width 32 height 17
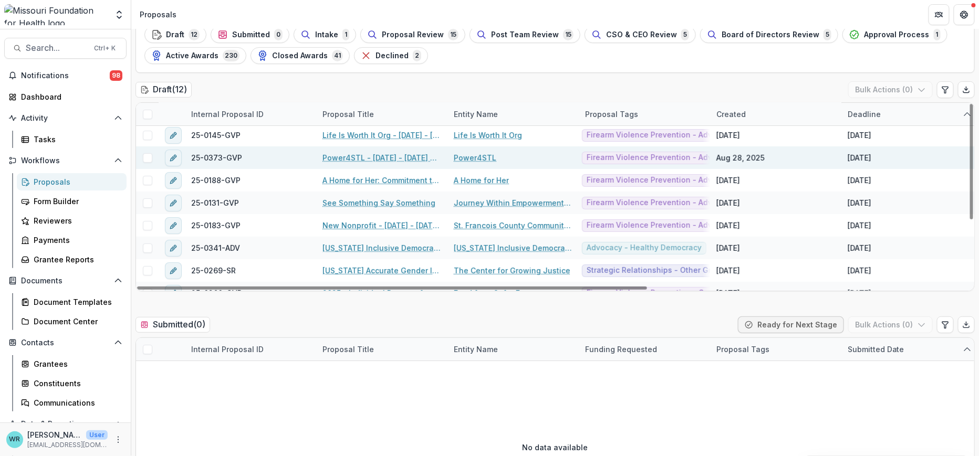
scroll to position [106, 0]
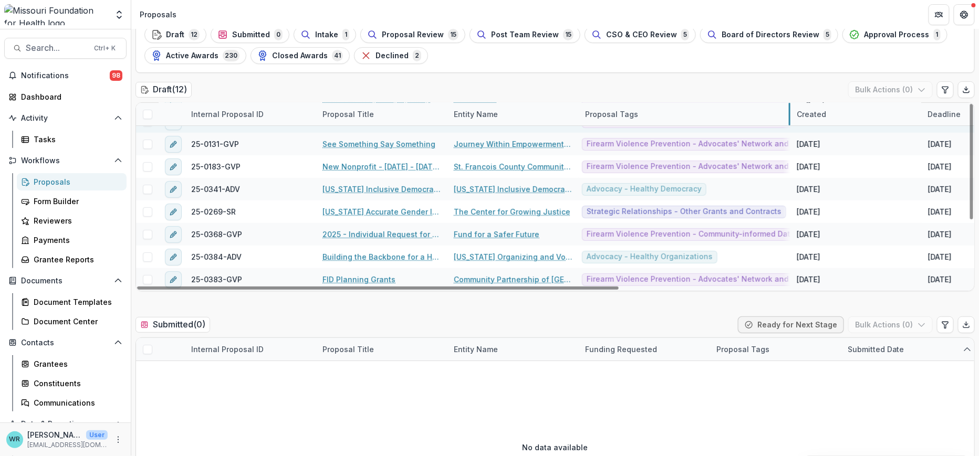
drag, startPoint x: 709, startPoint y: 109, endPoint x: 790, endPoint y: 131, distance: 83.3
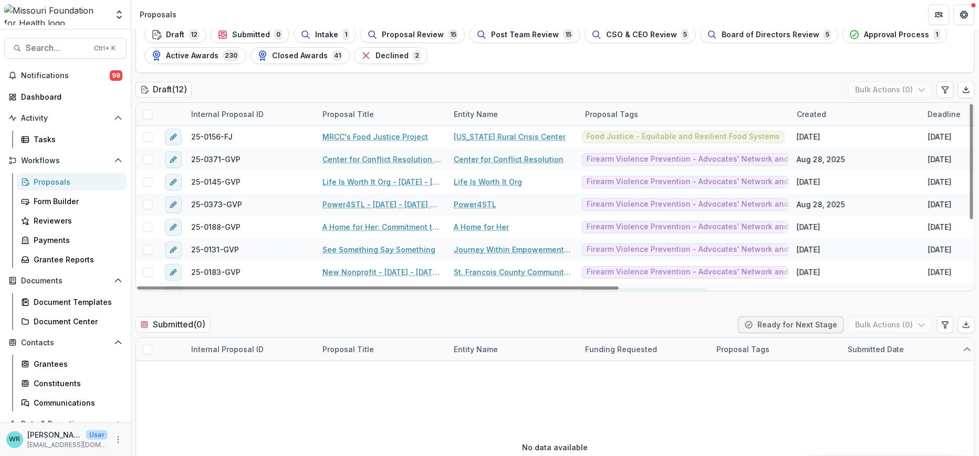
scroll to position [0, 0]
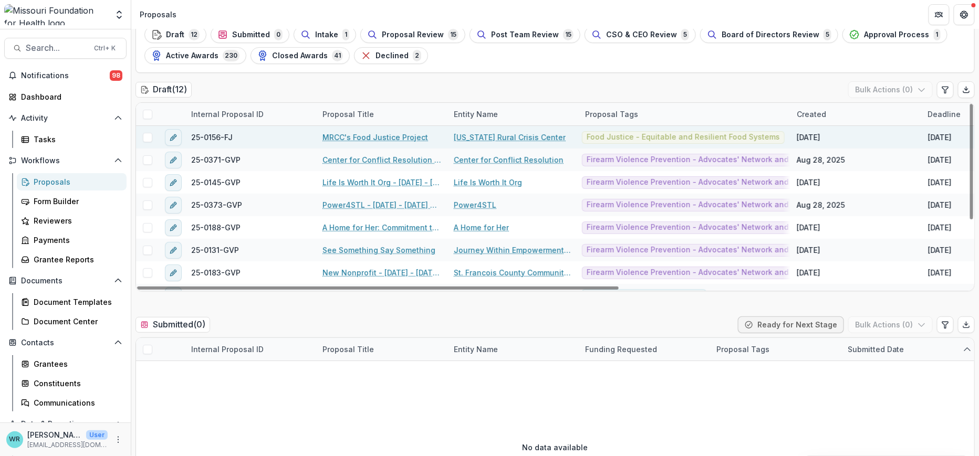
click at [149, 138] on span at bounding box center [147, 137] width 9 height 9
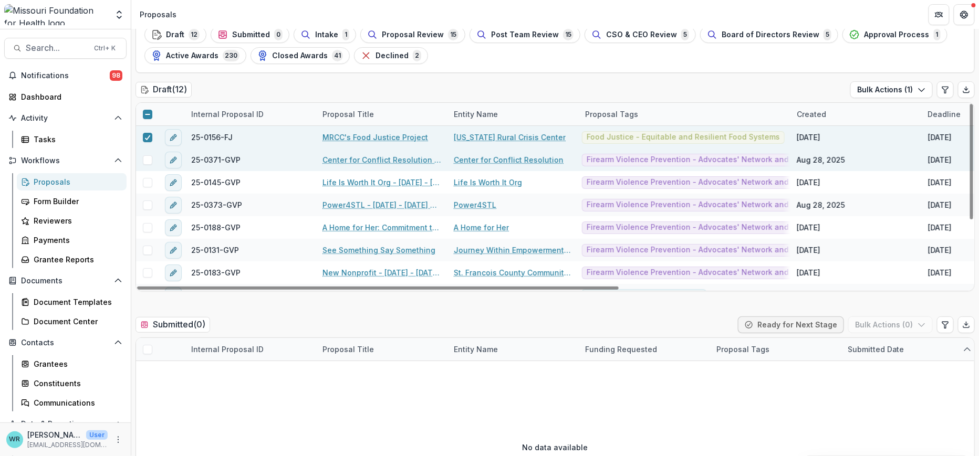
click at [147, 158] on span at bounding box center [147, 159] width 9 height 9
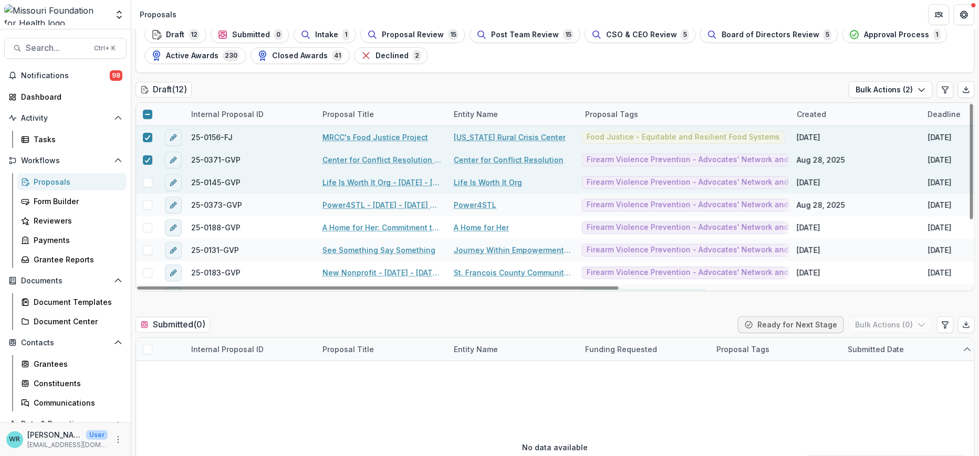
click at [145, 181] on span at bounding box center [147, 182] width 9 height 9
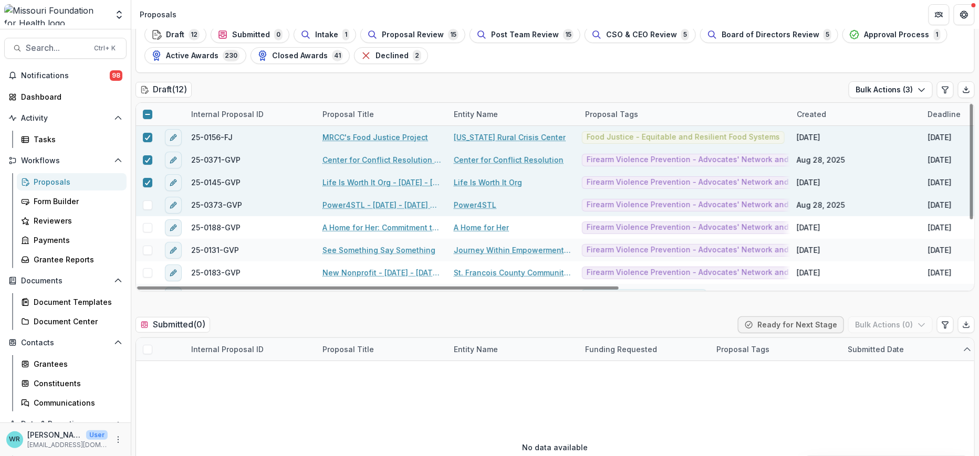
click at [144, 204] on span at bounding box center [147, 205] width 9 height 9
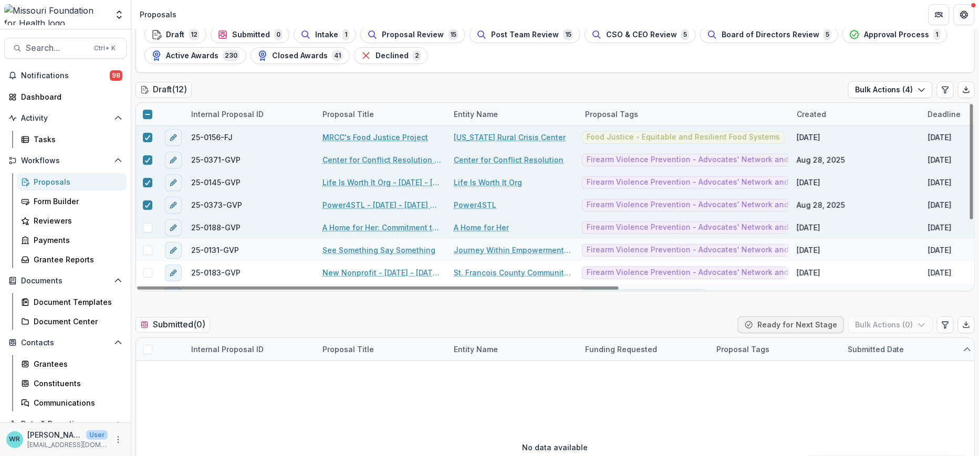
click at [144, 225] on span at bounding box center [147, 227] width 9 height 9
click at [146, 250] on span at bounding box center [147, 250] width 9 height 9
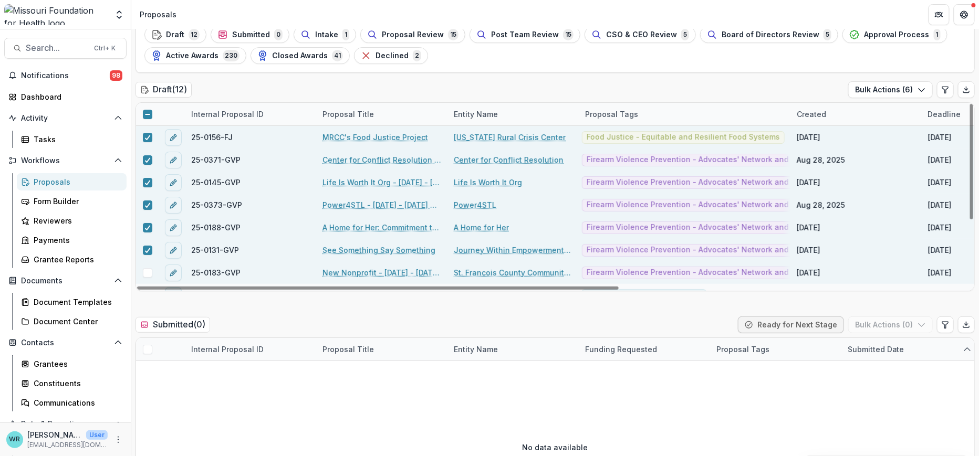
click at [147, 274] on span at bounding box center [147, 272] width 9 height 9
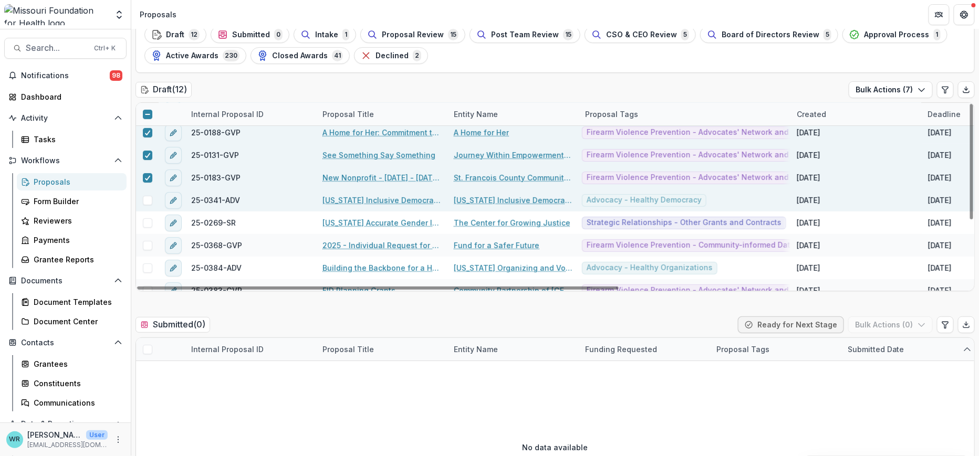
scroll to position [106, 0]
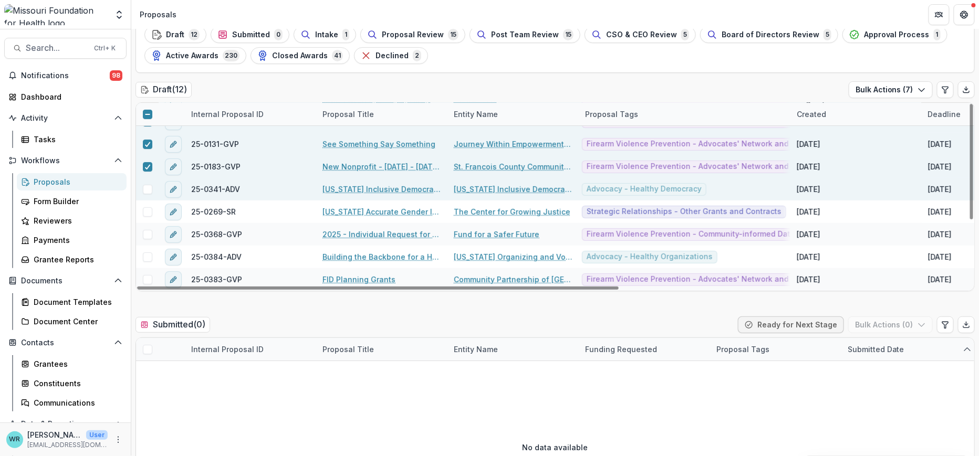
click at [144, 185] on span at bounding box center [147, 189] width 9 height 9
click at [144, 185] on div at bounding box center [147, 189] width 6 height 8
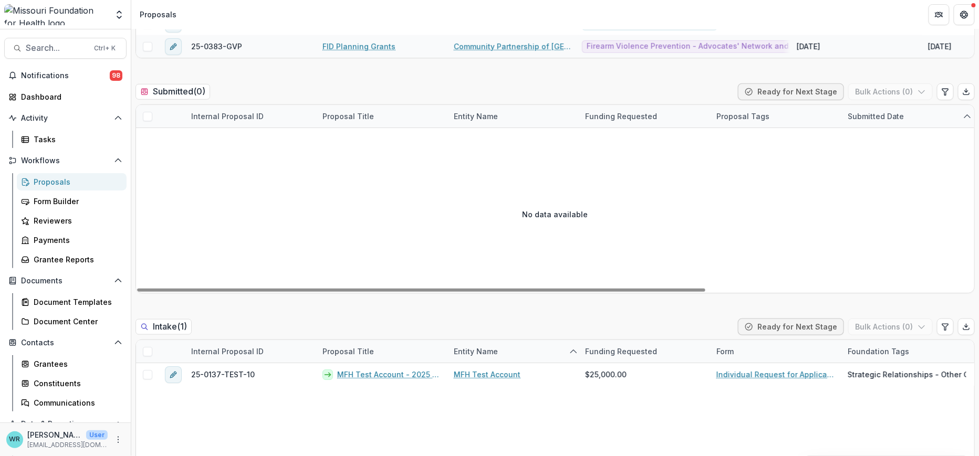
scroll to position [0, 0]
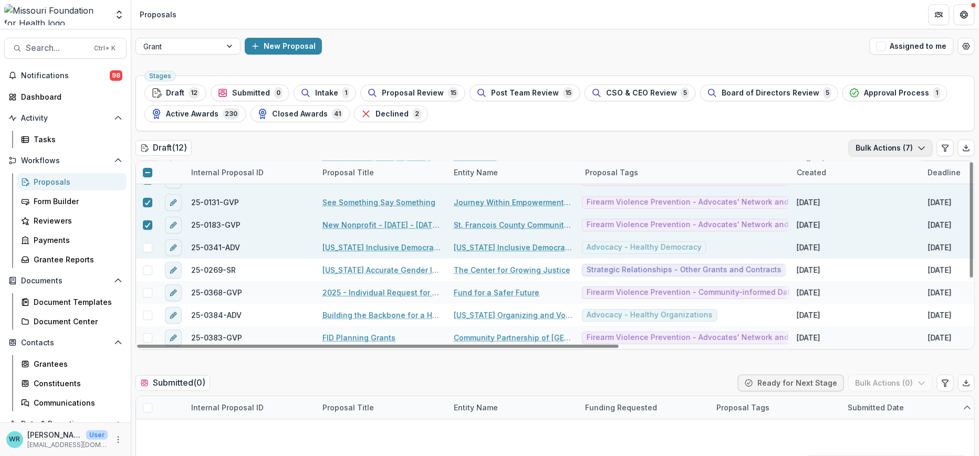
click at [885, 152] on button "Bulk Actions ( 7 )" at bounding box center [890, 148] width 84 height 17
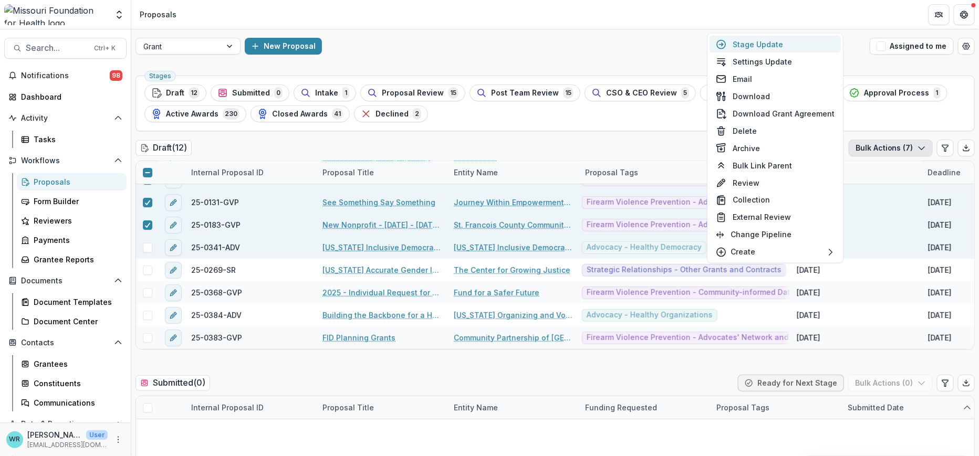
click at [774, 45] on button "Stage Update" at bounding box center [774, 44] width 131 height 17
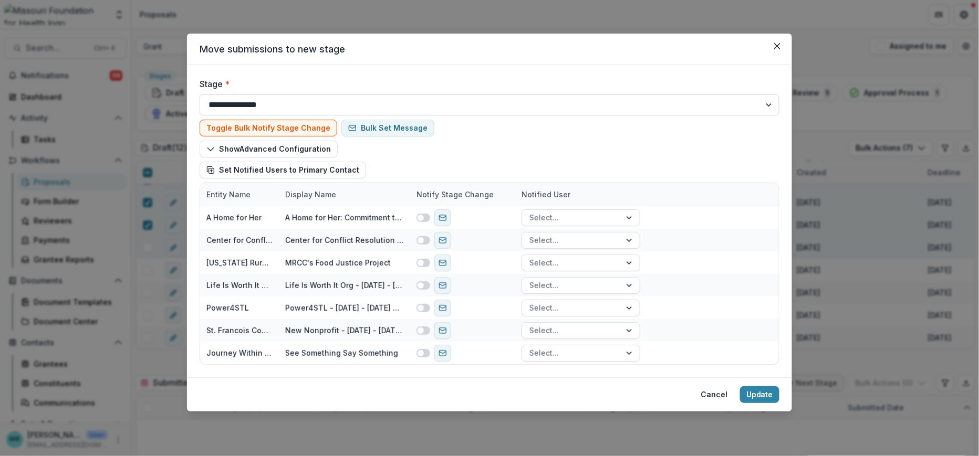
click at [767, 108] on select "**********" at bounding box center [490, 105] width 580 height 21
select select "**********"
click at [200, 95] on select "**********" at bounding box center [490, 105] width 580 height 21
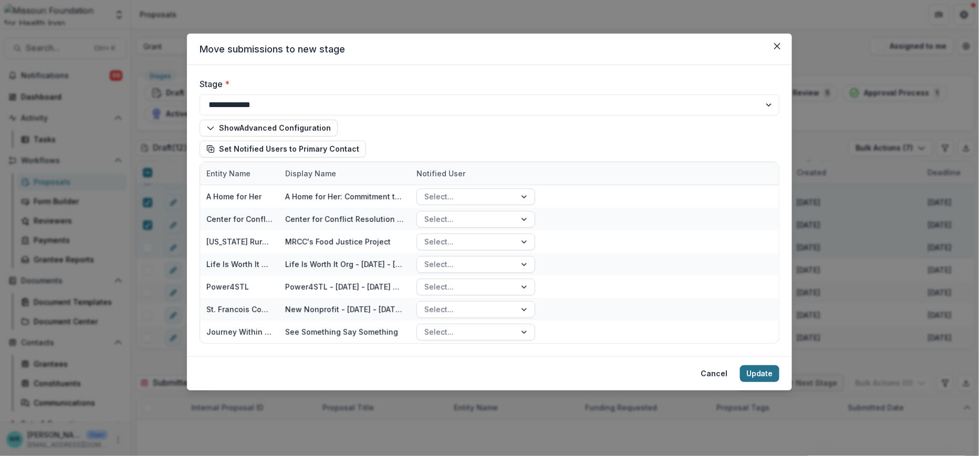
click at [756, 377] on button "Update" at bounding box center [759, 373] width 39 height 17
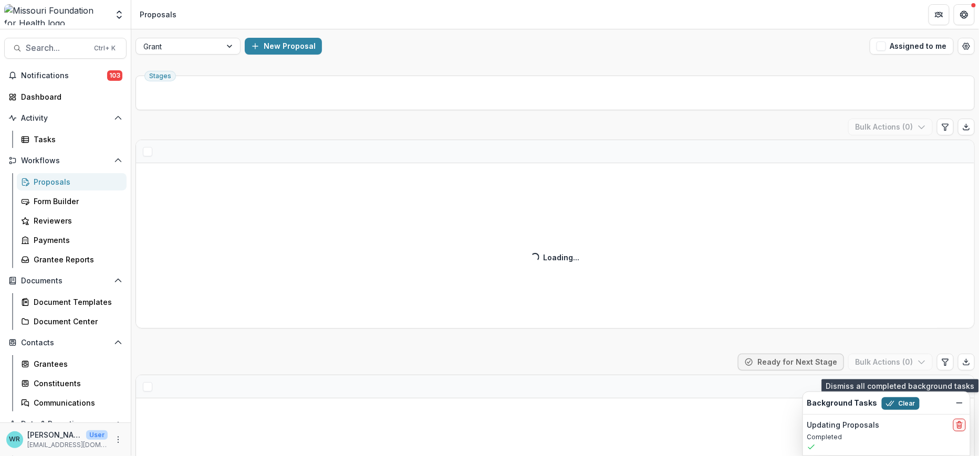
click at [899, 406] on button "Clear" at bounding box center [901, 403] width 38 height 13
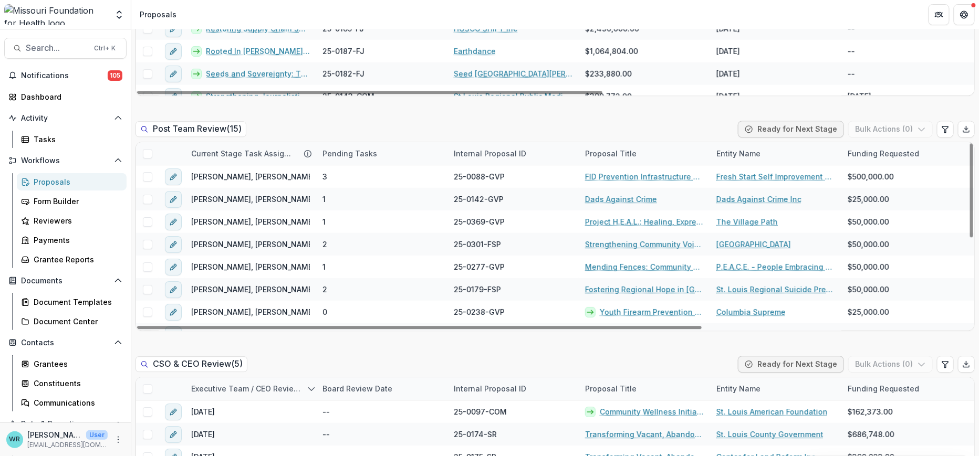
scroll to position [991, 0]
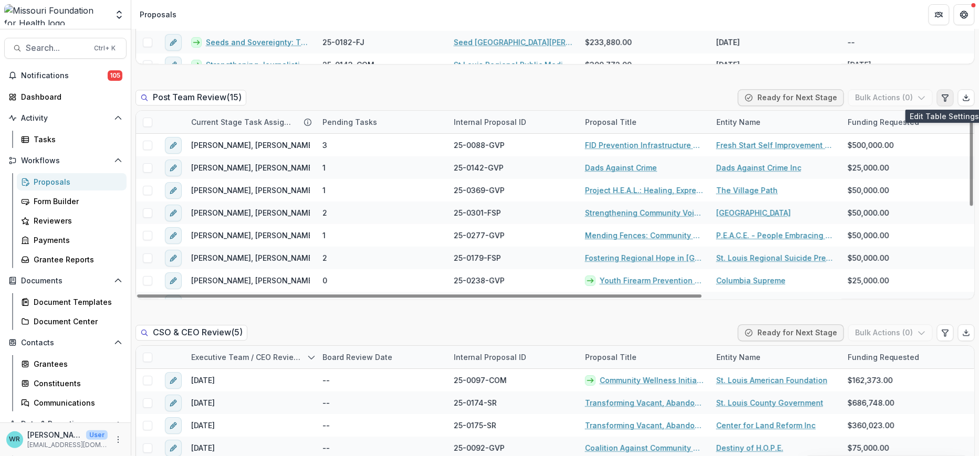
click at [941, 99] on icon "Edit table settings" at bounding box center [945, 97] width 8 height 8
select select "******"
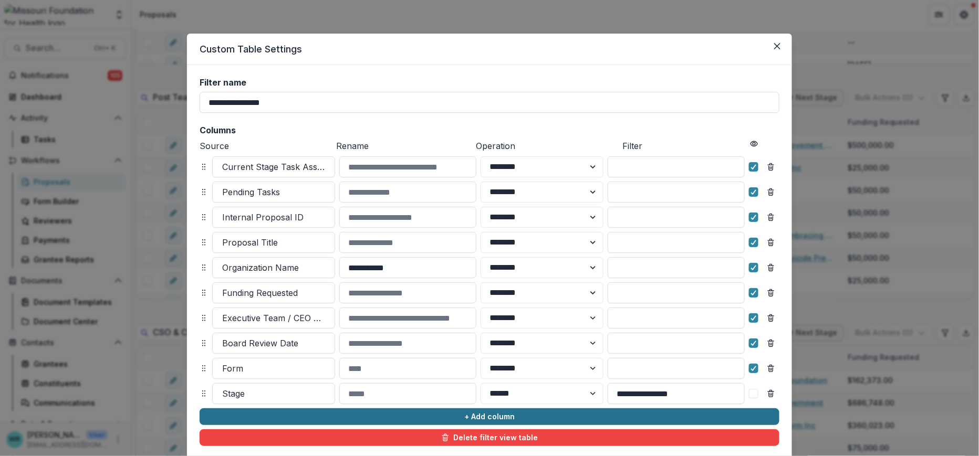
click at [437, 422] on button "+ Add column" at bounding box center [490, 416] width 580 height 17
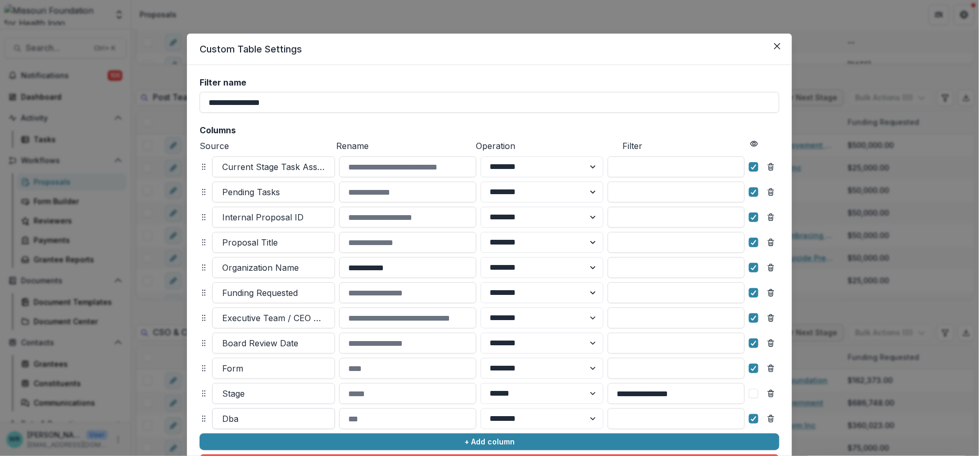
drag, startPoint x: 288, startPoint y: 415, endPoint x: 270, endPoint y: 420, distance: 18.5
click at [287, 415] on div at bounding box center [273, 419] width 103 height 15
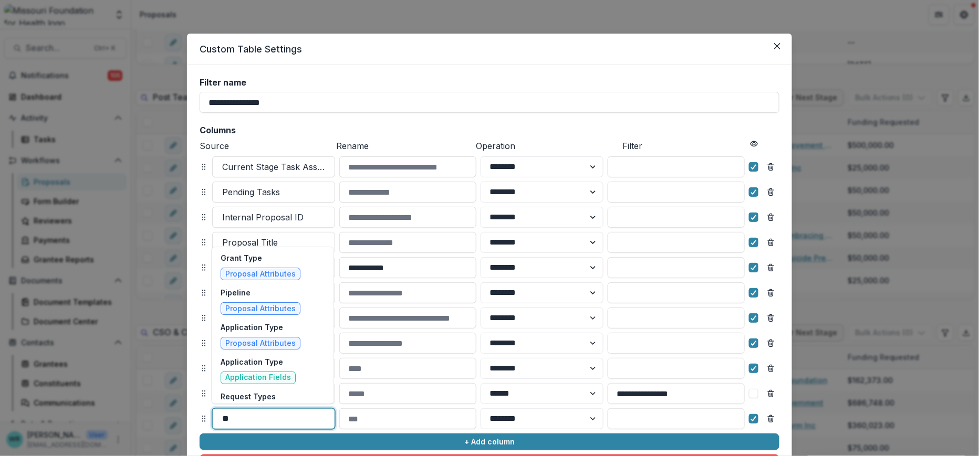
type input "*"
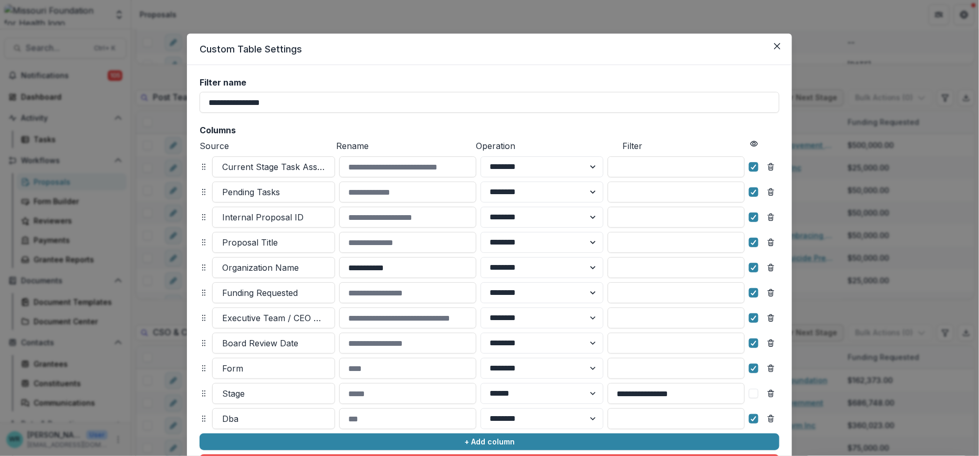
click at [581, 54] on header "Custom Table Settings" at bounding box center [489, 50] width 605 height 32
click at [776, 44] on icon "Close" at bounding box center [777, 46] width 6 height 6
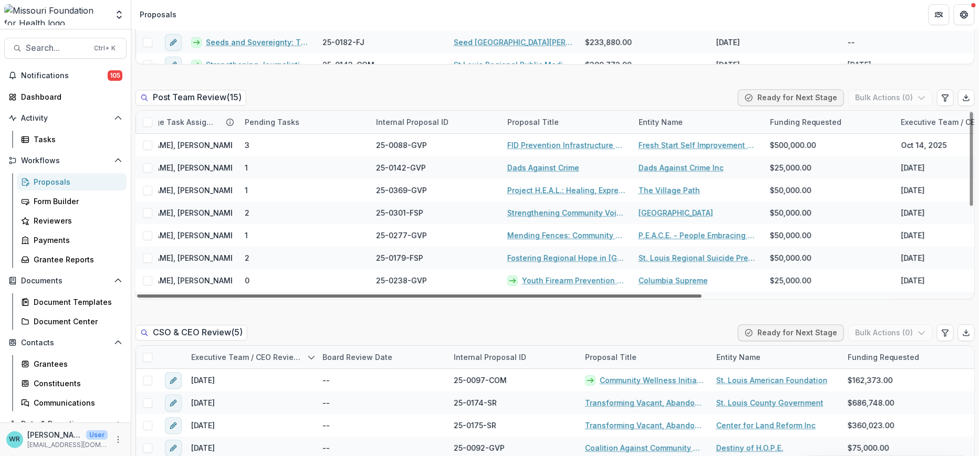
scroll to position [0, 0]
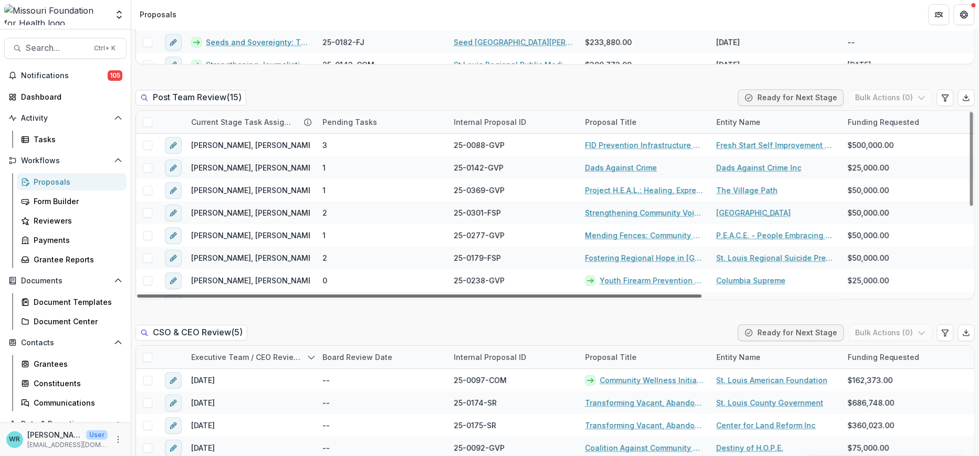
drag, startPoint x: 595, startPoint y: 295, endPoint x: 424, endPoint y: 301, distance: 171.8
click at [424, 298] on div at bounding box center [419, 296] width 564 height 3
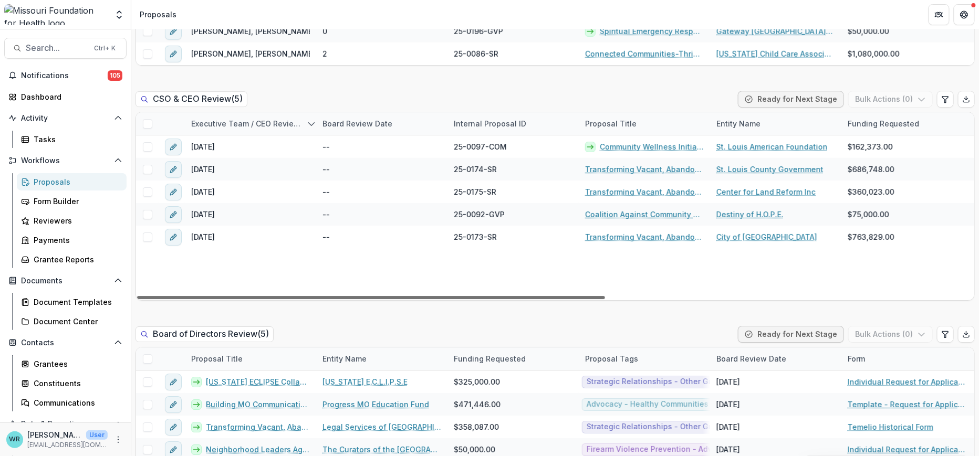
drag, startPoint x: 592, startPoint y: 295, endPoint x: 468, endPoint y: 311, distance: 124.5
click at [468, 299] on div at bounding box center [371, 297] width 468 height 3
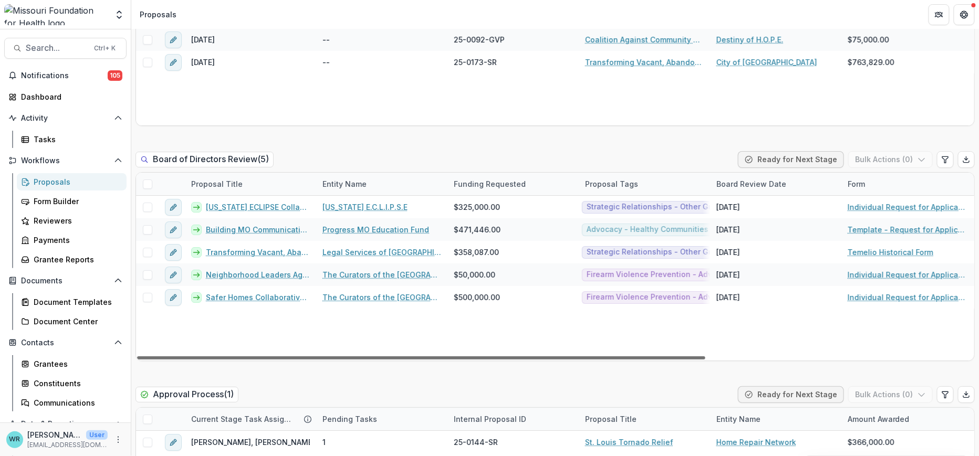
drag, startPoint x: 617, startPoint y: 356, endPoint x: 403, endPoint y: 327, distance: 216.2
click at [403, 357] on div at bounding box center [421, 358] width 568 height 3
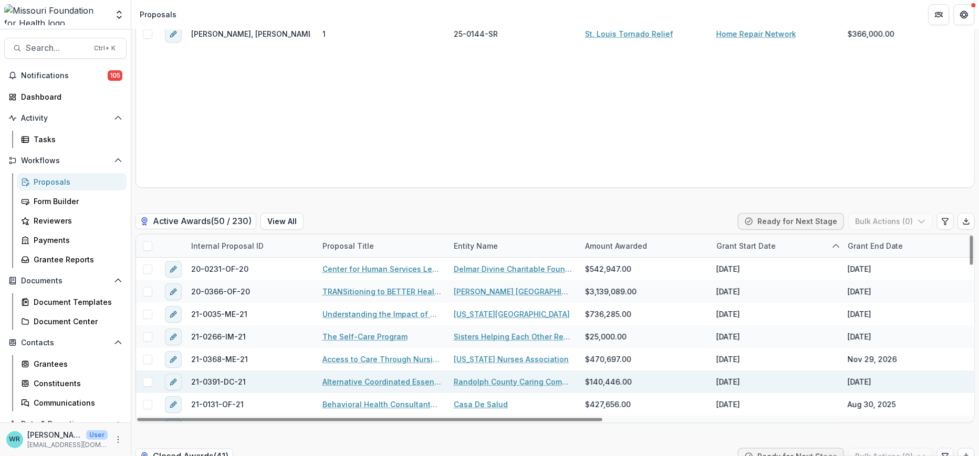
drag, startPoint x: 570, startPoint y: 418, endPoint x: 240, endPoint y: 371, distance: 332.6
click at [240, 418] on div at bounding box center [369, 419] width 465 height 3
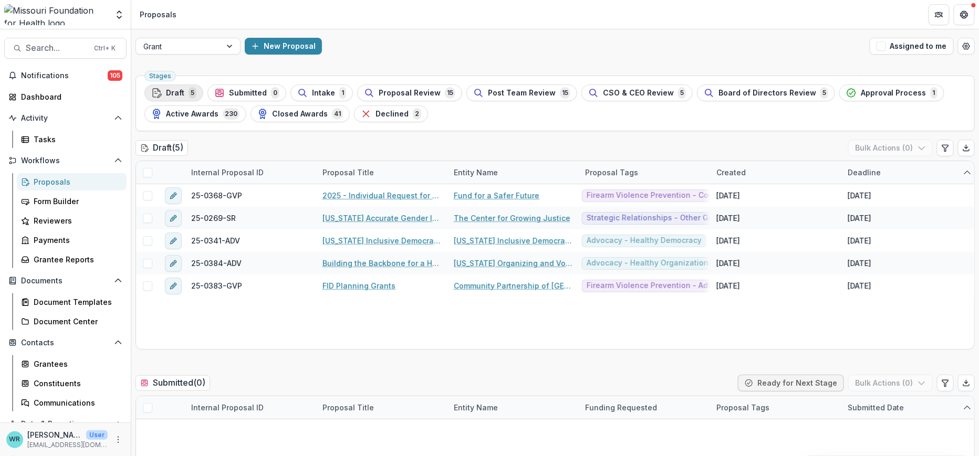
click at [183, 88] on div "Draft 5" at bounding box center [173, 93] width 45 height 12
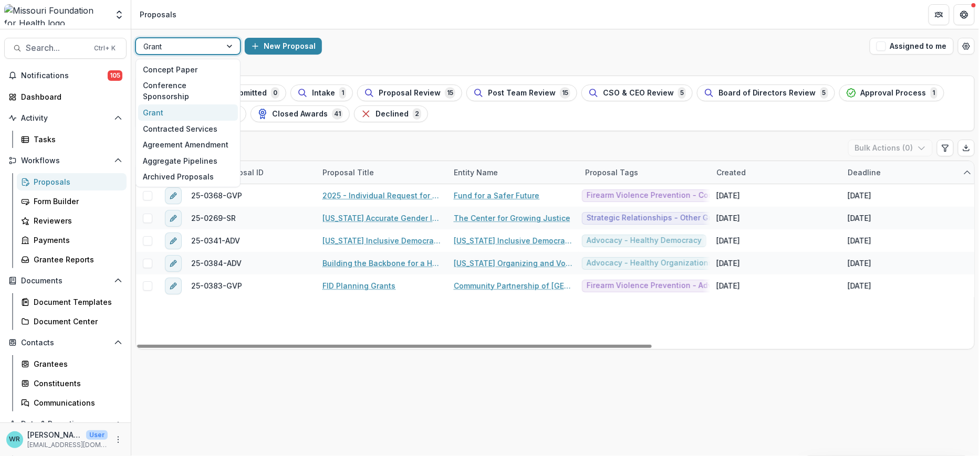
drag, startPoint x: 204, startPoint y: 44, endPoint x: 205, endPoint y: 49, distance: 5.4
click at [204, 44] on div at bounding box center [178, 46] width 70 height 13
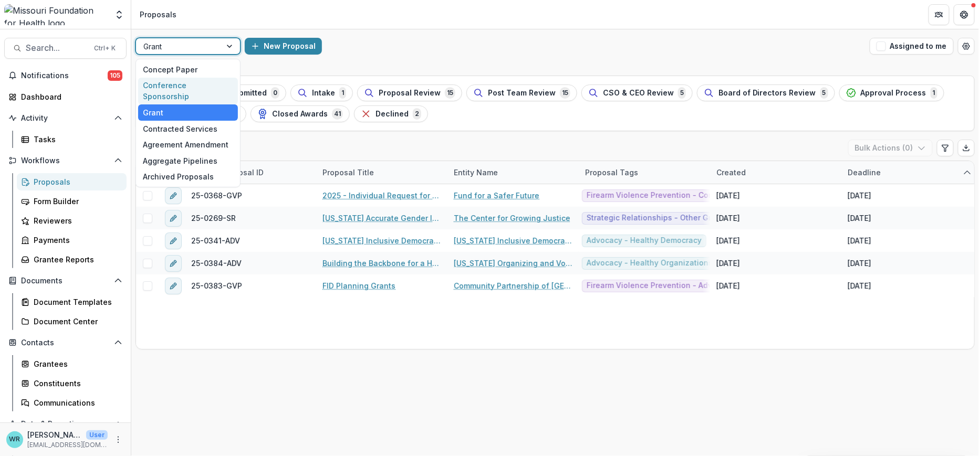
click at [192, 81] on div "Conference Sponsorship" at bounding box center [188, 91] width 100 height 27
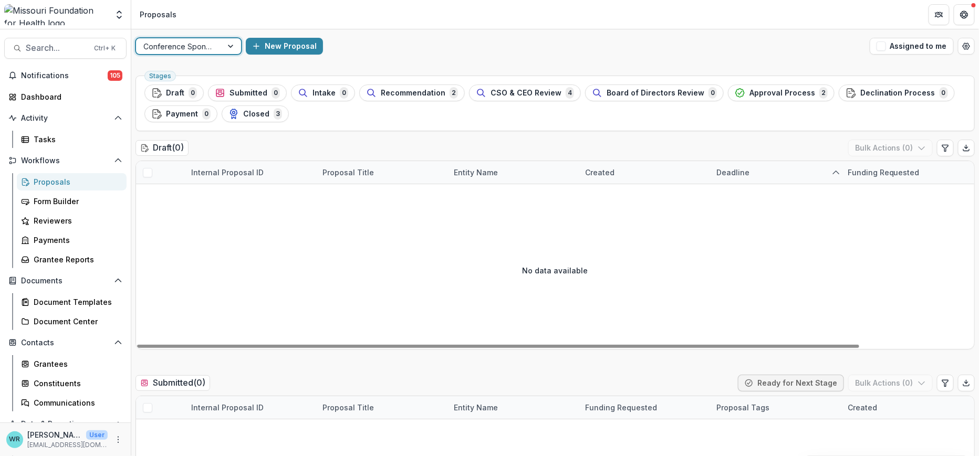
click at [222, 44] on div at bounding box center [231, 46] width 19 height 16
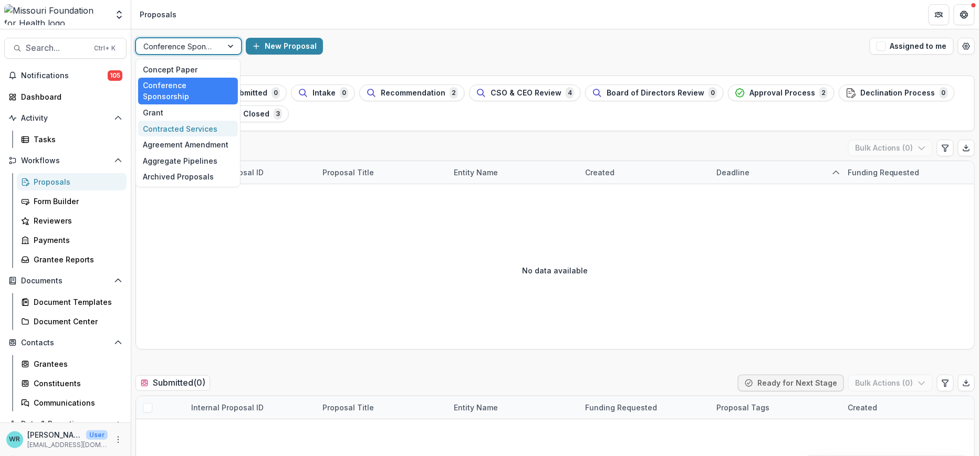
click at [166, 121] on div "Contracted Services" at bounding box center [188, 129] width 100 height 16
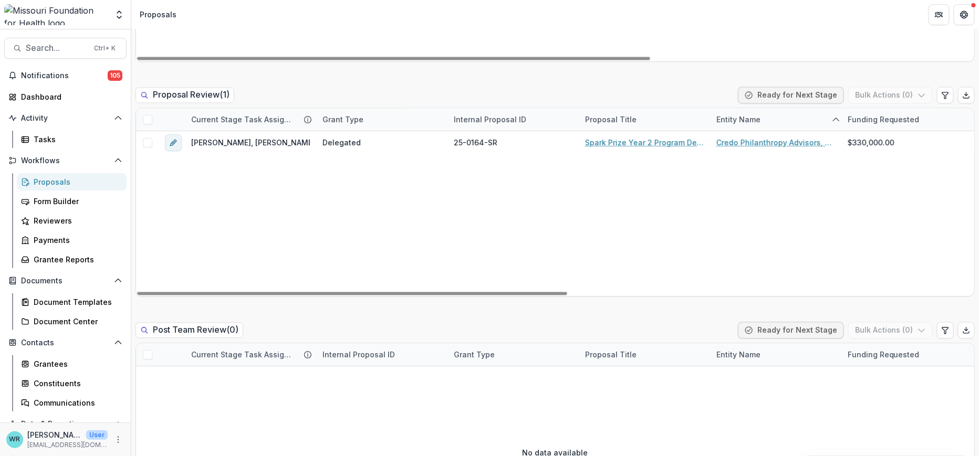
scroll to position [816, 0]
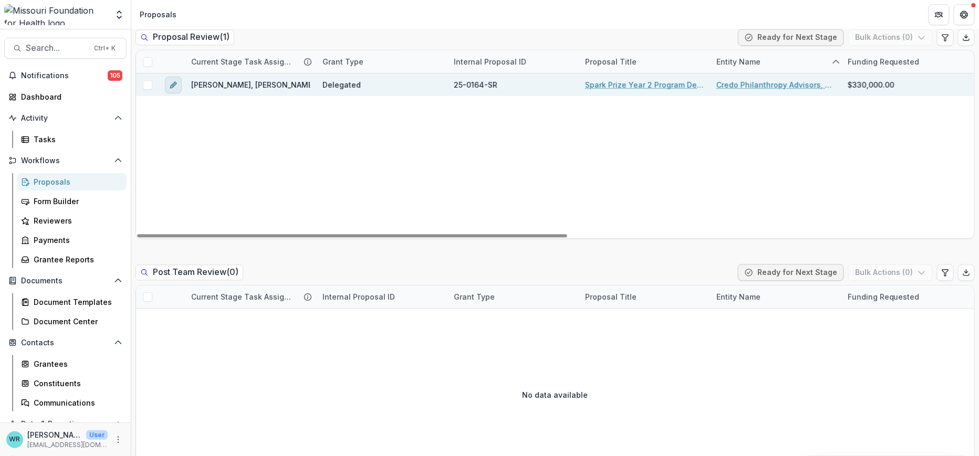
click at [174, 82] on icon "edit" at bounding box center [175, 83] width 3 height 3
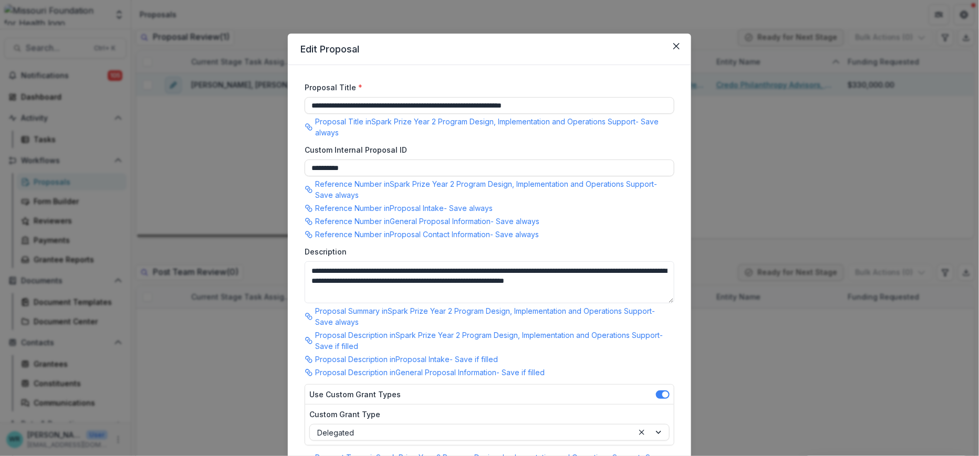
type input "********"
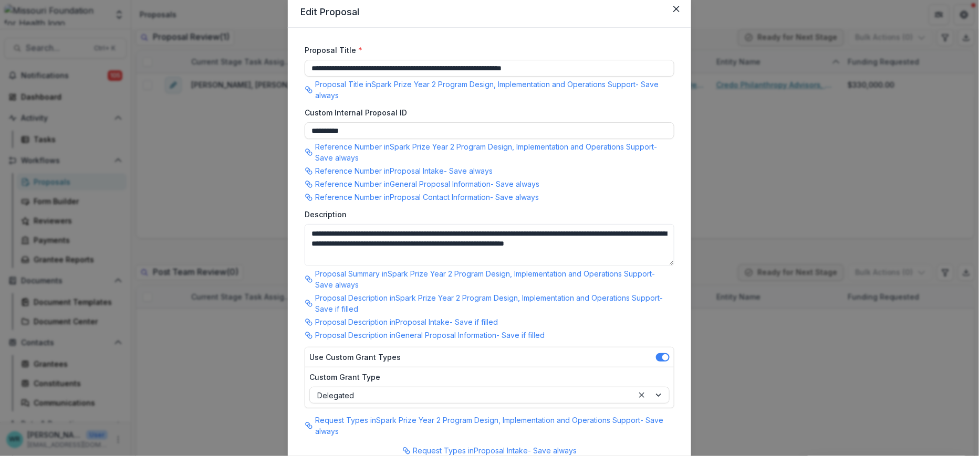
scroll to position [0, 0]
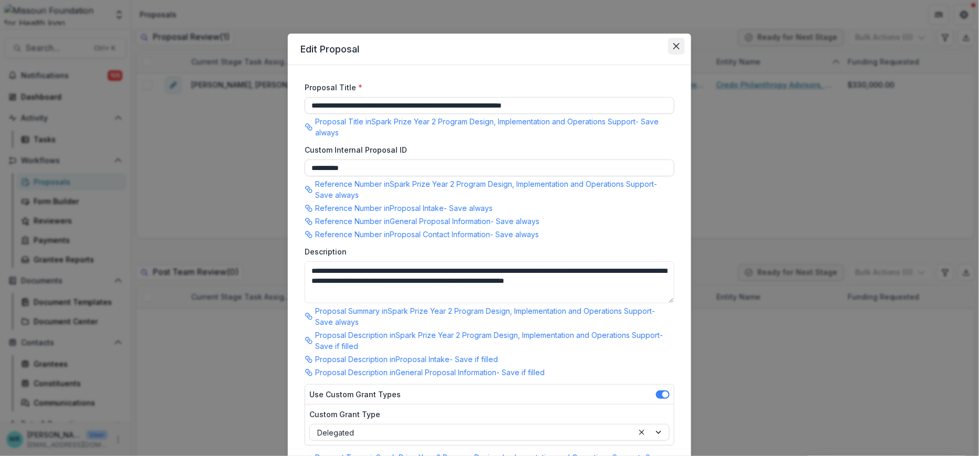
click at [674, 46] on icon "Close" at bounding box center [676, 46] width 6 height 6
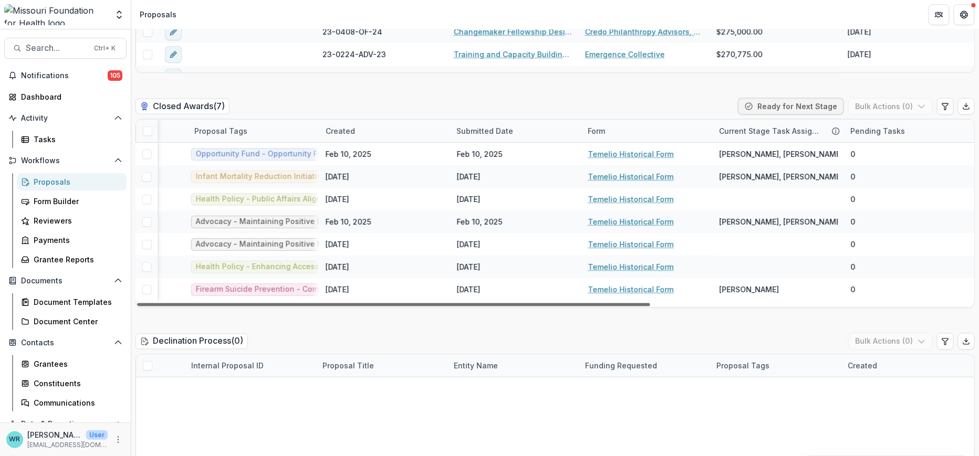
scroll to position [0, 526]
drag, startPoint x: 629, startPoint y: 306, endPoint x: 983, endPoint y: 321, distance: 354.2
click at [650, 307] on div at bounding box center [393, 304] width 513 height 3
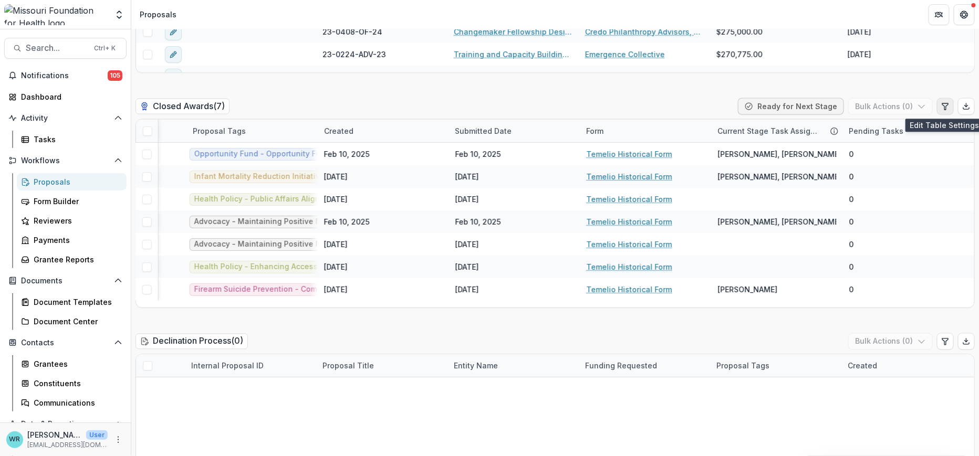
click at [944, 107] on icon "Edit table settings" at bounding box center [945, 106] width 8 height 8
select select "******"
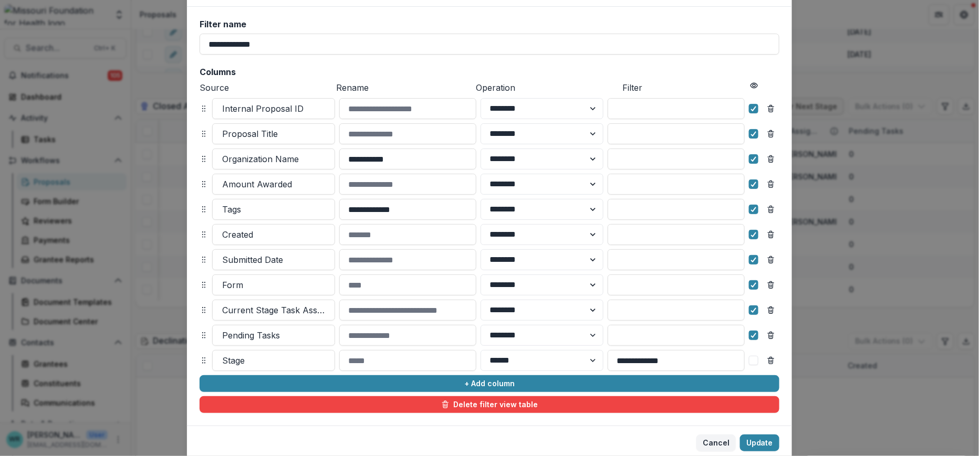
scroll to position [95, 0]
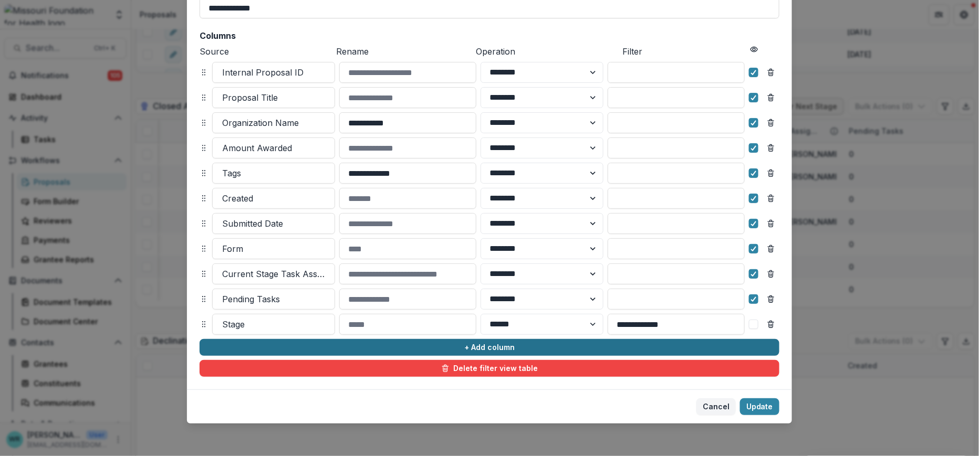
click at [540, 345] on button "+ Add column" at bounding box center [490, 347] width 580 height 17
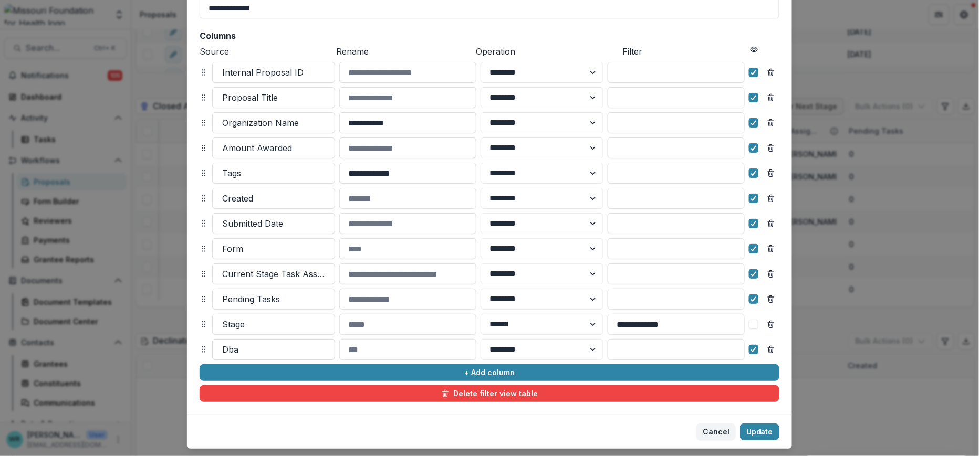
click at [264, 348] on div at bounding box center [273, 349] width 103 height 15
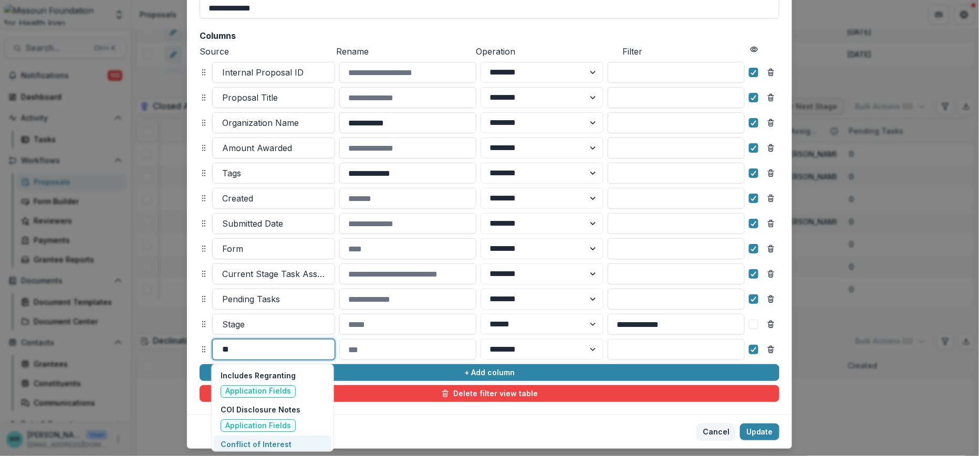
type input "*"
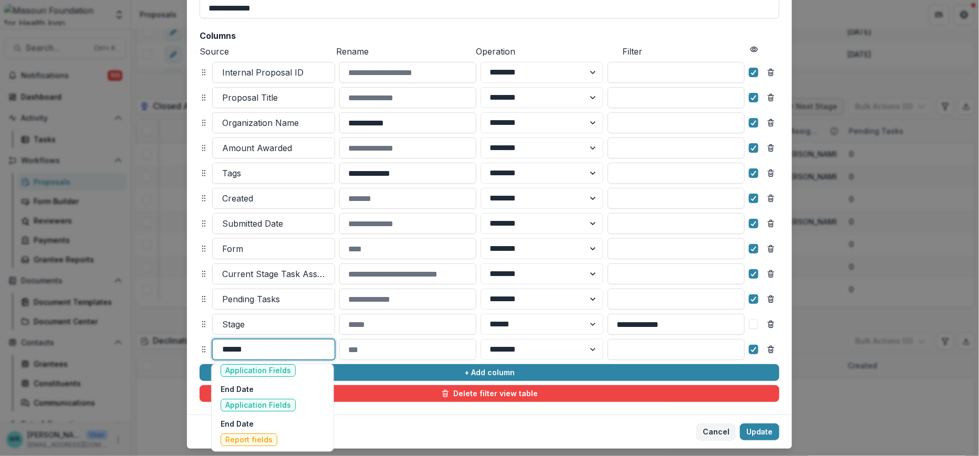
scroll to position [55, 0]
type input "********"
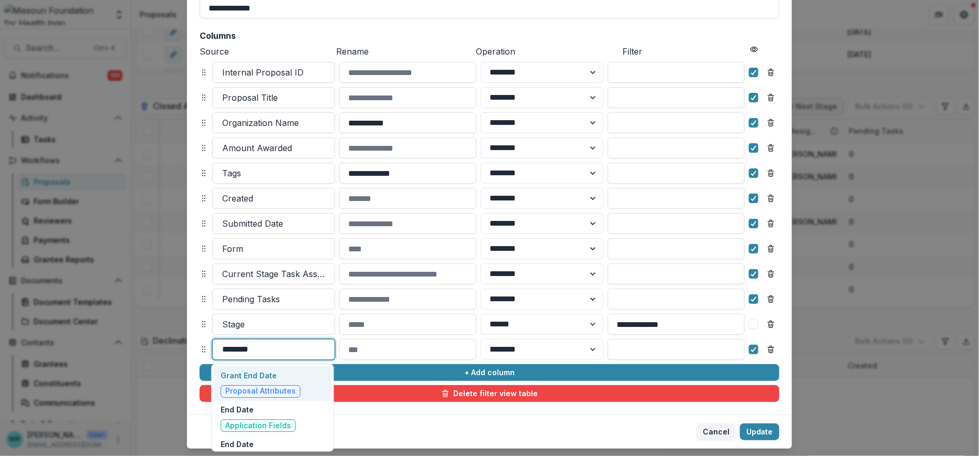
click at [290, 387] on span "Proposal Attributes" at bounding box center [260, 391] width 70 height 9
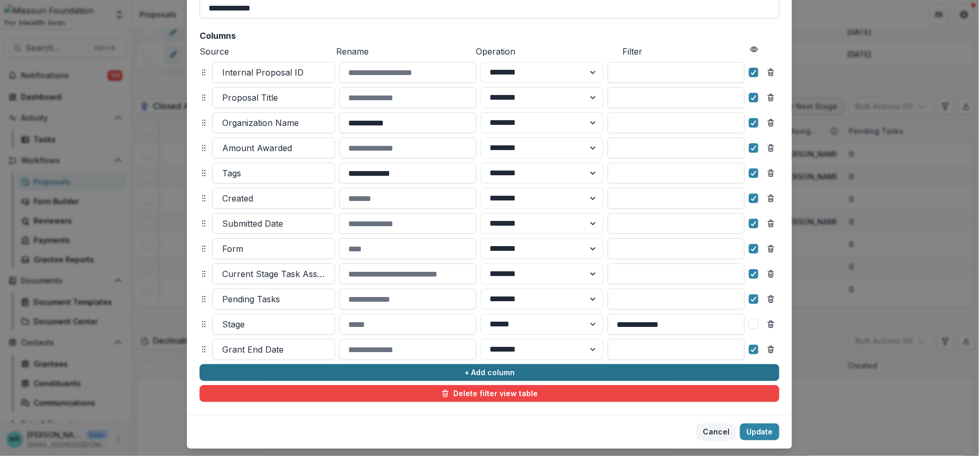
click at [303, 368] on button "+ Add column" at bounding box center [490, 372] width 580 height 17
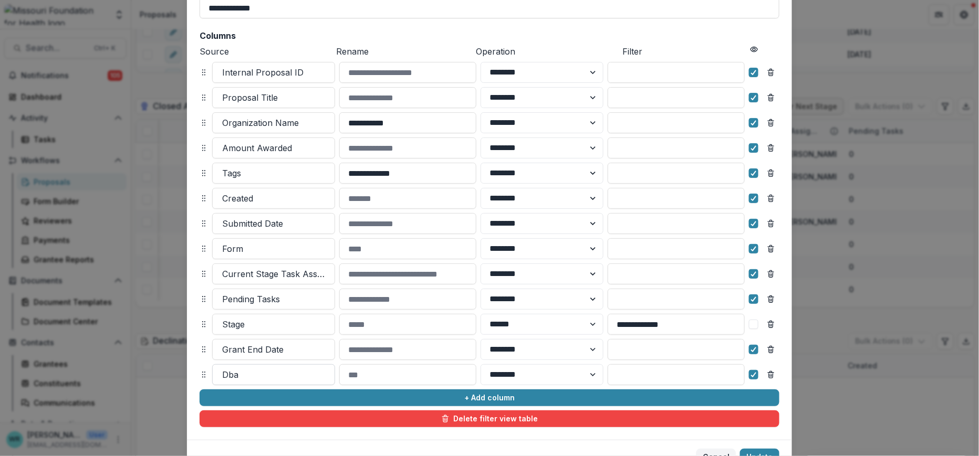
click at [269, 373] on div at bounding box center [273, 375] width 103 height 15
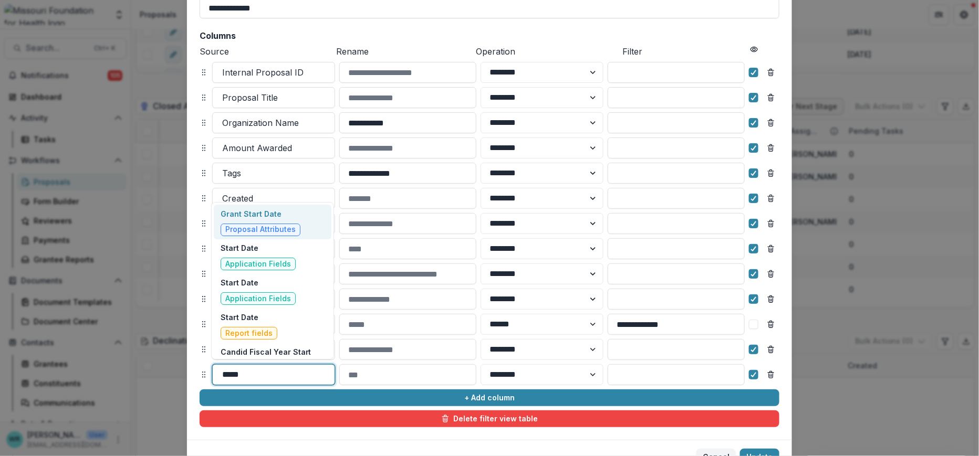
type input "*****"
click at [282, 226] on span "Proposal Attributes" at bounding box center [260, 229] width 70 height 9
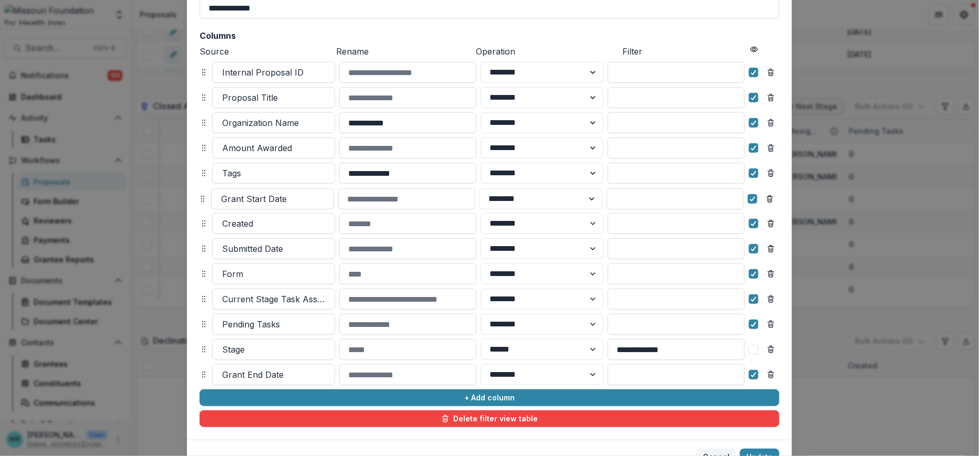
drag, startPoint x: 201, startPoint y: 373, endPoint x: 194, endPoint y: 221, distance: 152.4
click at [200, 197] on icon at bounding box center [202, 199] width 8 height 8
select select "******"
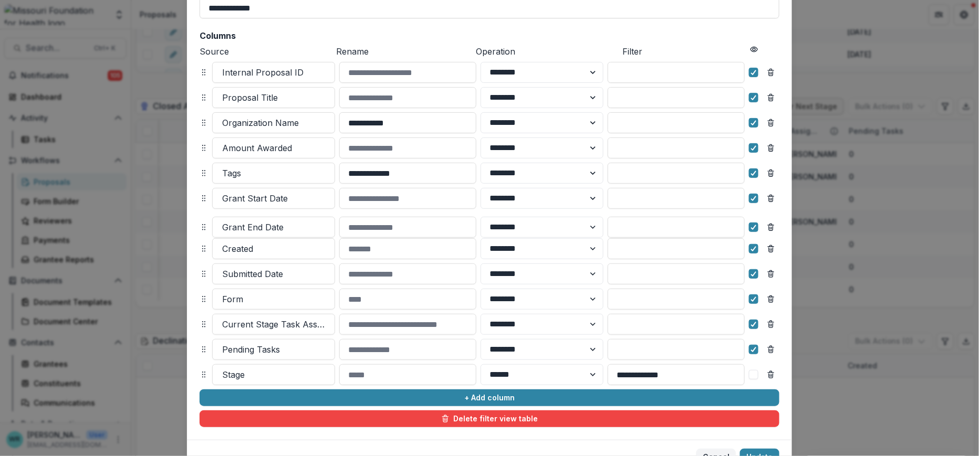
drag, startPoint x: 203, startPoint y: 373, endPoint x: 203, endPoint y: 226, distance: 147.5
click at [203, 226] on icon at bounding box center [204, 227] width 8 height 8
select select "******"
click at [768, 247] on icon "Remove column" at bounding box center [771, 249] width 8 height 8
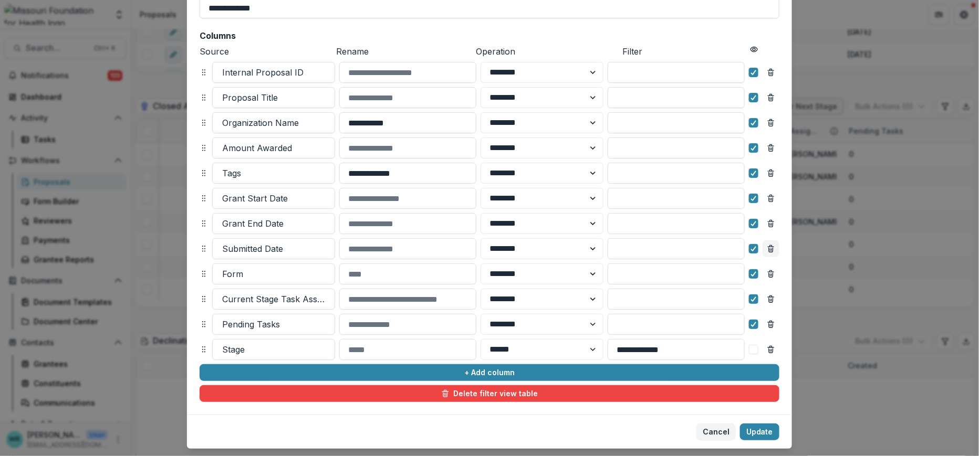
click at [770, 251] on icon "Remove column" at bounding box center [771, 250] width 4 height 4
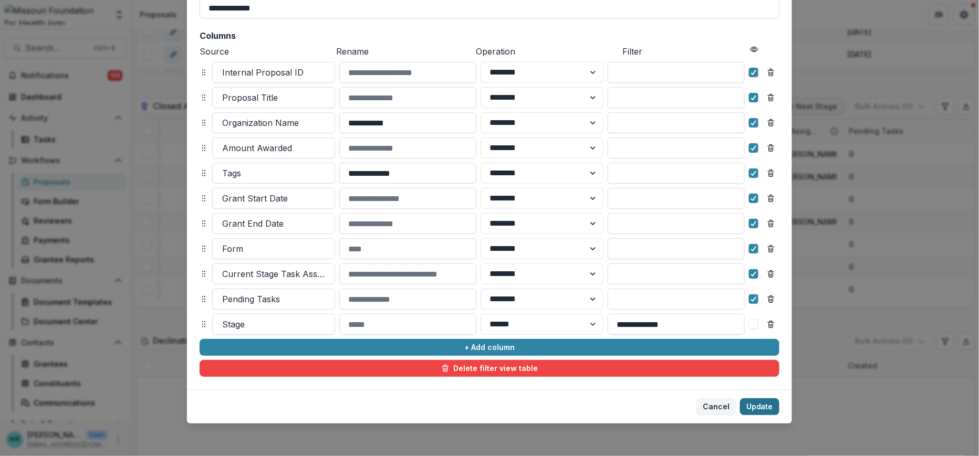
click at [760, 407] on button "Update" at bounding box center [759, 407] width 39 height 17
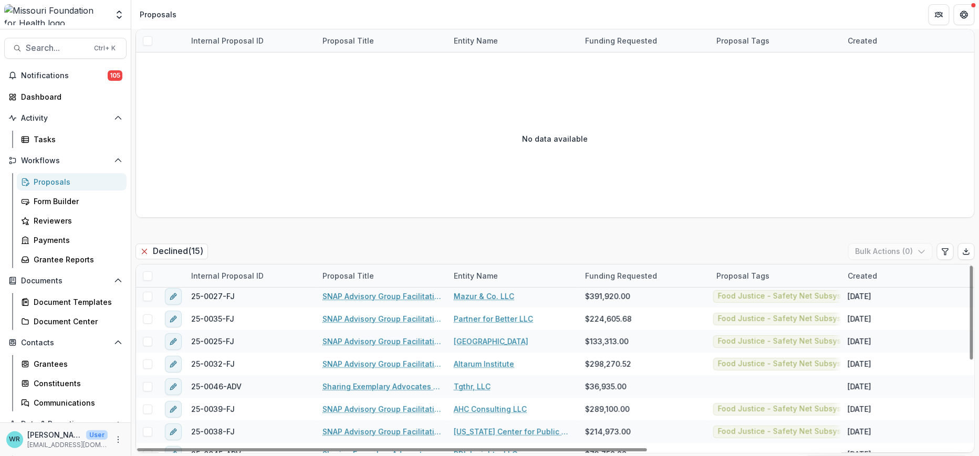
scroll to position [174, 0]
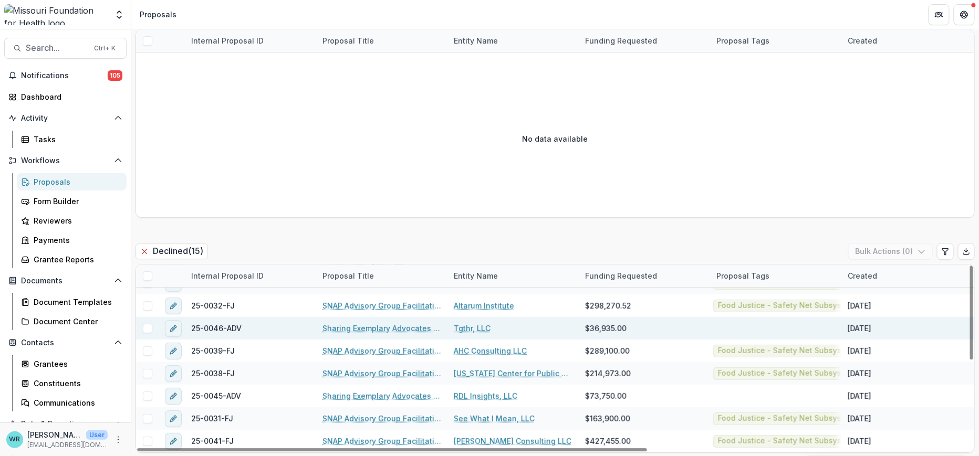
click at [381, 326] on link "Sharing Exemplary Advocates Cohort Learnings Proposal" at bounding box center [381, 328] width 119 height 11
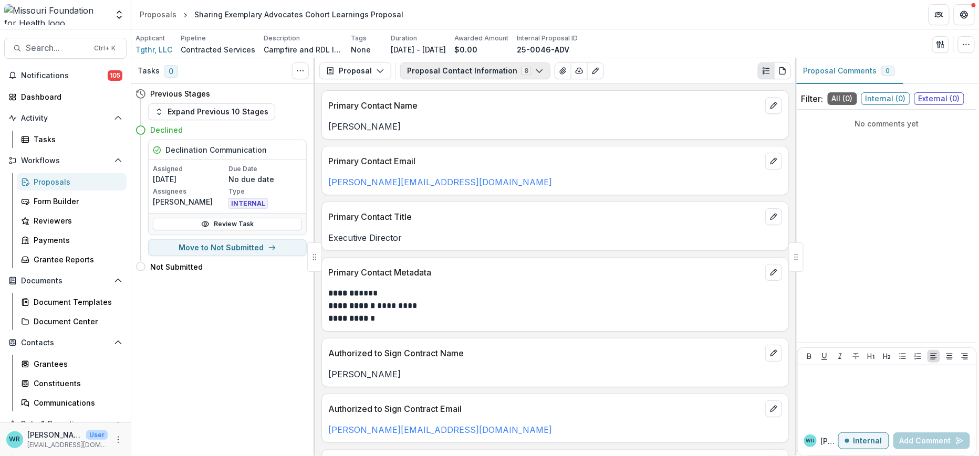
click at [538, 74] on button "Proposal Contact Information 8" at bounding box center [475, 70] width 150 height 17
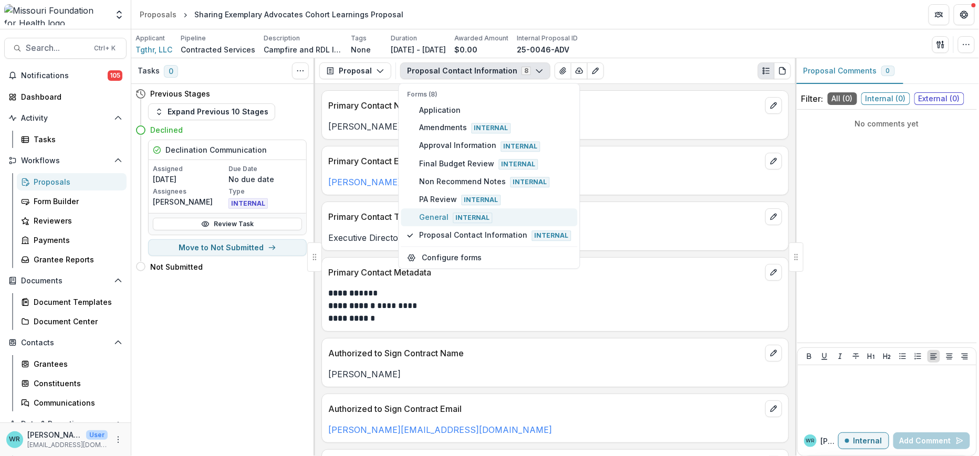
click at [432, 212] on span "General Internal" at bounding box center [496, 218] width 152 height 12
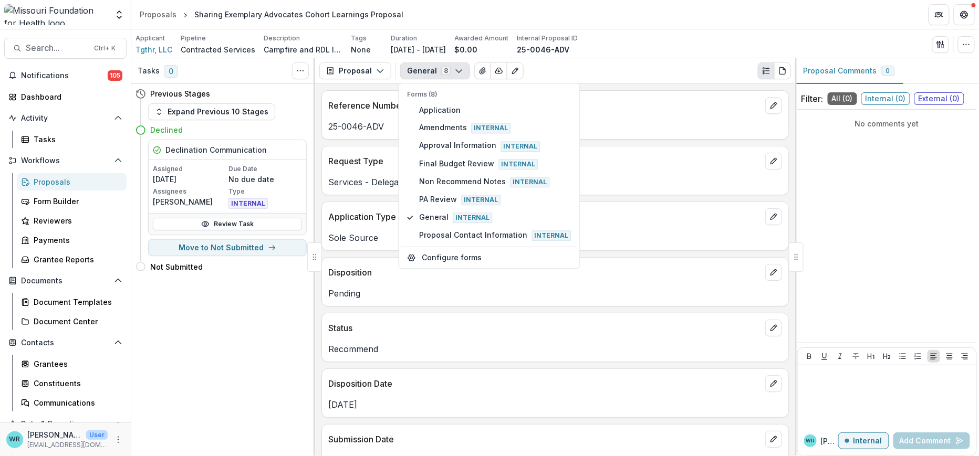
click at [657, 181] on p "Services - Delegated" at bounding box center [555, 182] width 454 height 13
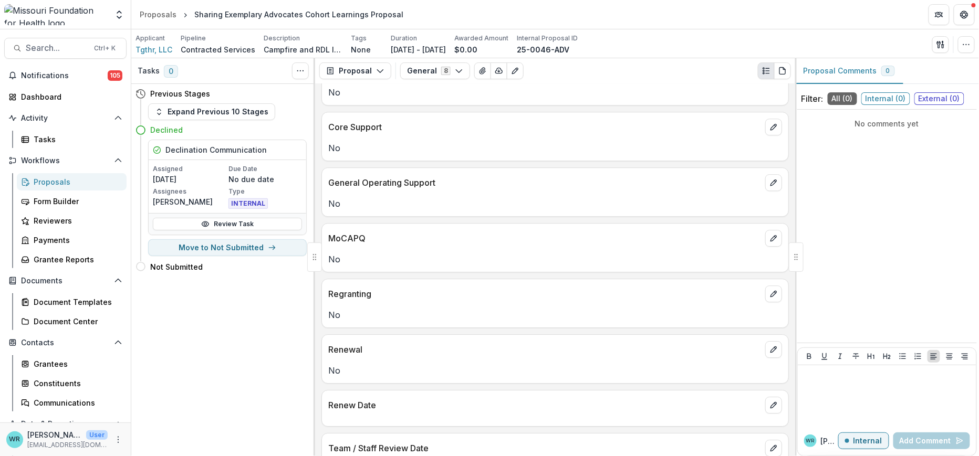
scroll to position [1108, 0]
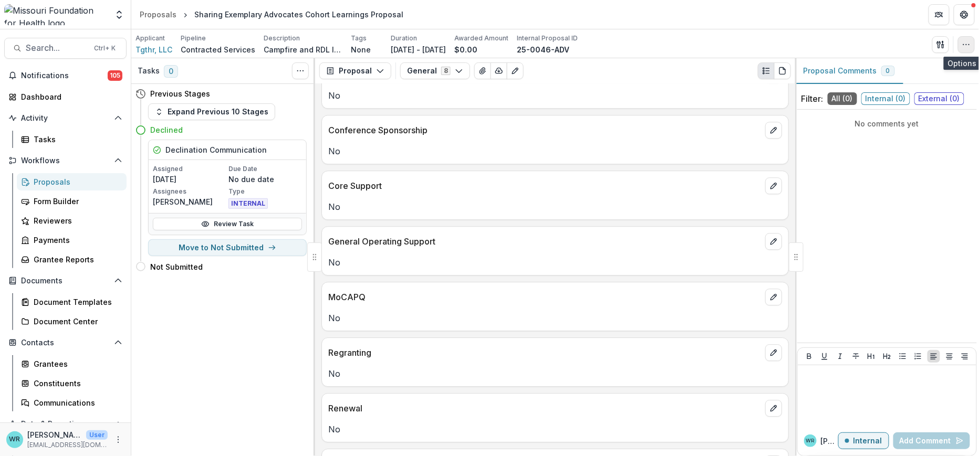
click at [970, 45] on icon "button" at bounding box center [966, 44] width 8 height 8
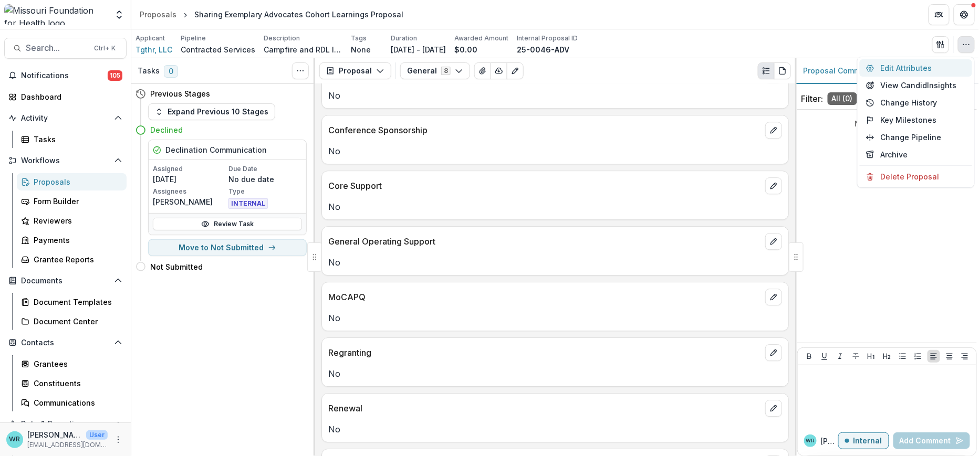
click at [897, 63] on button "Edit Attributes" at bounding box center [915, 67] width 112 height 17
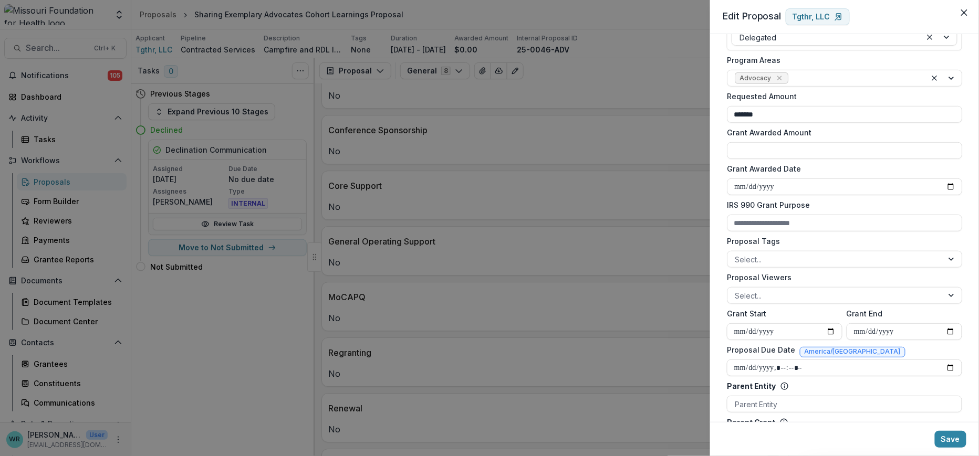
scroll to position [291, 0]
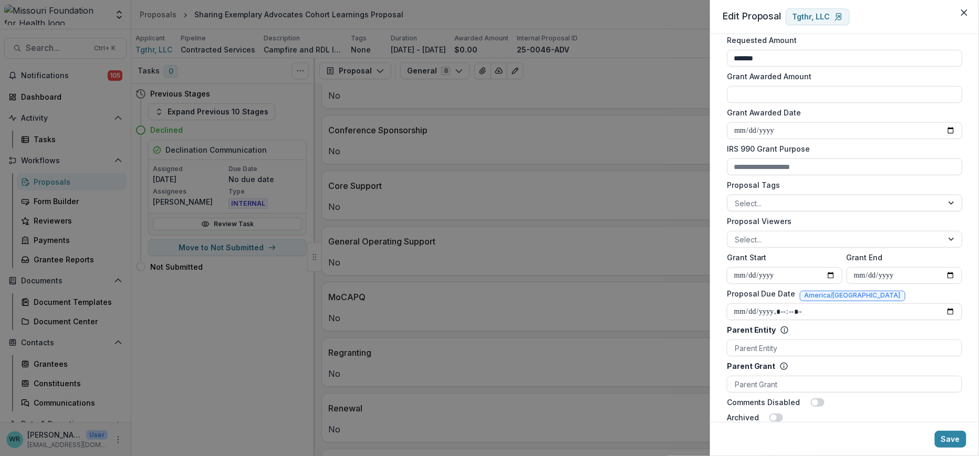
click at [759, 203] on div at bounding box center [835, 203] width 201 height 13
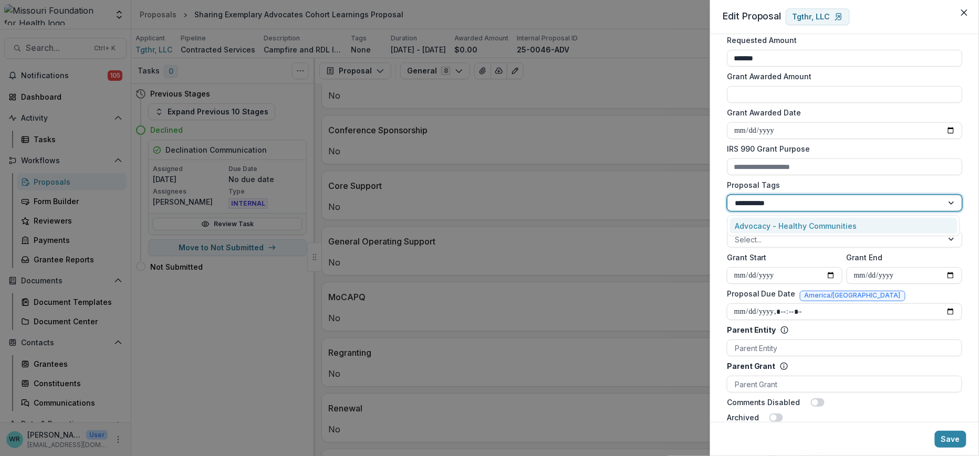
type input "**********"
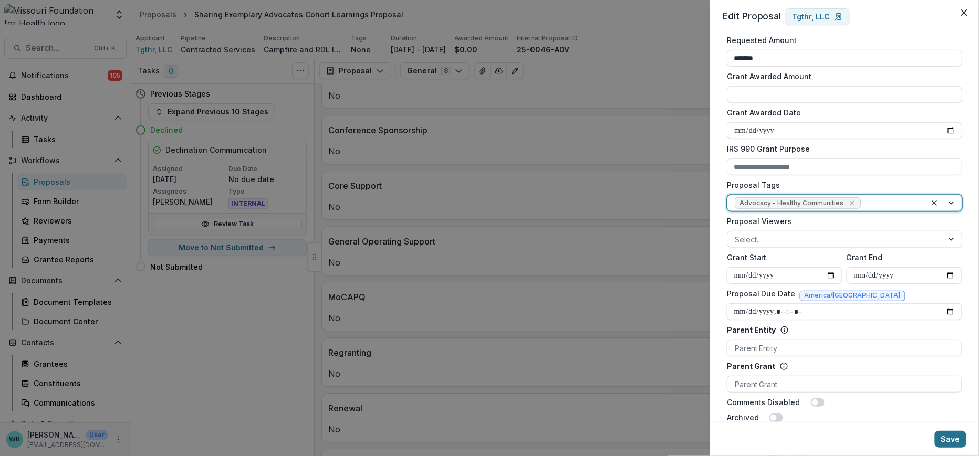
click at [947, 443] on button "Save" at bounding box center [951, 439] width 32 height 17
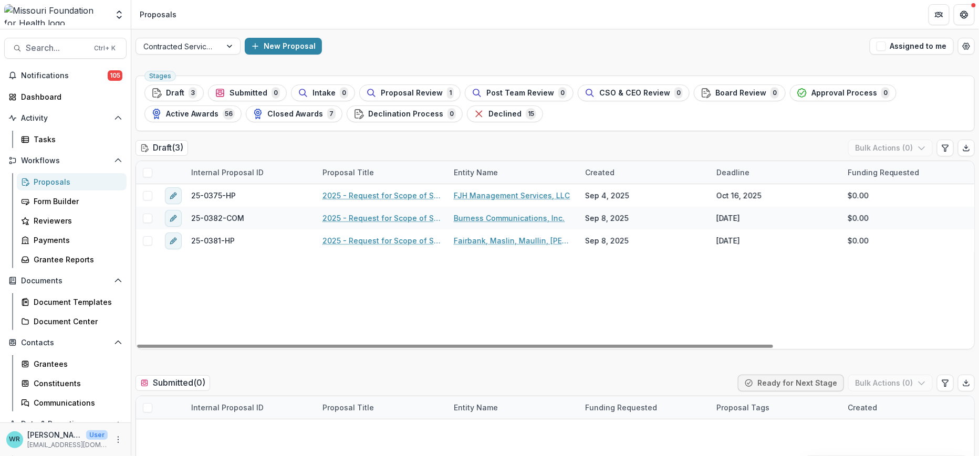
click at [488, 116] on span "Declined" at bounding box center [504, 114] width 33 height 9
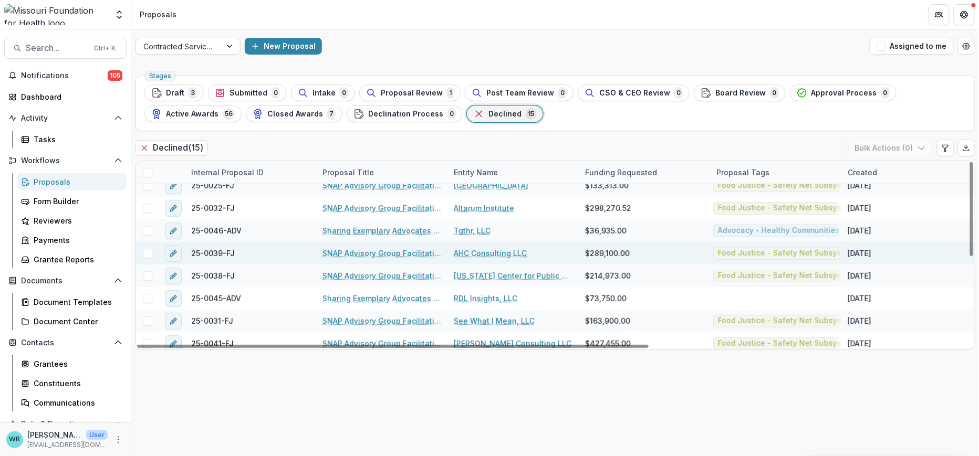
scroll to position [174, 0]
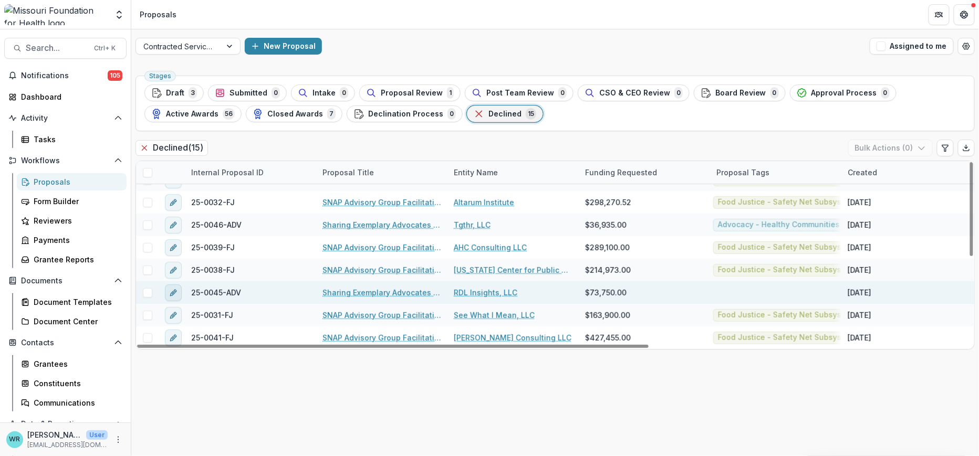
click at [173, 295] on icon "edit" at bounding box center [173, 293] width 8 height 8
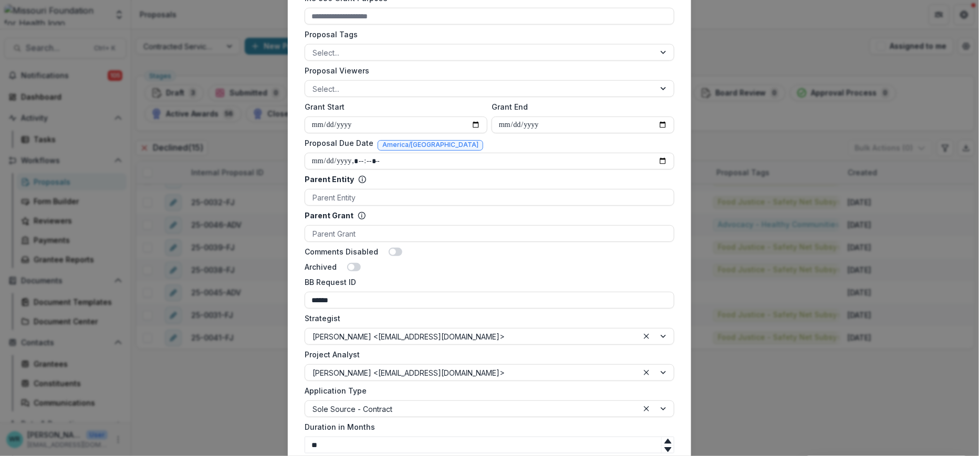
scroll to position [404, 0]
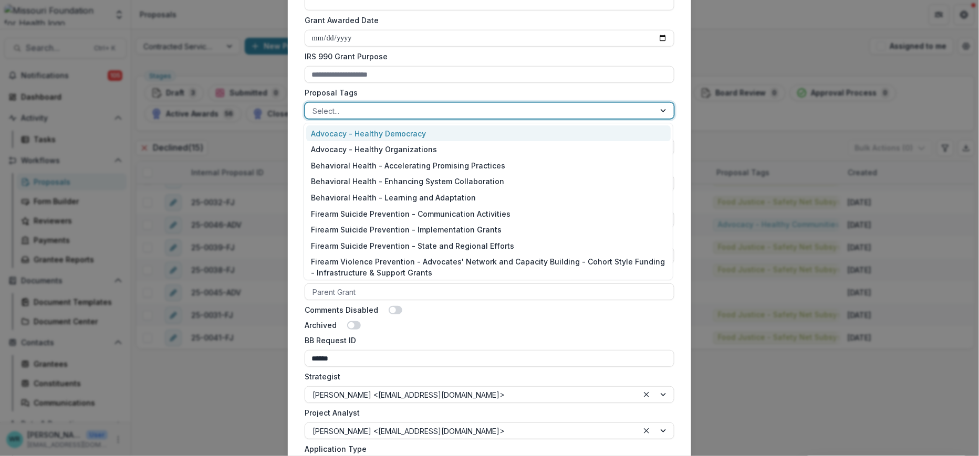
click at [381, 107] on div at bounding box center [479, 110] width 335 height 13
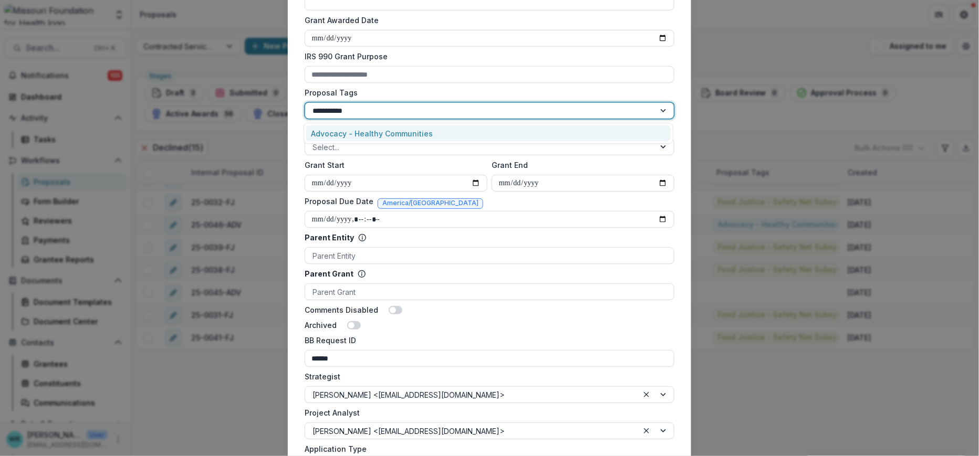
type input "**********"
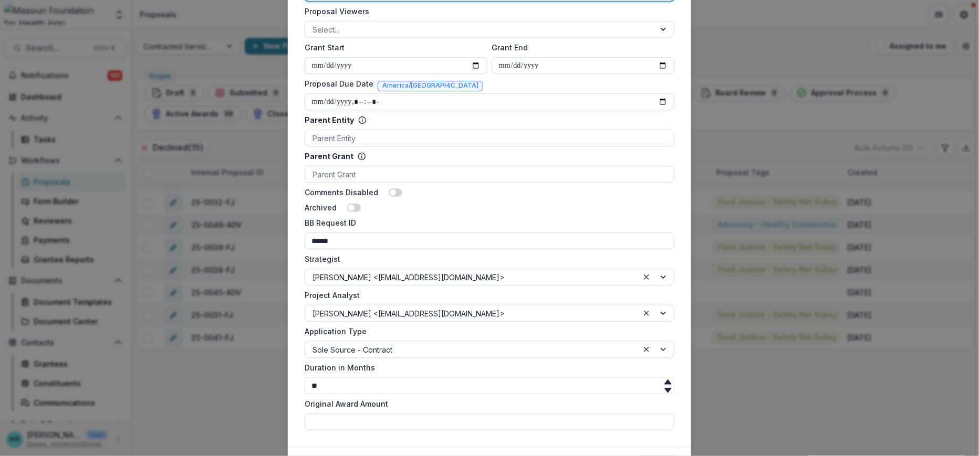
scroll to position [579, 0]
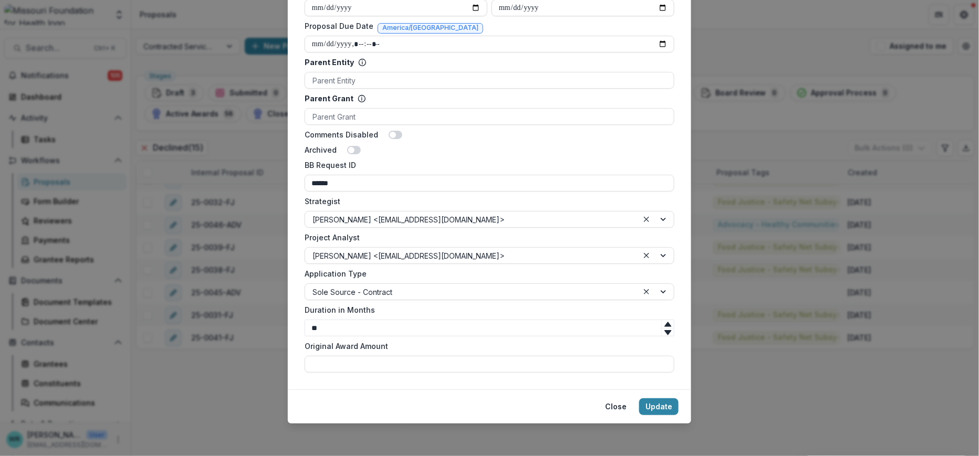
click at [671, 407] on button "Update" at bounding box center [658, 407] width 39 height 17
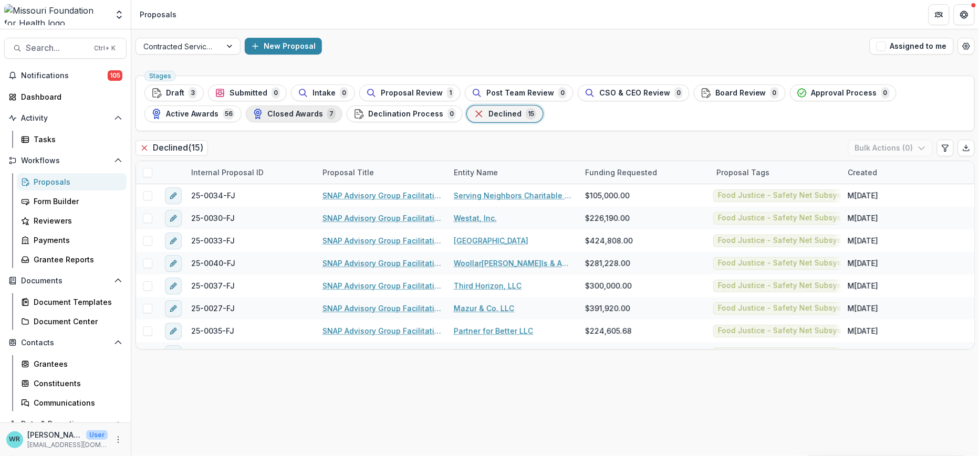
click at [290, 112] on span "Closed Awards" at bounding box center [295, 114] width 56 height 9
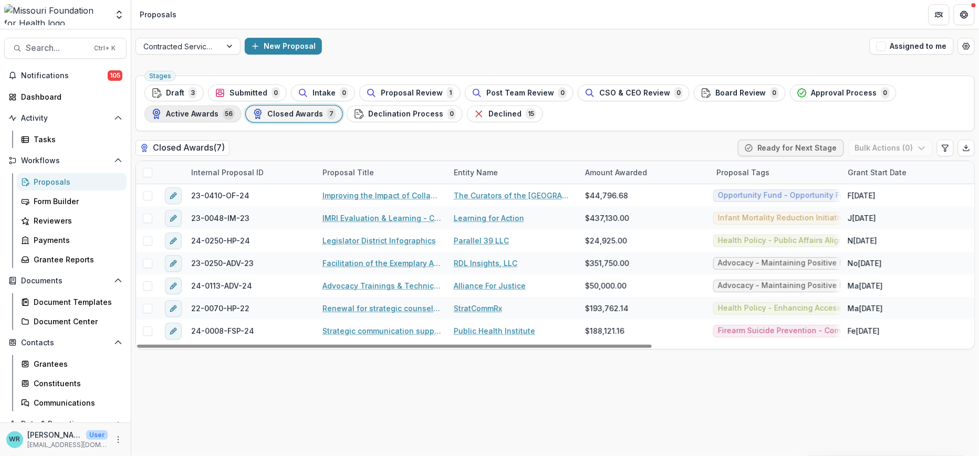
click at [195, 110] on span "Active Awards" at bounding box center [192, 114] width 53 height 9
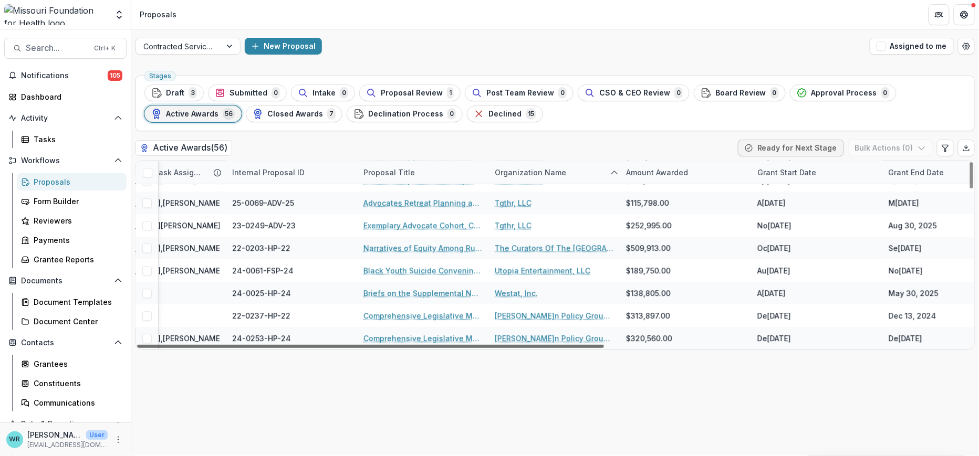
scroll to position [1099, 0]
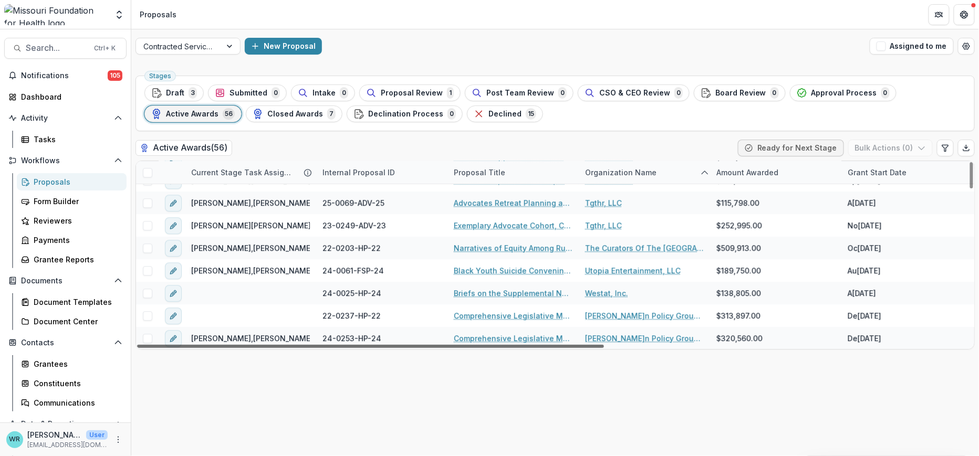
drag, startPoint x: 580, startPoint y: 346, endPoint x: 501, endPoint y: 435, distance: 119.0
click at [501, 348] on div at bounding box center [370, 346] width 467 height 3
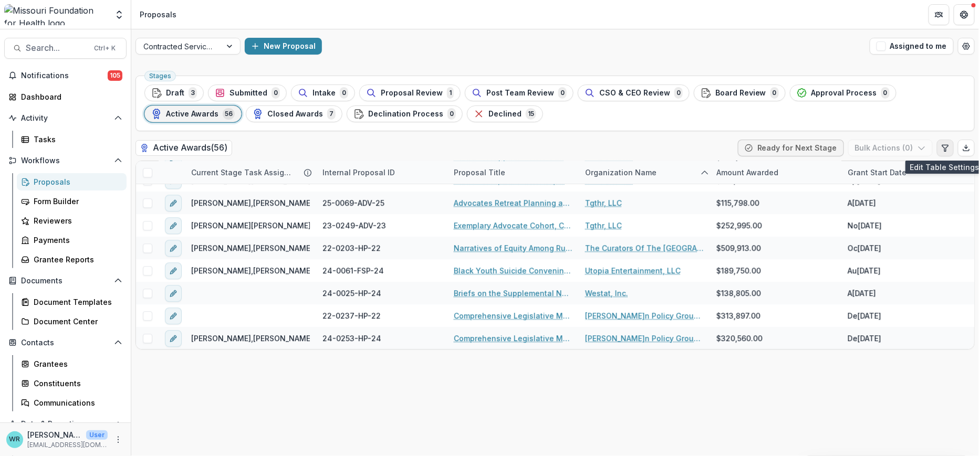
click at [949, 152] on icon "Edit table settings" at bounding box center [945, 148] width 8 height 8
select select "******"
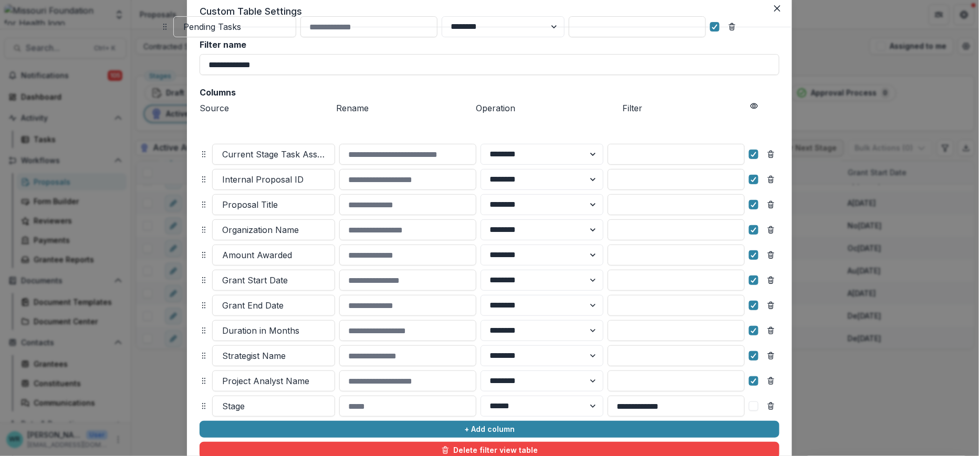
scroll to position [0, 0]
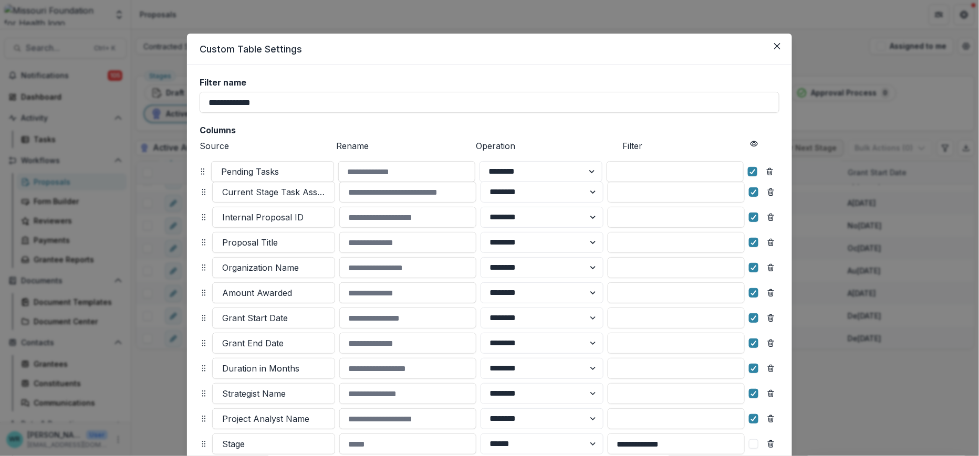
drag, startPoint x: 201, startPoint y: 343, endPoint x: 200, endPoint y: 170, distance: 173.3
click at [200, 170] on icon at bounding box center [202, 171] width 8 height 8
select select "******"
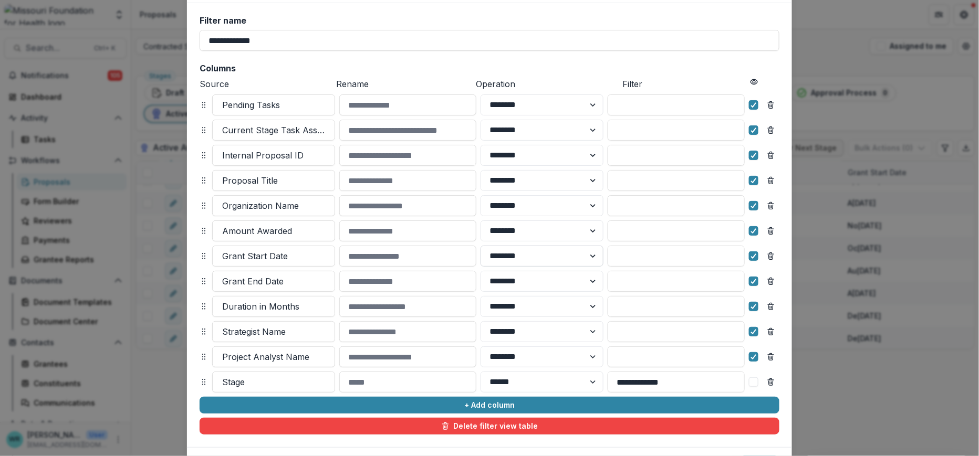
scroll to position [117, 0]
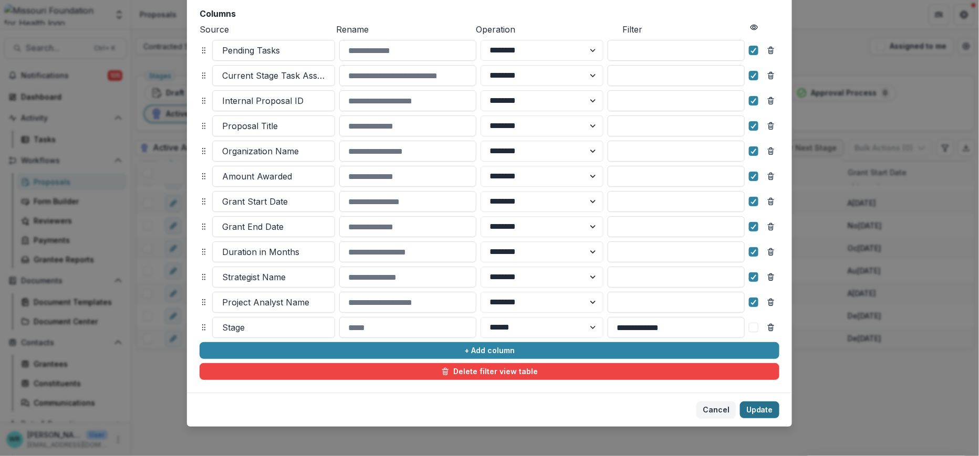
click at [763, 412] on button "Update" at bounding box center [759, 410] width 39 height 17
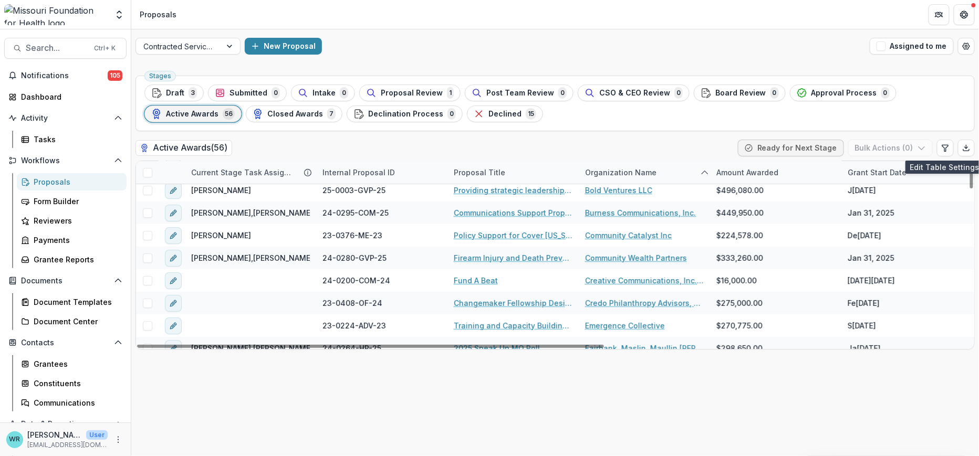
scroll to position [0, 0]
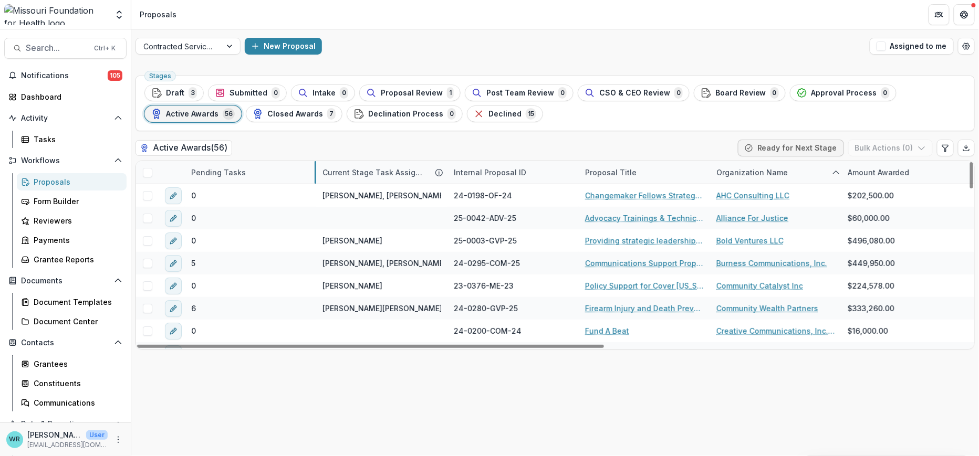
drag, startPoint x: 315, startPoint y: 171, endPoint x: 244, endPoint y: 171, distance: 70.9
click at [941, 150] on icon "Edit table settings" at bounding box center [945, 148] width 8 height 8
select select "******"
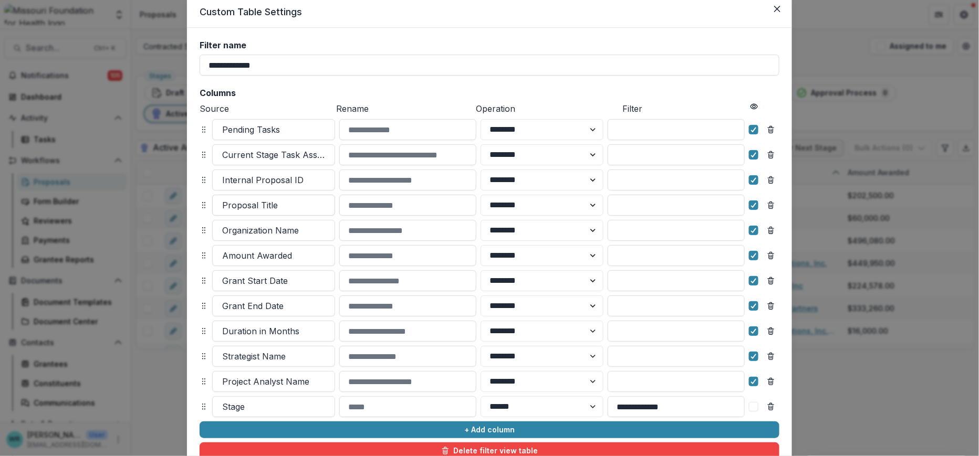
scroll to position [58, 0]
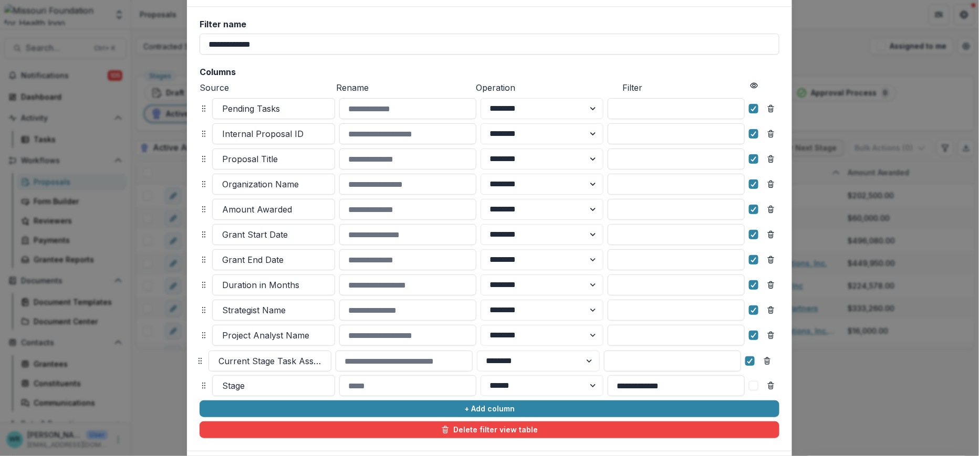
drag, startPoint x: 201, startPoint y: 132, endPoint x: 198, endPoint y: 358, distance: 225.8
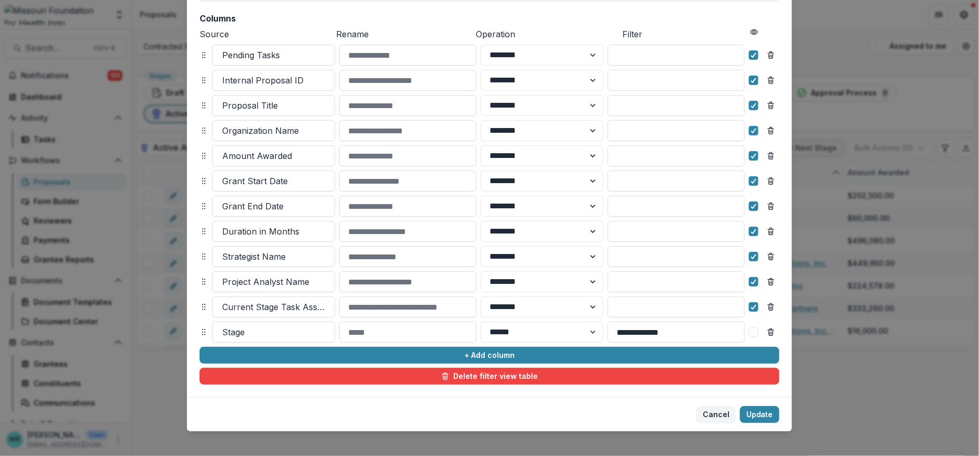
scroll to position [120, 0]
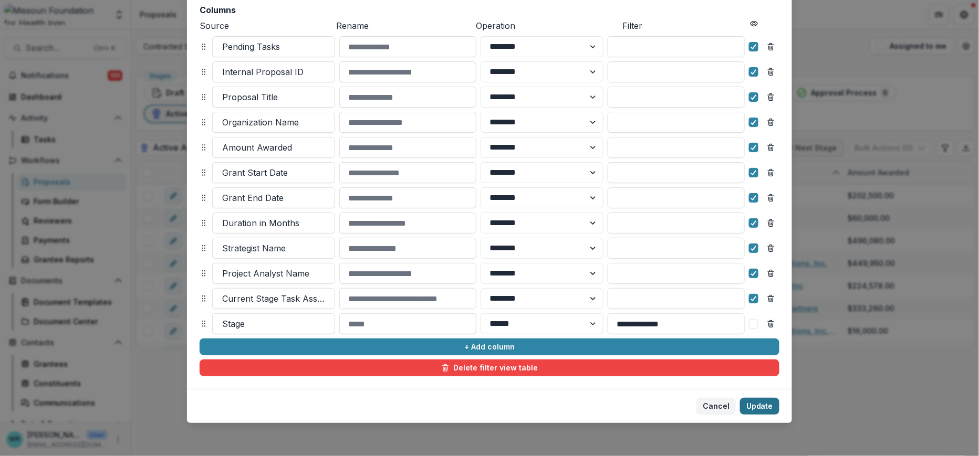
click at [766, 402] on button "Update" at bounding box center [759, 406] width 39 height 17
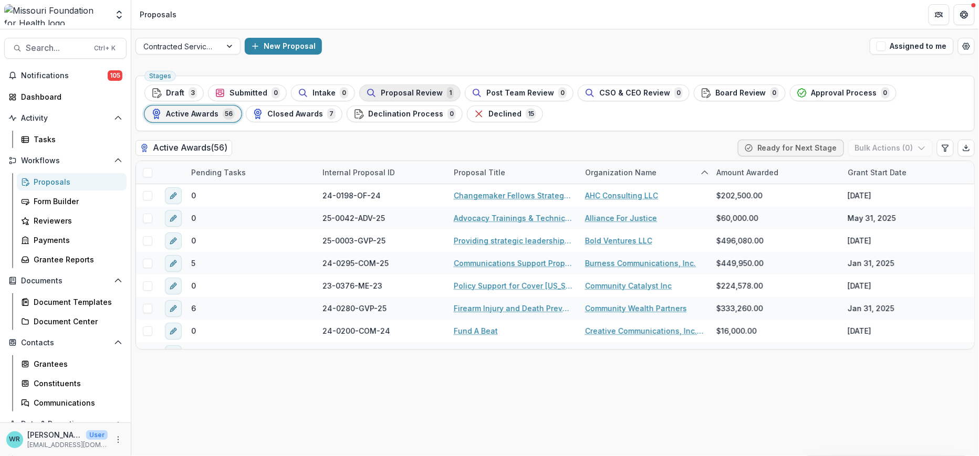
click at [399, 95] on span "Proposal Review" at bounding box center [412, 93] width 62 height 9
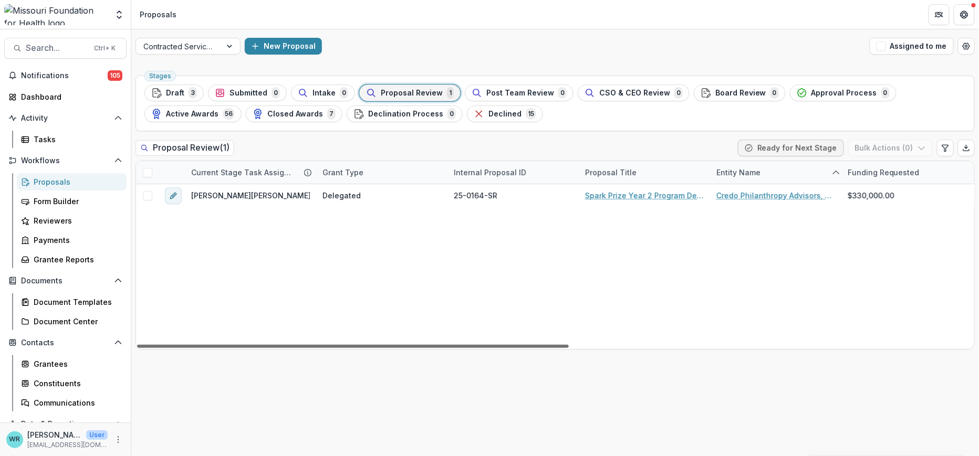
drag, startPoint x: 523, startPoint y: 346, endPoint x: 78, endPoint y: 441, distance: 455.2
click at [137, 348] on div at bounding box center [353, 346] width 432 height 3
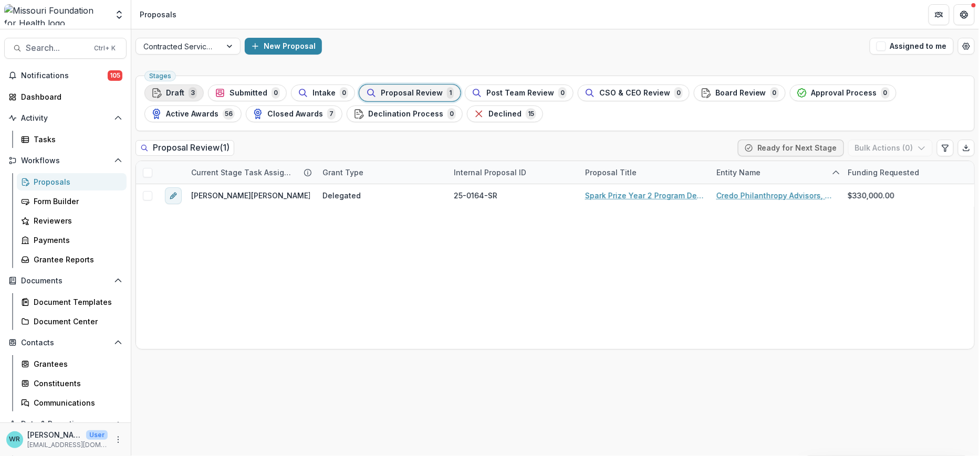
click at [180, 99] on button "Draft 3" at bounding box center [173, 93] width 59 height 17
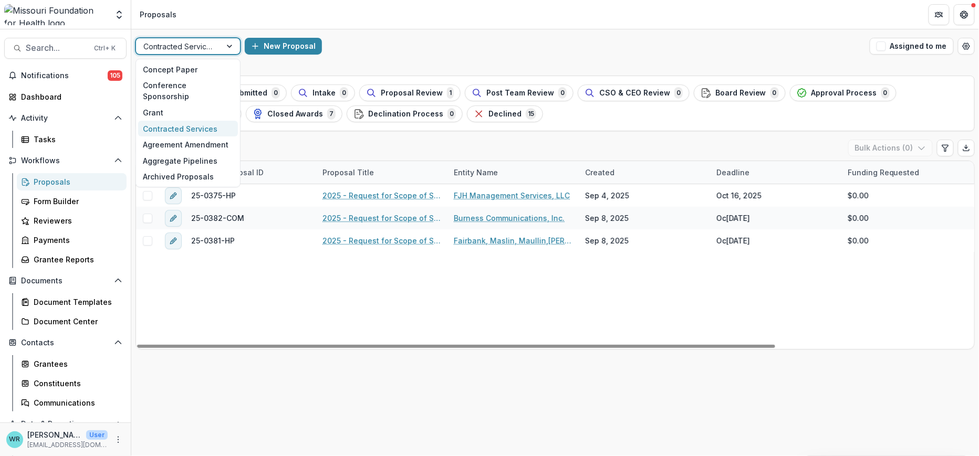
click at [228, 46] on div at bounding box center [230, 46] width 19 height 16
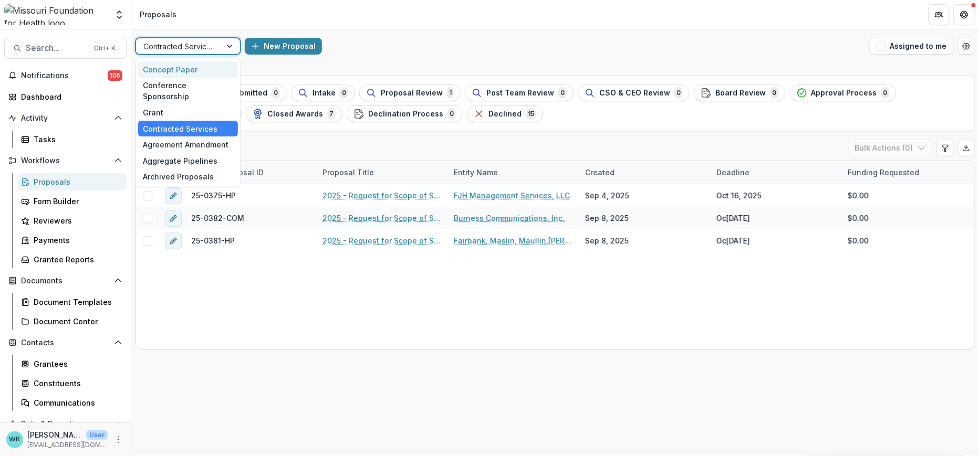
click at [188, 66] on div "Concept Paper" at bounding box center [188, 69] width 100 height 16
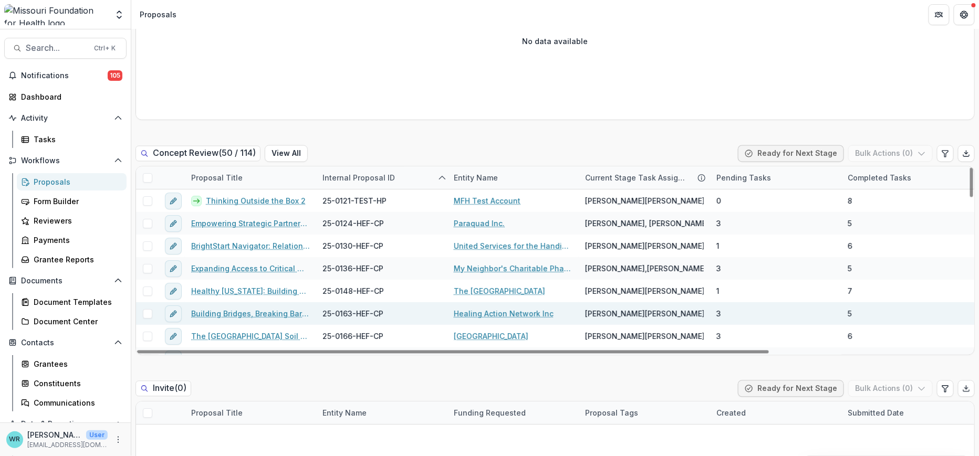
drag, startPoint x: 658, startPoint y: 353, endPoint x: 378, endPoint y: 316, distance: 283.3
click at [371, 351] on div at bounding box center [453, 352] width 632 height 3
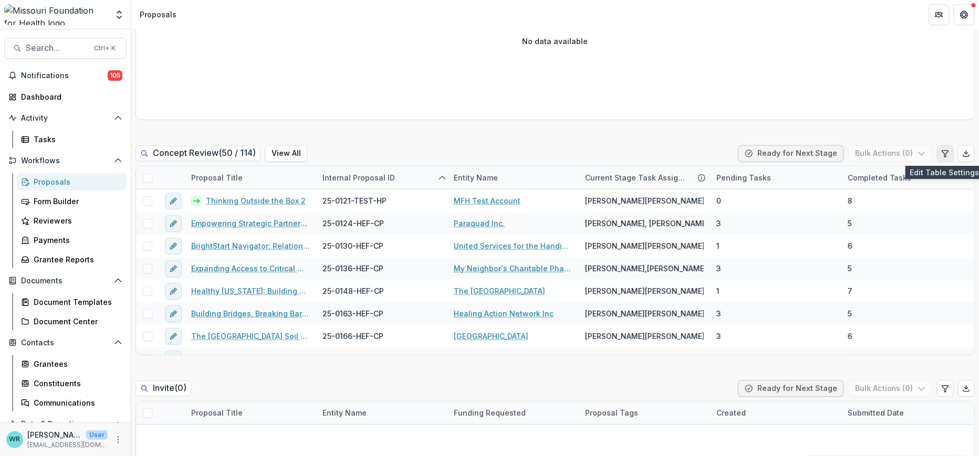
click at [941, 155] on icon "Edit table settings" at bounding box center [945, 154] width 8 height 8
select select "******"
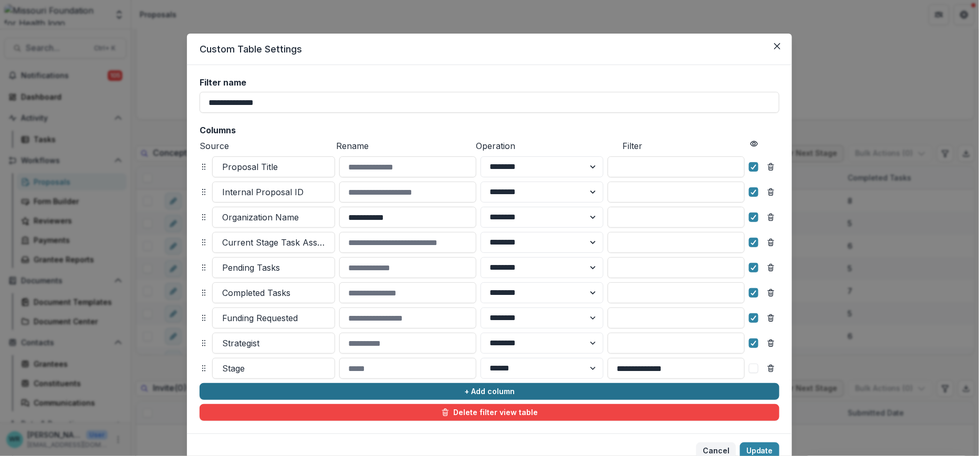
click at [437, 392] on button "+ Add column" at bounding box center [490, 391] width 580 height 17
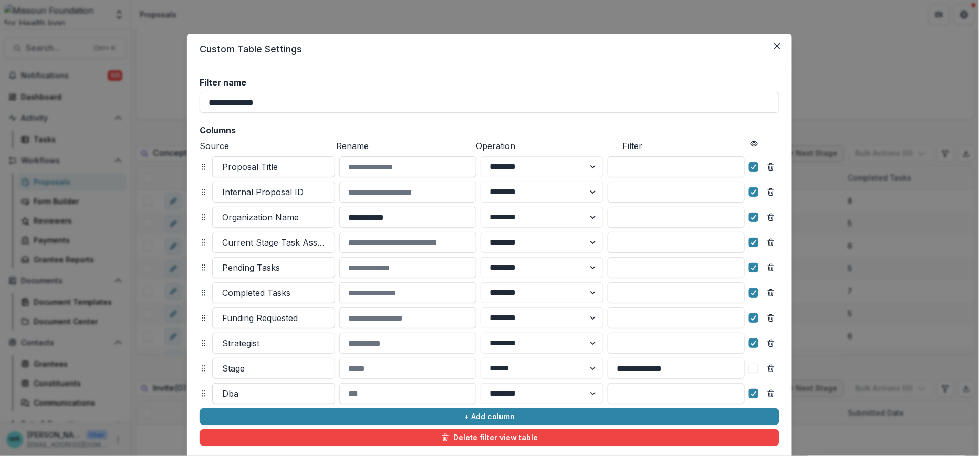
drag, startPoint x: 280, startPoint y: 393, endPoint x: 223, endPoint y: 394, distance: 57.2
click at [185, 396] on div "**********" at bounding box center [489, 228] width 979 height 456
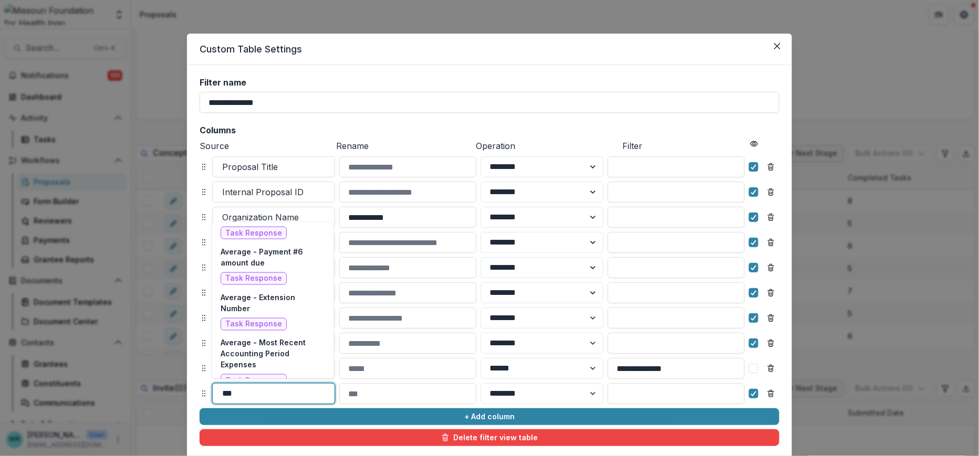
scroll to position [840, 0]
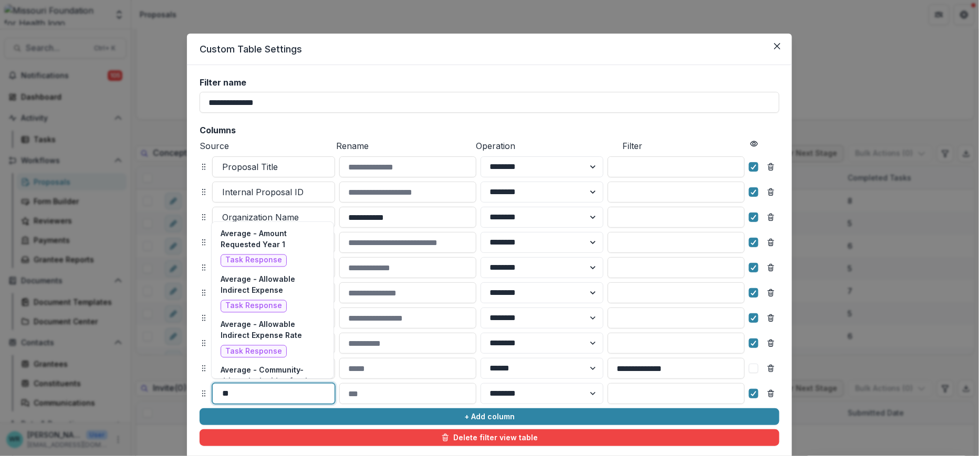
type input "*"
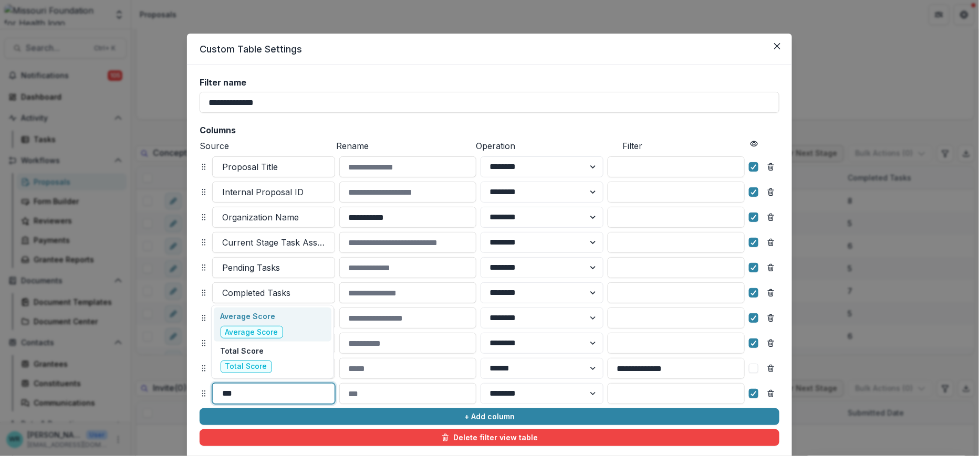
scroll to position [0, 0]
type input "*****"
click at [282, 332] on div "Average Score Average Score" at bounding box center [273, 325] width 118 height 35
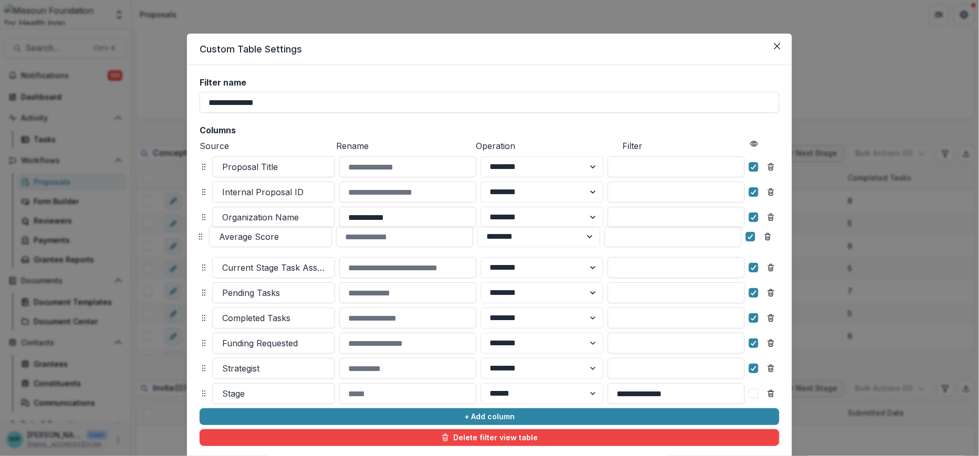
drag, startPoint x: 201, startPoint y: 394, endPoint x: 197, endPoint y: 237, distance: 157.0
click at [200, 237] on circle at bounding box center [200, 237] width 1 height 1
select select "******"
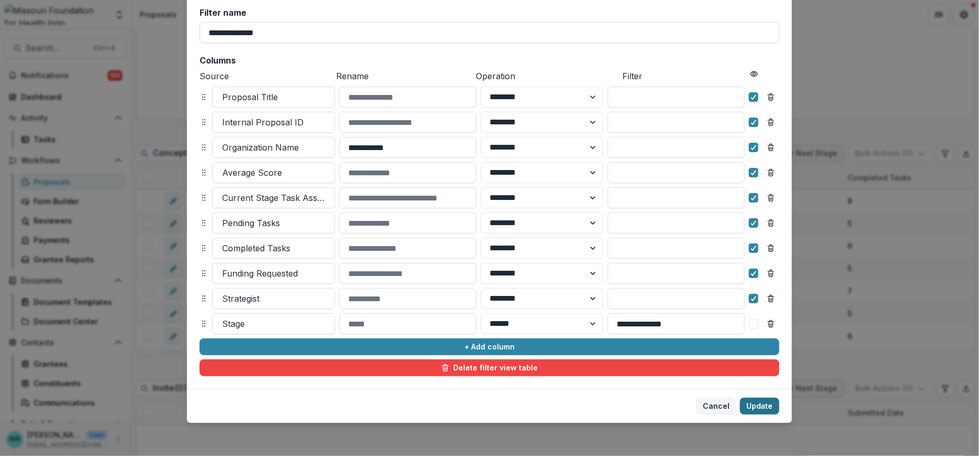
click at [763, 404] on button "Update" at bounding box center [759, 406] width 39 height 17
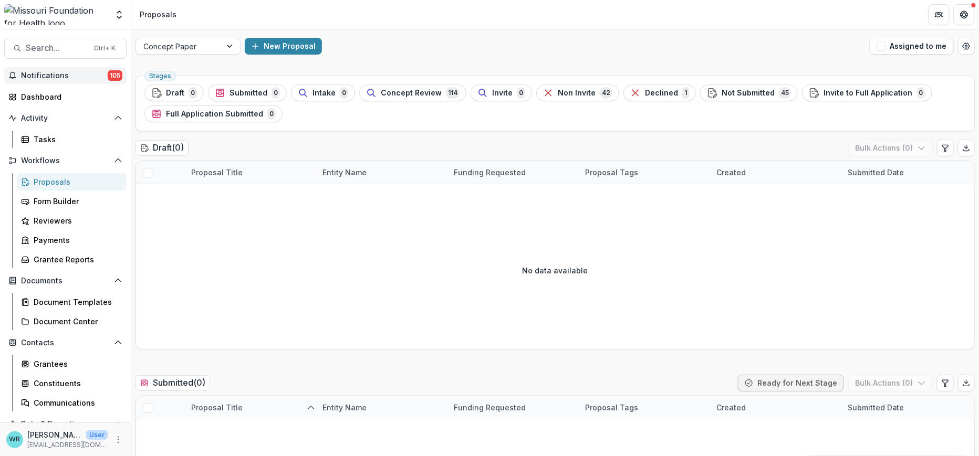
click at [62, 70] on button "Notifications 105" at bounding box center [65, 75] width 122 height 17
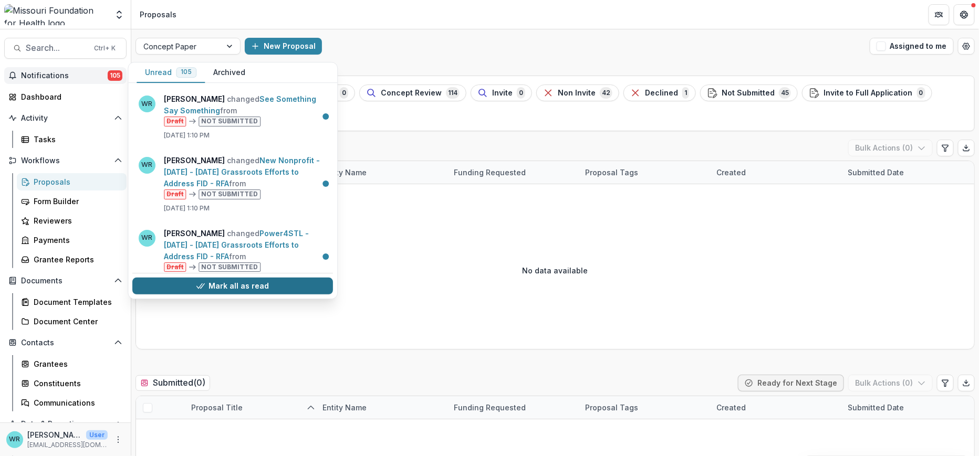
click at [284, 281] on button "Mark all as read" at bounding box center [232, 286] width 201 height 17
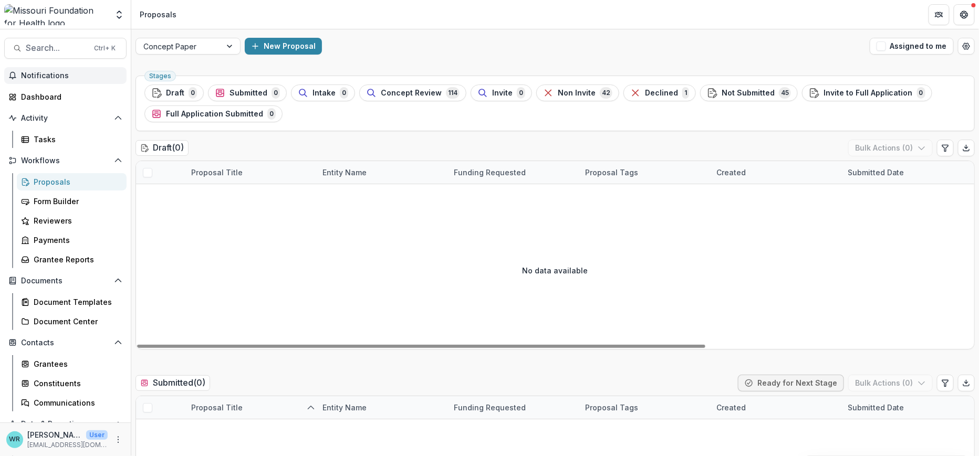
click at [77, 186] on div "Proposals" at bounding box center [76, 181] width 85 height 11
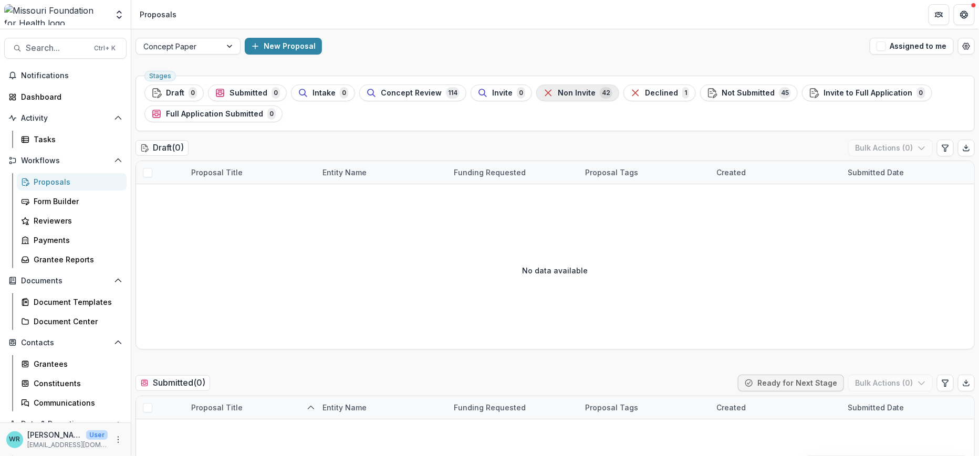
click at [569, 98] on div "Non Invite 42" at bounding box center [577, 93] width 69 height 12
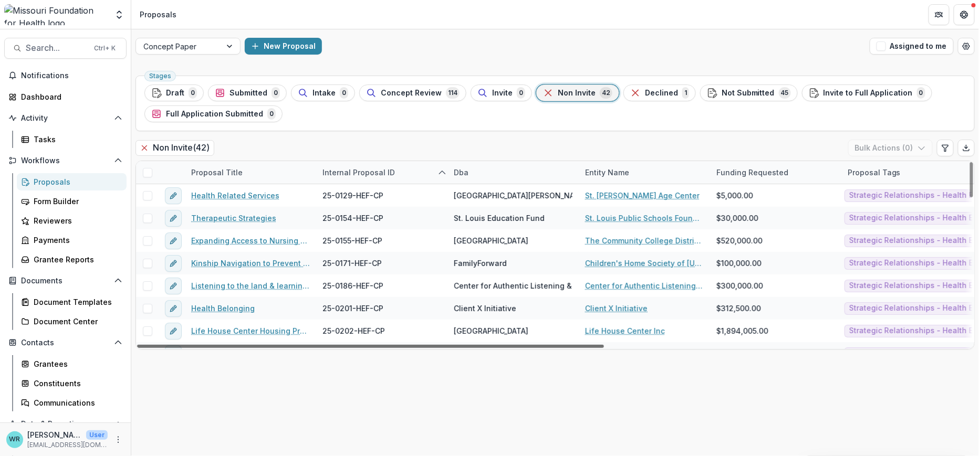
drag, startPoint x: 589, startPoint y: 344, endPoint x: 494, endPoint y: 426, distance: 125.9
click at [494, 348] on div at bounding box center [370, 346] width 467 height 3
click at [946, 148] on icon "Edit table settings" at bounding box center [945, 148] width 8 height 8
select select "******"
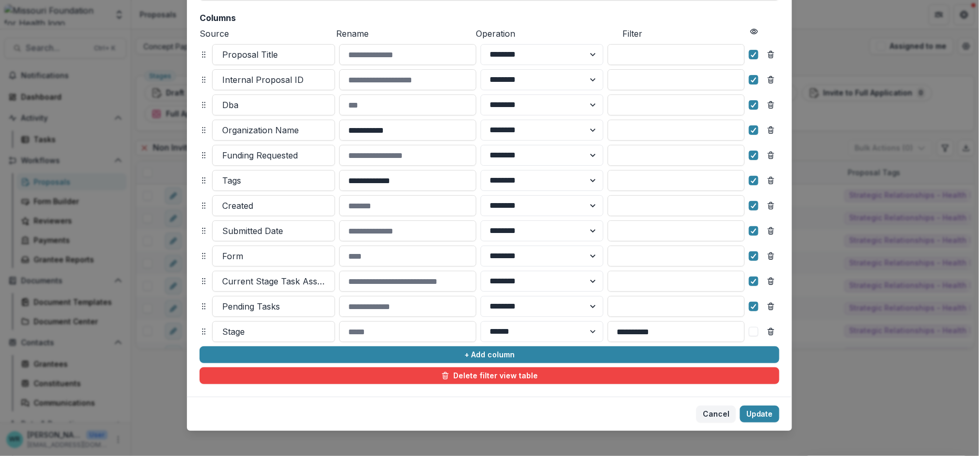
scroll to position [117, 0]
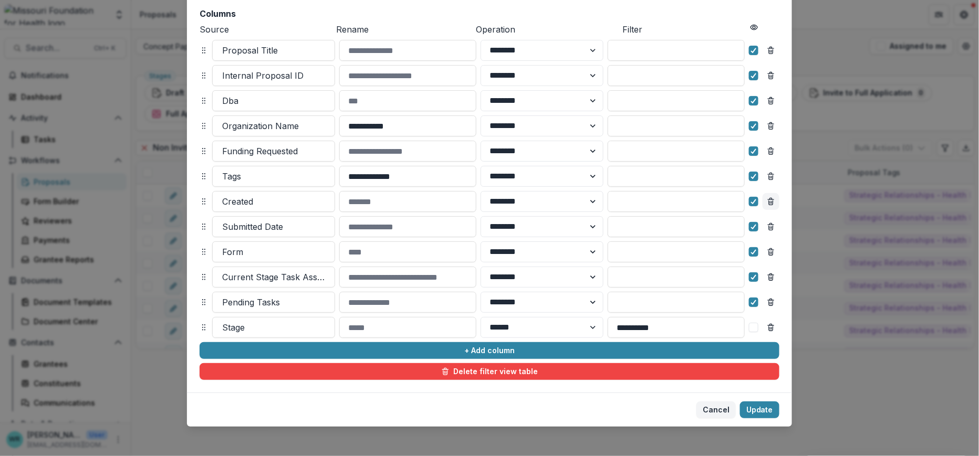
click at [771, 202] on icon "Remove column" at bounding box center [771, 201] width 8 height 8
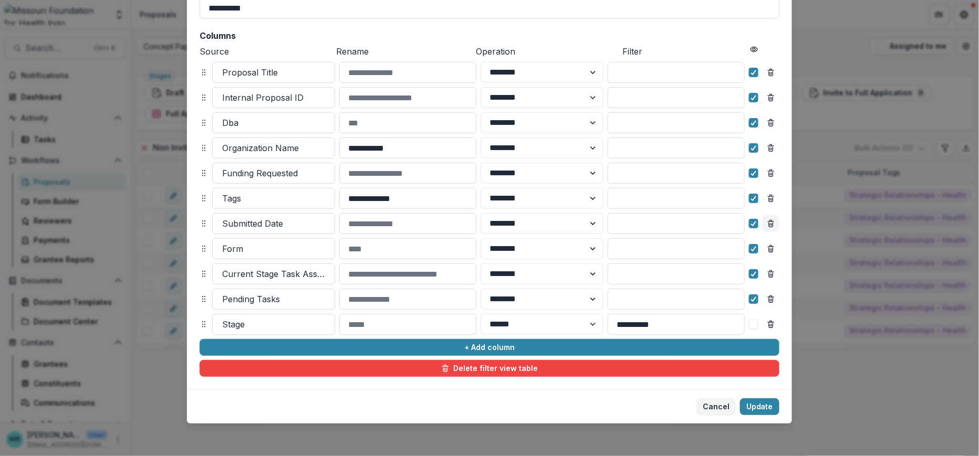
click at [772, 223] on icon "Remove column" at bounding box center [771, 223] width 8 height 8
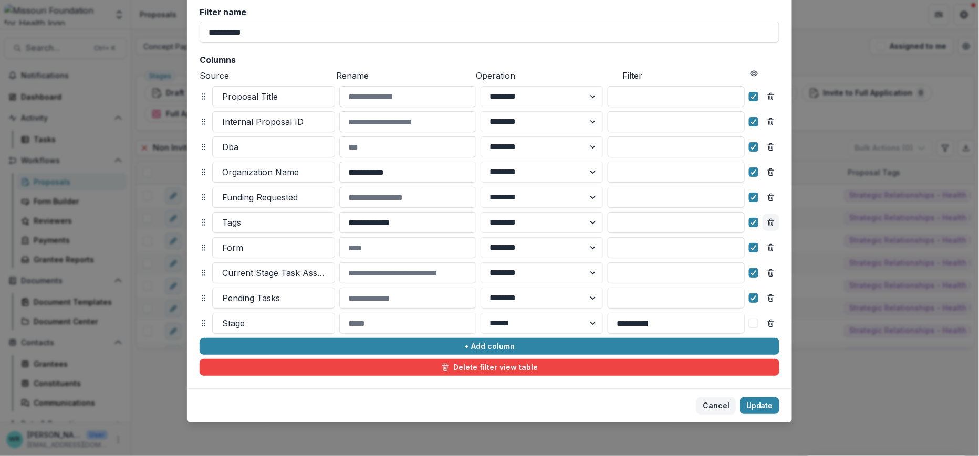
scroll to position [70, 0]
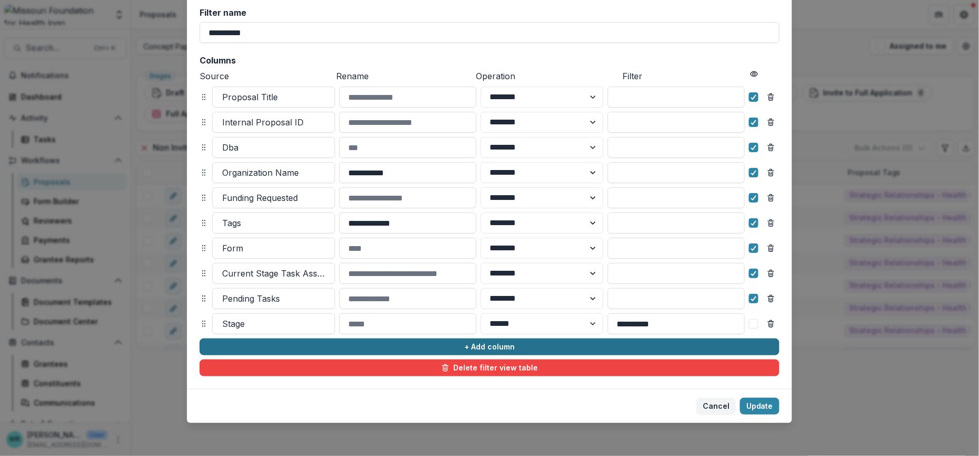
click at [553, 348] on button "+ Add column" at bounding box center [490, 347] width 580 height 17
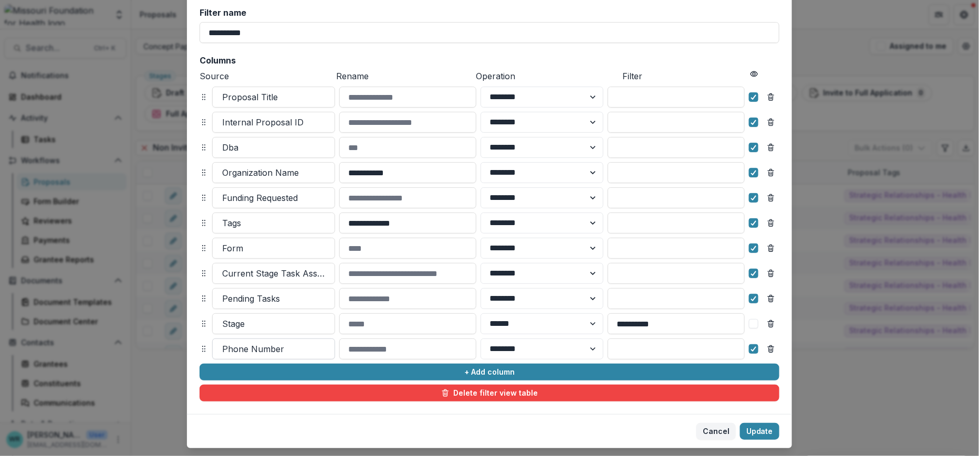
click at [282, 345] on div at bounding box center [273, 349] width 103 height 15
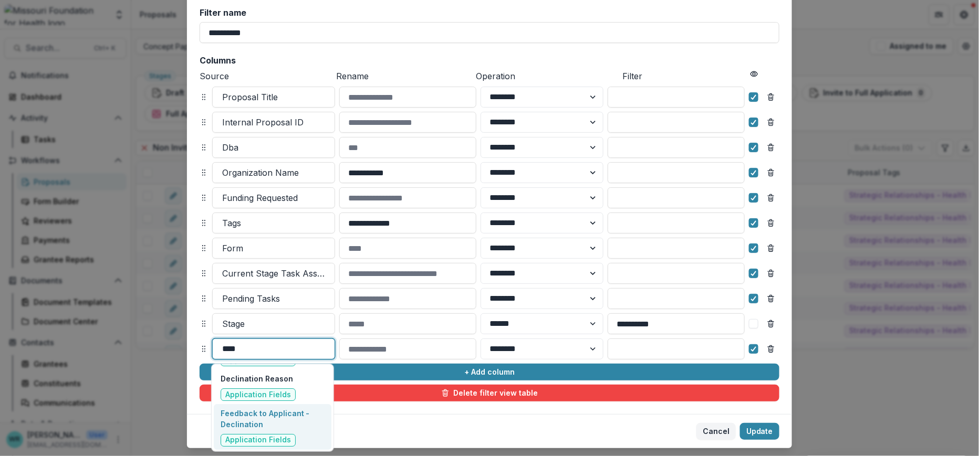
scroll to position [0, 0]
type input "****"
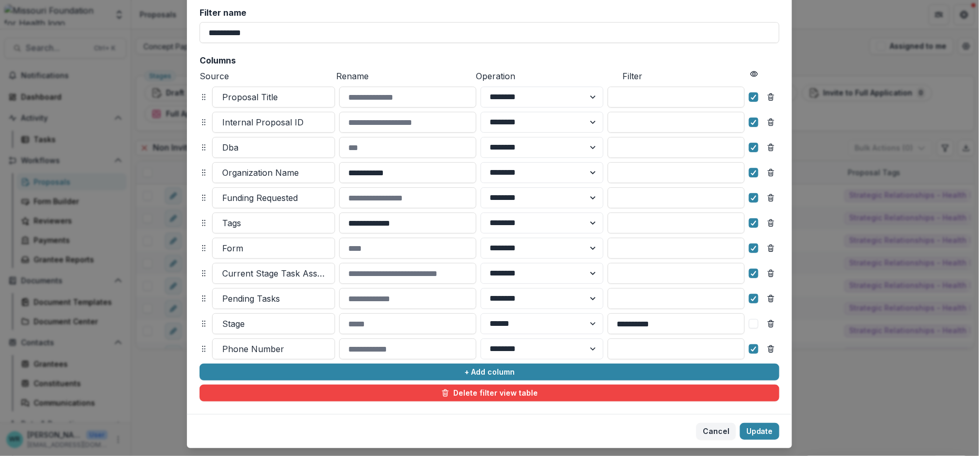
click at [434, 433] on footer "Cancel Update" at bounding box center [489, 431] width 605 height 34
click at [286, 352] on div at bounding box center [273, 349] width 103 height 15
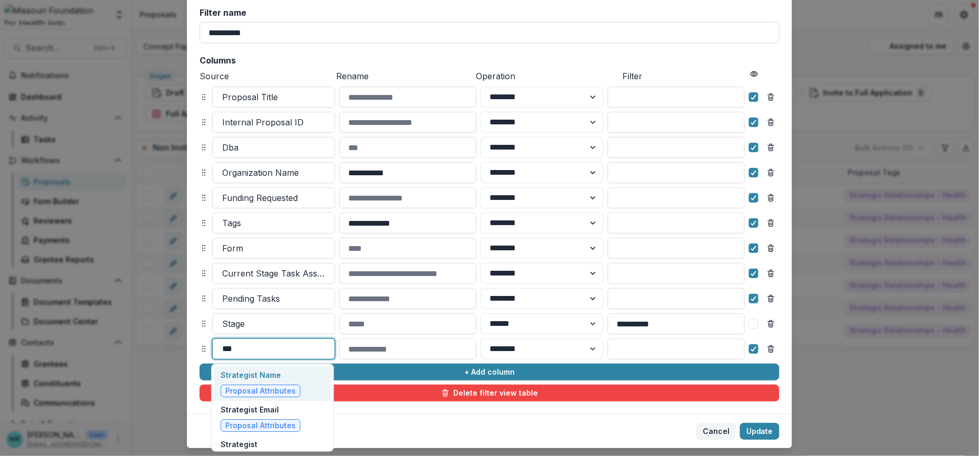
type input "****"
click at [272, 387] on span "Proposal Attributes" at bounding box center [260, 391] width 70 height 9
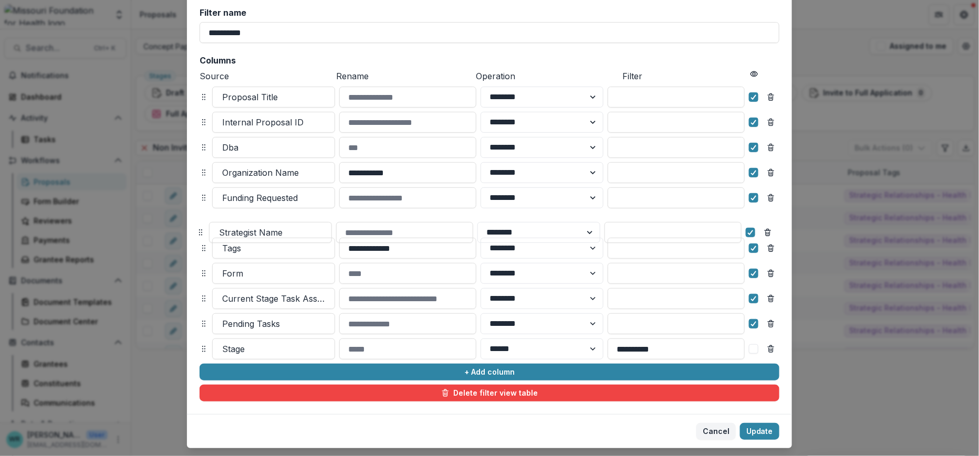
drag, startPoint x: 200, startPoint y: 345, endPoint x: 197, endPoint y: 229, distance: 116.6
click at [197, 229] on icon at bounding box center [200, 232] width 8 height 8
select select "******"
click at [767, 274] on icon "Remove column" at bounding box center [771, 273] width 8 height 8
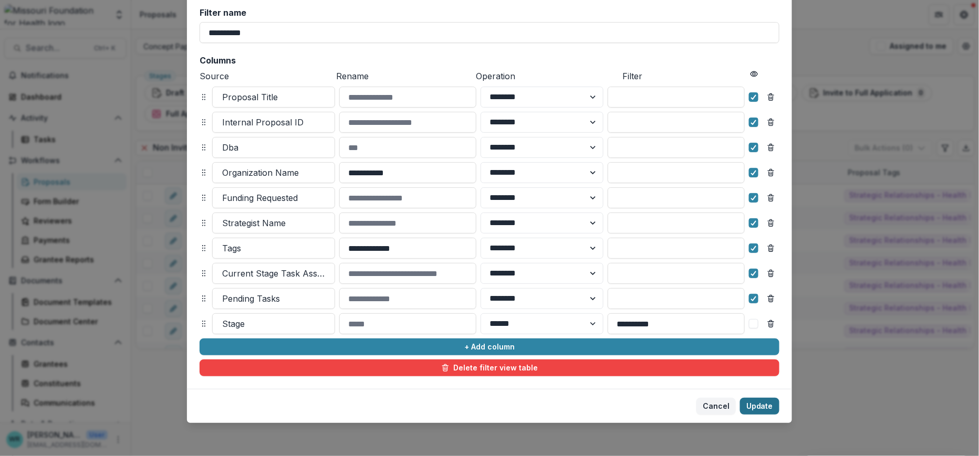
click at [758, 406] on button "Update" at bounding box center [759, 406] width 39 height 17
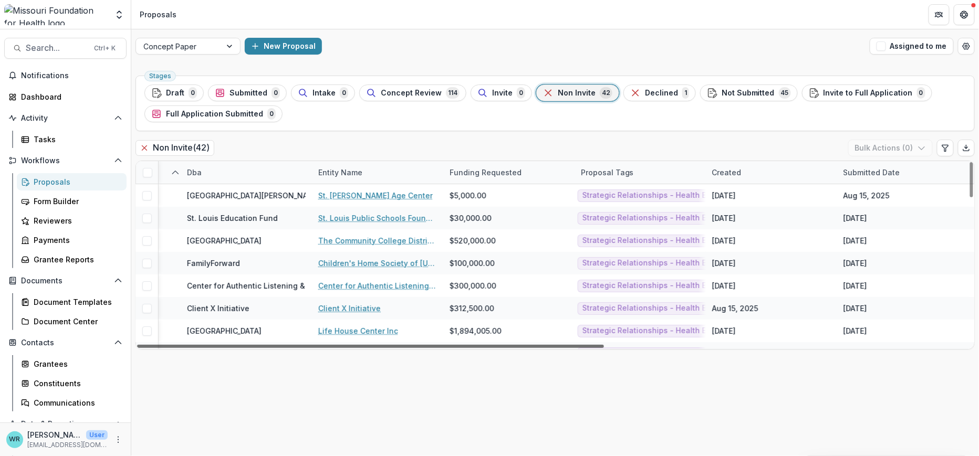
scroll to position [0, 270]
drag, startPoint x: 593, startPoint y: 344, endPoint x: 743, endPoint y: 351, distance: 150.8
click at [604, 348] on div at bounding box center [370, 346] width 467 height 3
drag, startPoint x: 585, startPoint y: 349, endPoint x: 500, endPoint y: 343, distance: 85.7
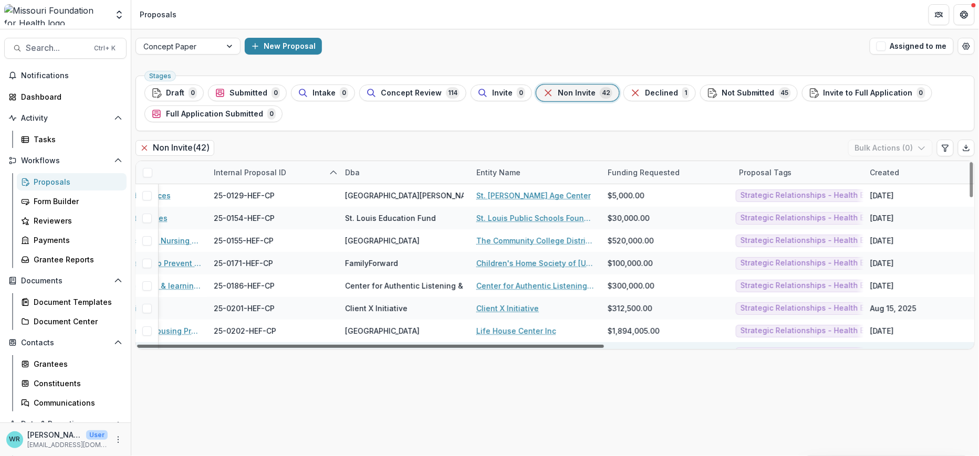
scroll to position [0, 0]
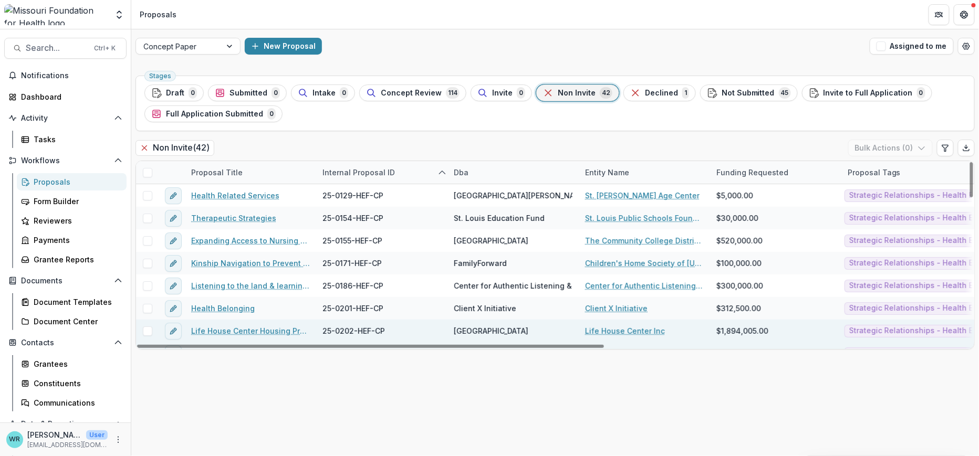
drag, startPoint x: 502, startPoint y: 344, endPoint x: 145, endPoint y: 323, distance: 358.2
click at [161, 345] on div at bounding box center [370, 346] width 467 height 3
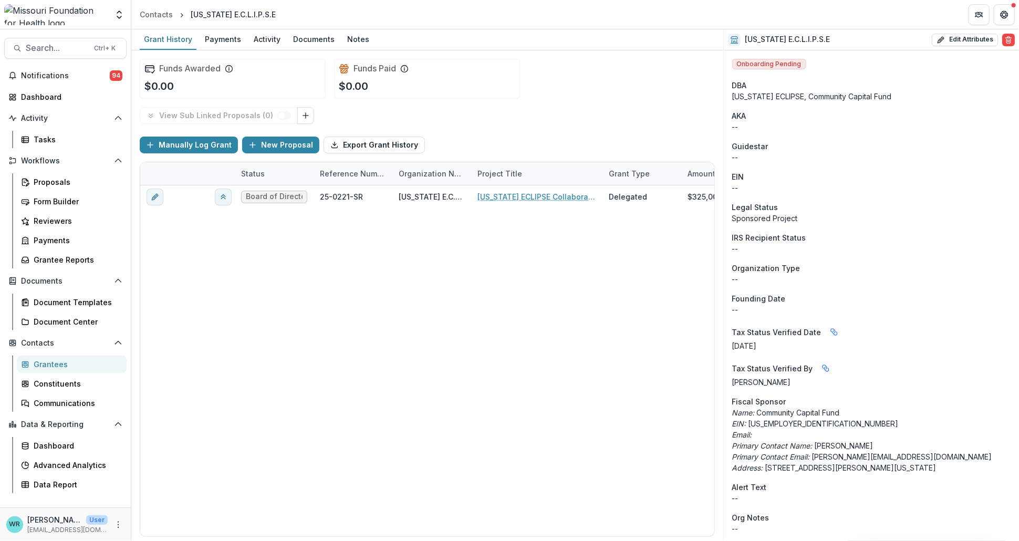
scroll to position [117, 0]
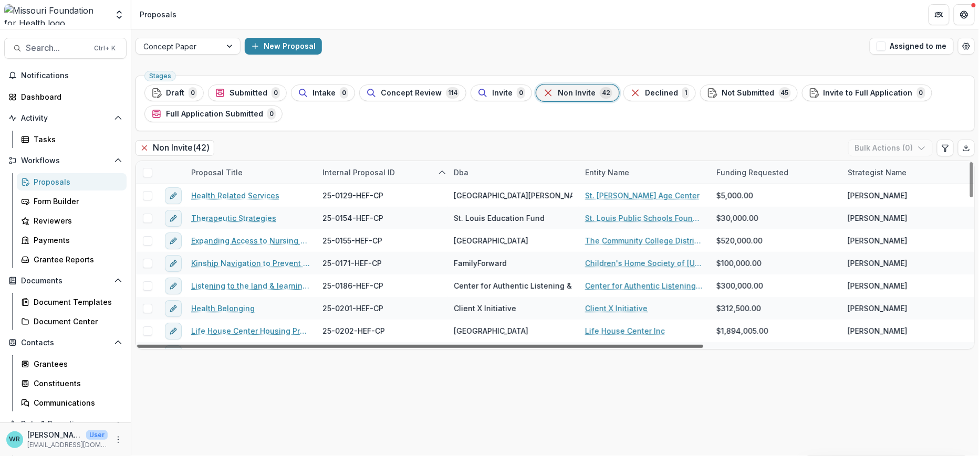
drag, startPoint x: 680, startPoint y: 345, endPoint x: 576, endPoint y: 341, distance: 104.0
click at [576, 345] on div at bounding box center [420, 346] width 566 height 3
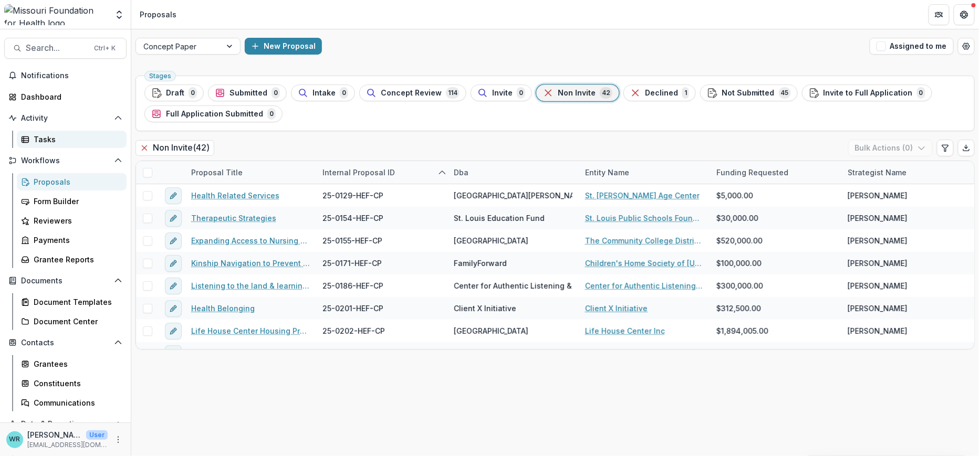
click at [52, 138] on div "Tasks" at bounding box center [76, 139] width 85 height 11
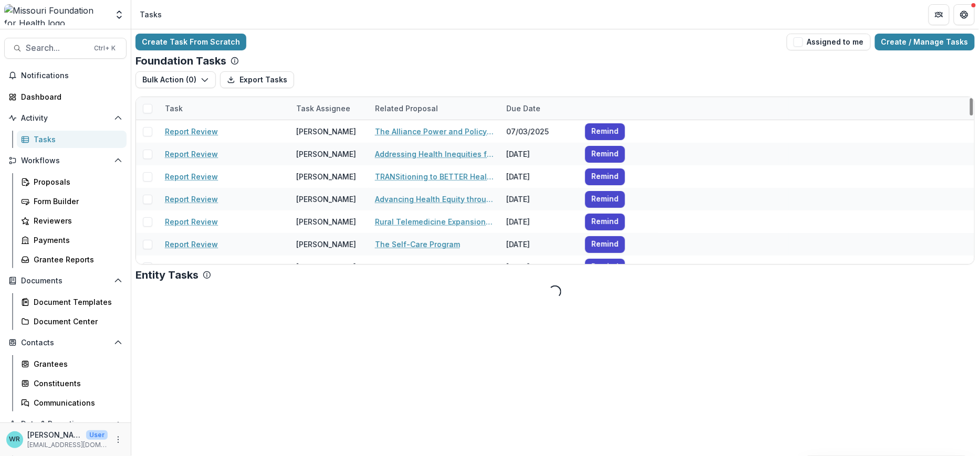
click at [323, 106] on div "Task Assignee" at bounding box center [323, 108] width 67 height 11
click at [326, 130] on input at bounding box center [355, 132] width 126 height 17
click at [326, 130] on input "*****" at bounding box center [355, 132] width 126 height 17
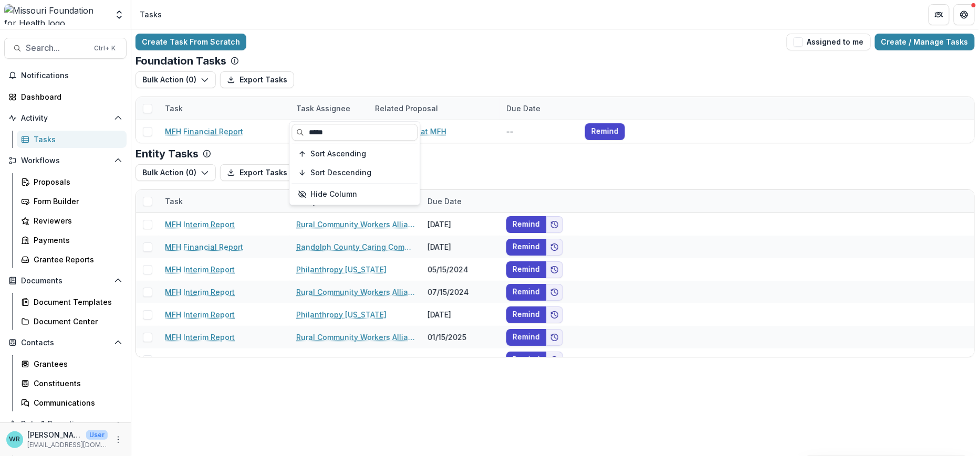
type input "*****"
click at [508, 22] on header "Tasks" at bounding box center [554, 14] width 847 height 29
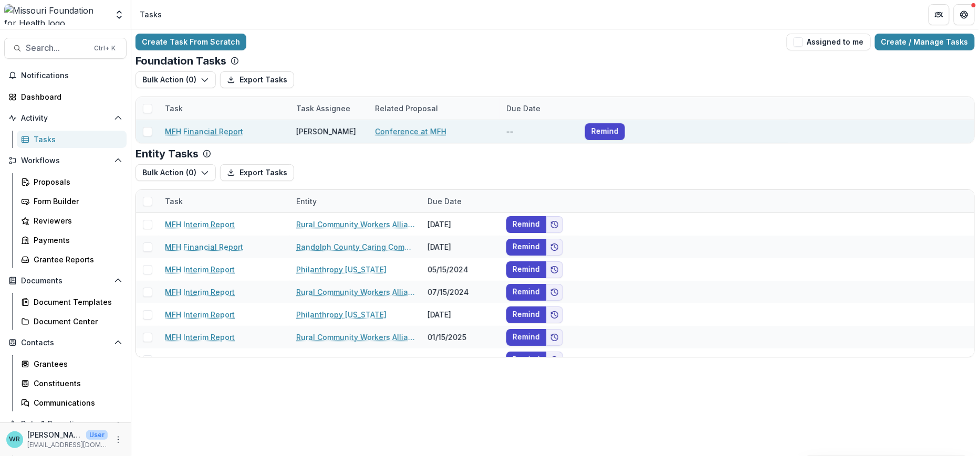
click at [201, 127] on link "MFH Financial Report" at bounding box center [204, 131] width 78 height 11
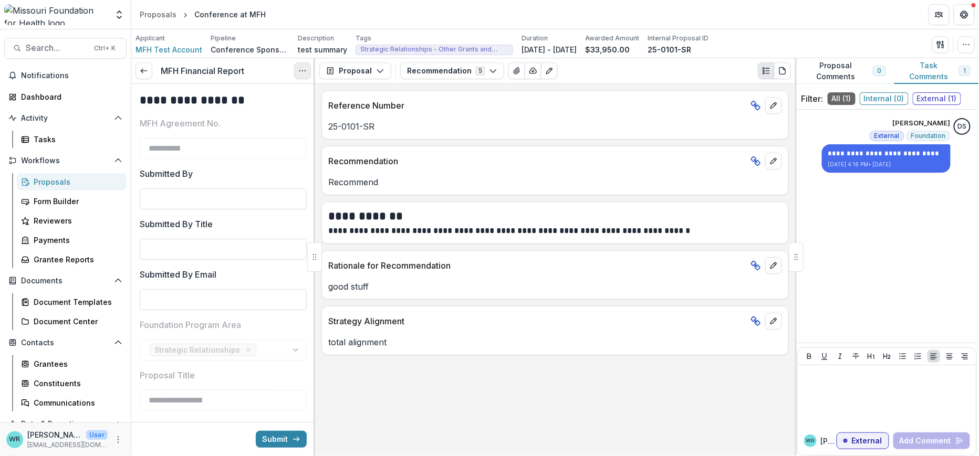
click at [303, 72] on icon "Options" at bounding box center [302, 71] width 8 height 8
click at [250, 116] on button "Cancel Task" at bounding box center [252, 116] width 112 height 17
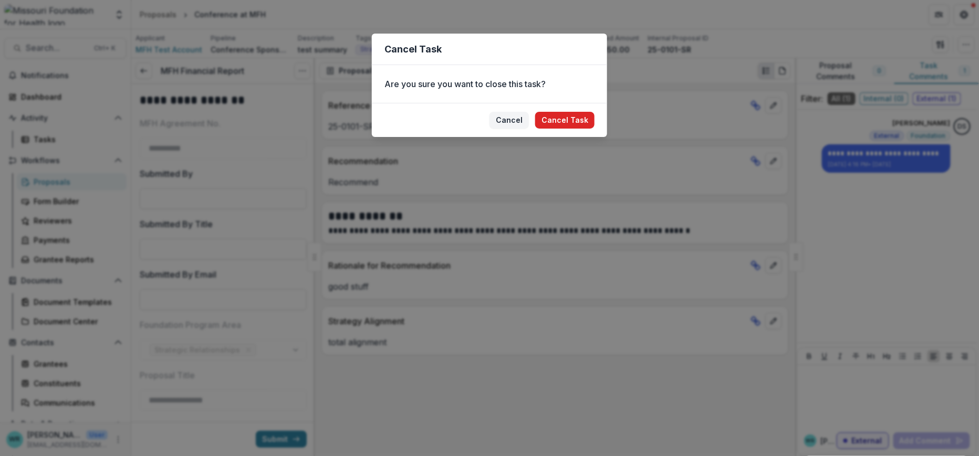
click at [574, 123] on button "Cancel Task" at bounding box center [564, 120] width 59 height 17
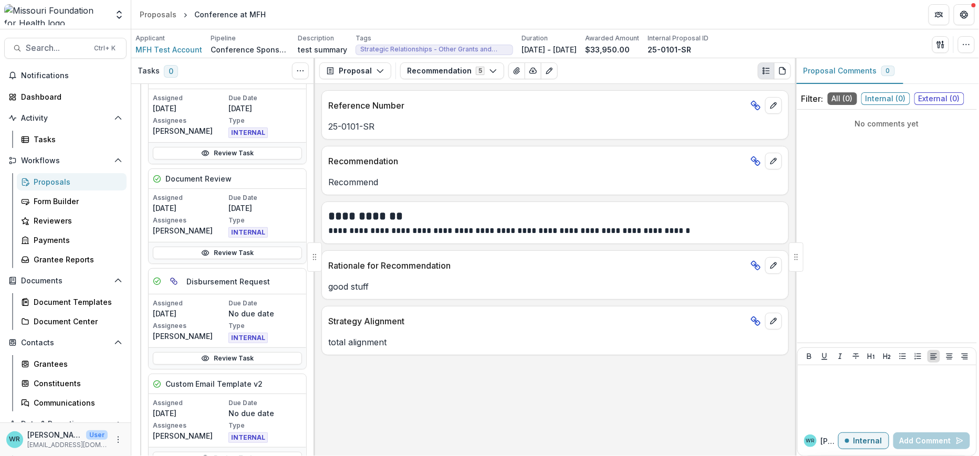
scroll to position [408, 0]
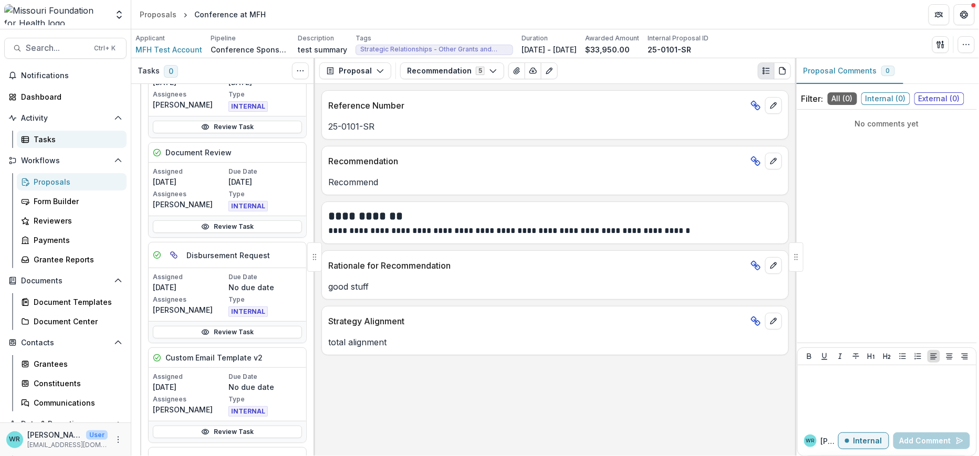
click at [55, 135] on div "Tasks" at bounding box center [76, 139] width 85 height 11
